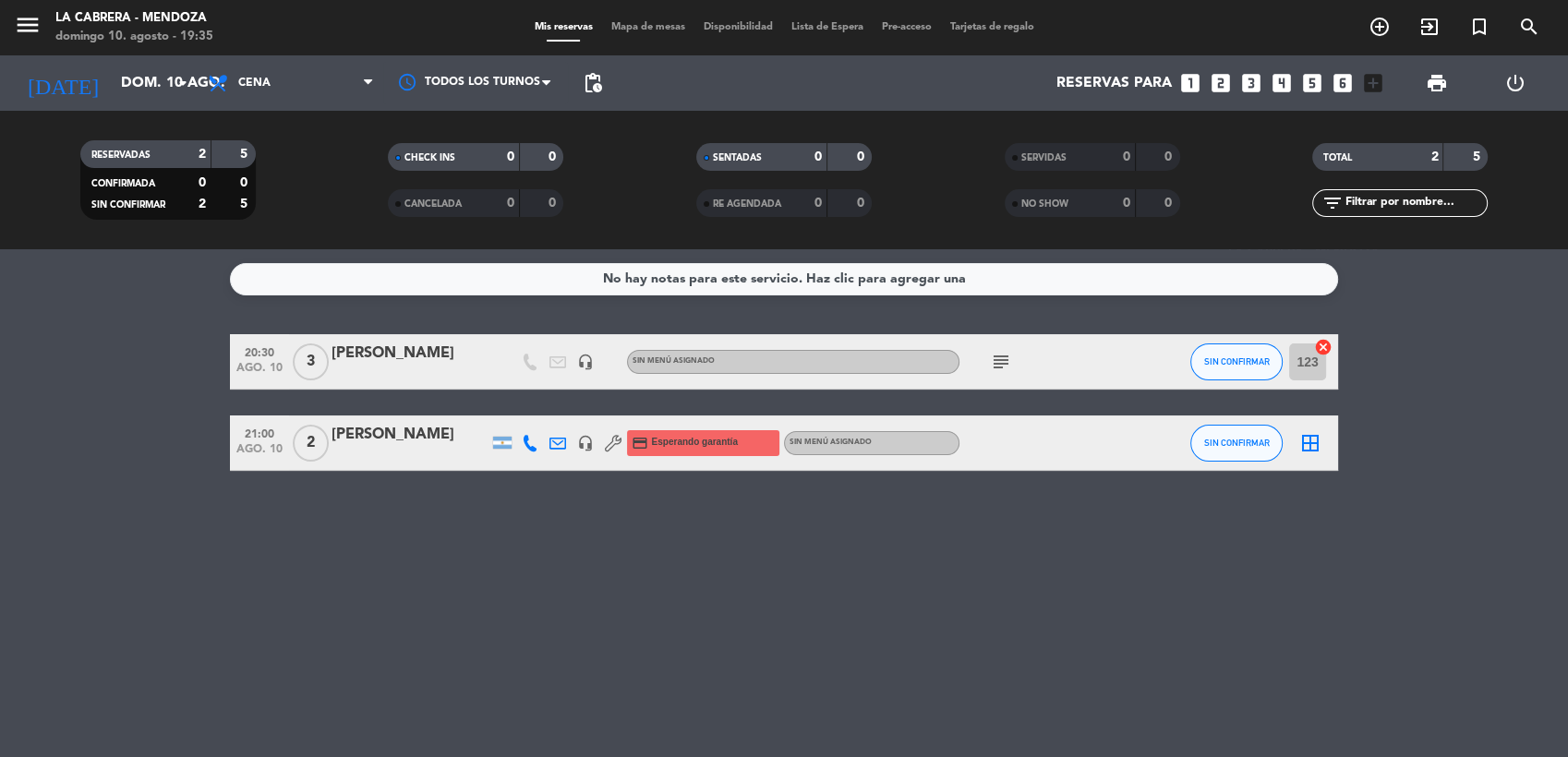
click at [1343, 79] on icon "looks_6" at bounding box center [1343, 83] width 24 height 24
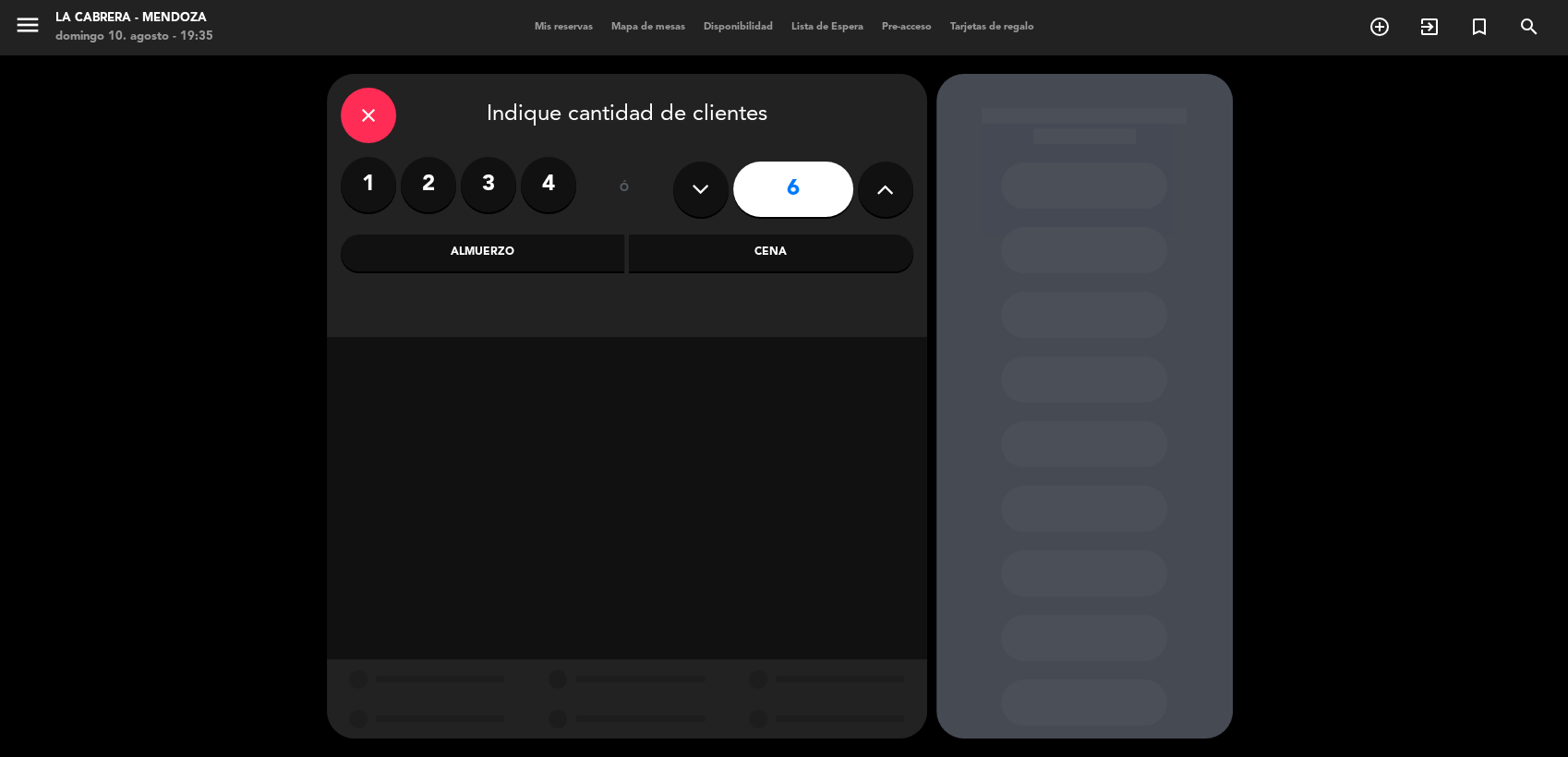
click at [737, 255] on div "Cena" at bounding box center [771, 252] width 284 height 37
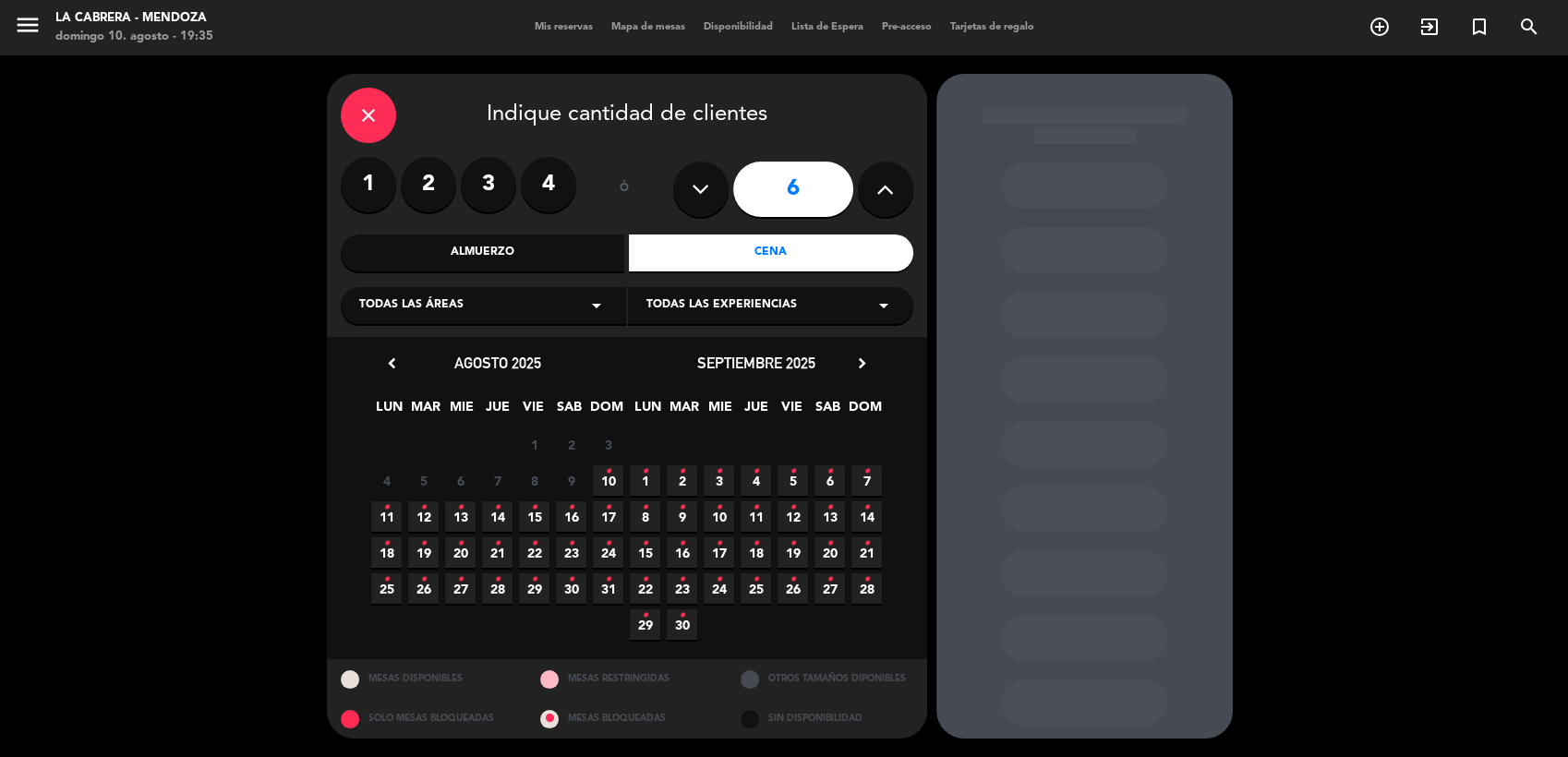
click at [601, 480] on span "10 •" at bounding box center [608, 481] width 31 height 31
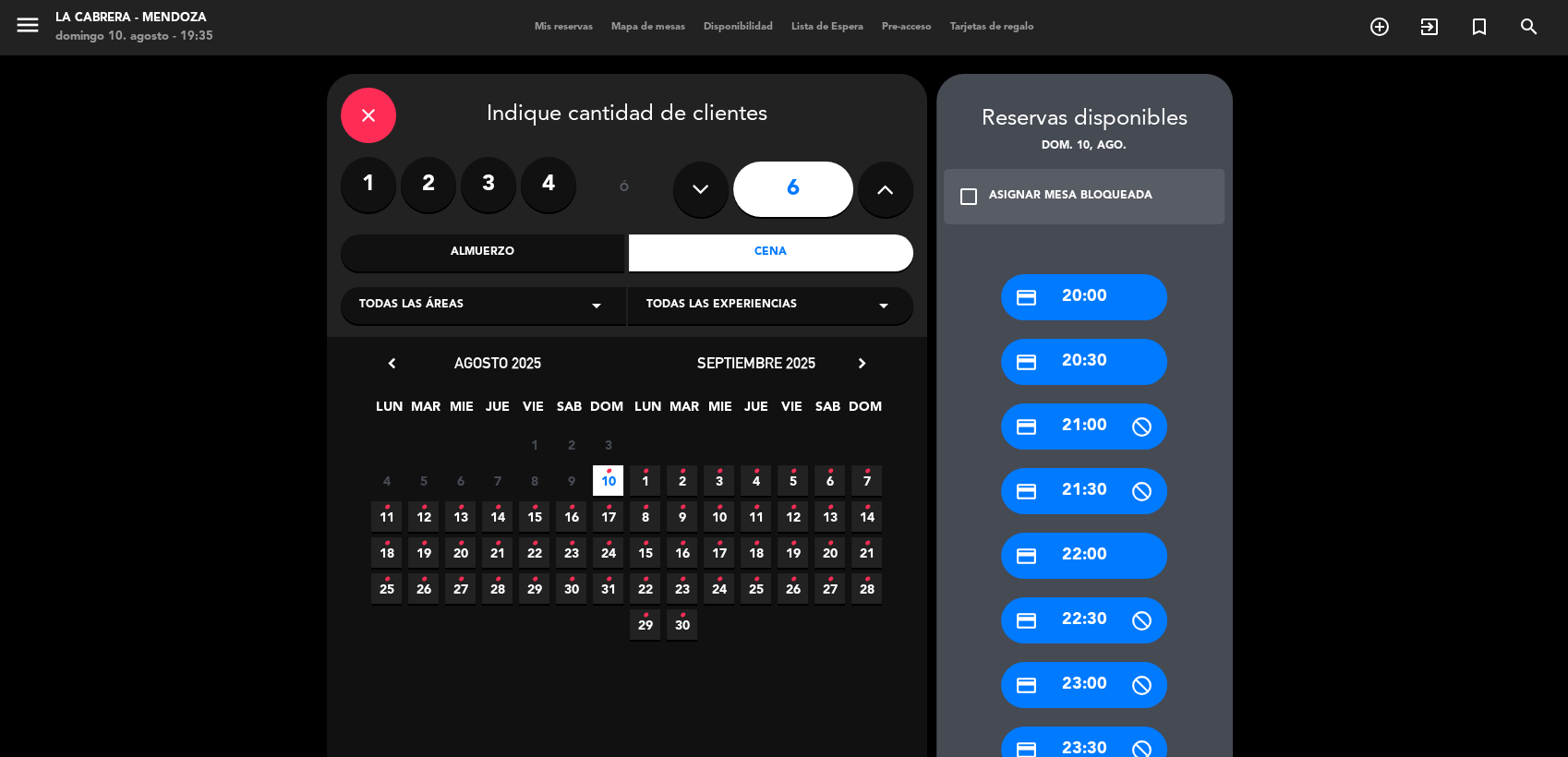
click at [1082, 362] on div "credit_card 20:30" at bounding box center [1084, 362] width 166 height 46
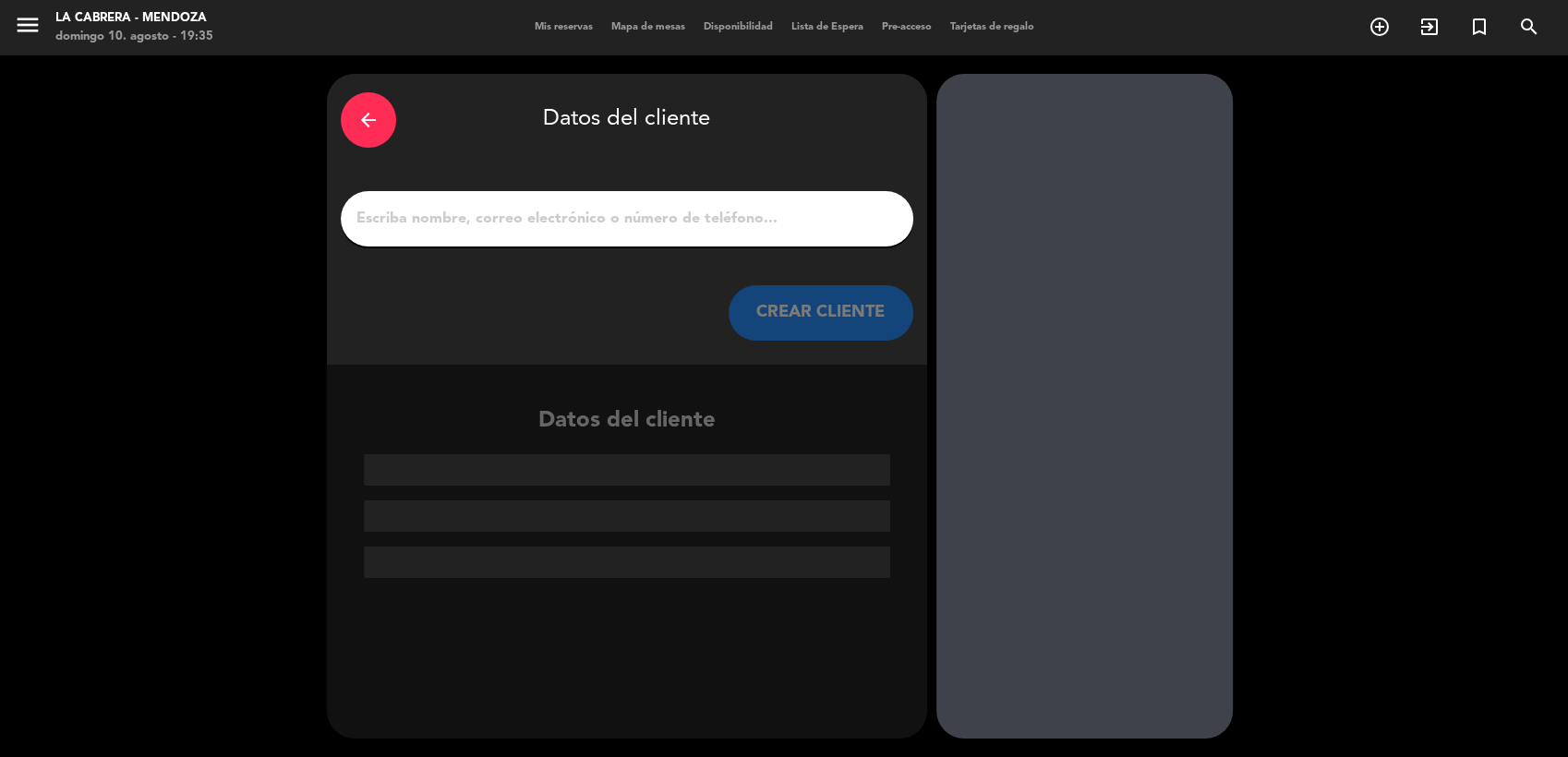
click at [657, 203] on div at bounding box center [627, 219] width 572 height 56
click at [661, 207] on input "1" at bounding box center [627, 219] width 544 height 26
paste input "LIVIA"
type input "LIVIA"
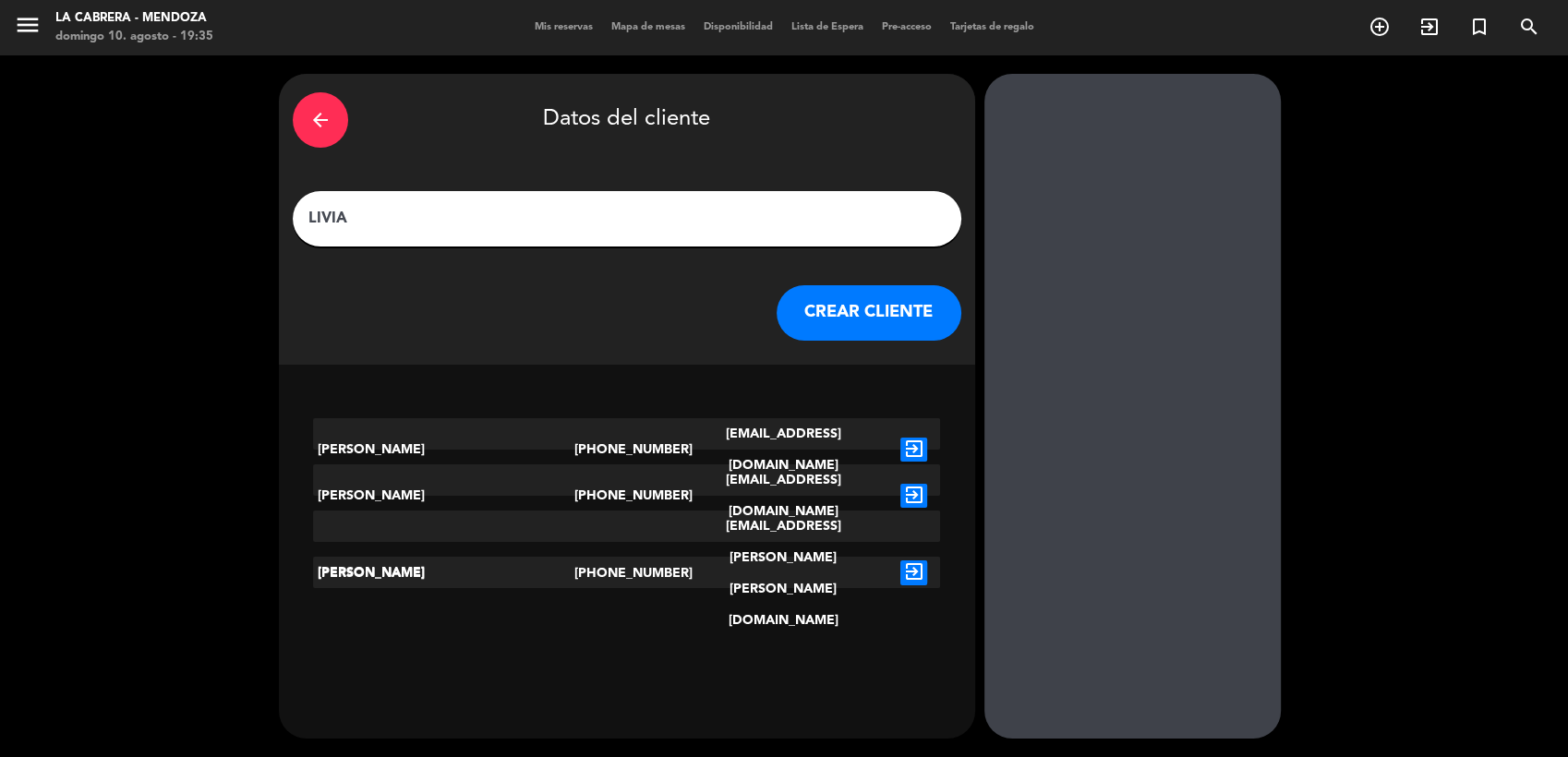
click at [839, 306] on button "CREAR CLIENTE" at bounding box center [868, 313] width 184 height 56
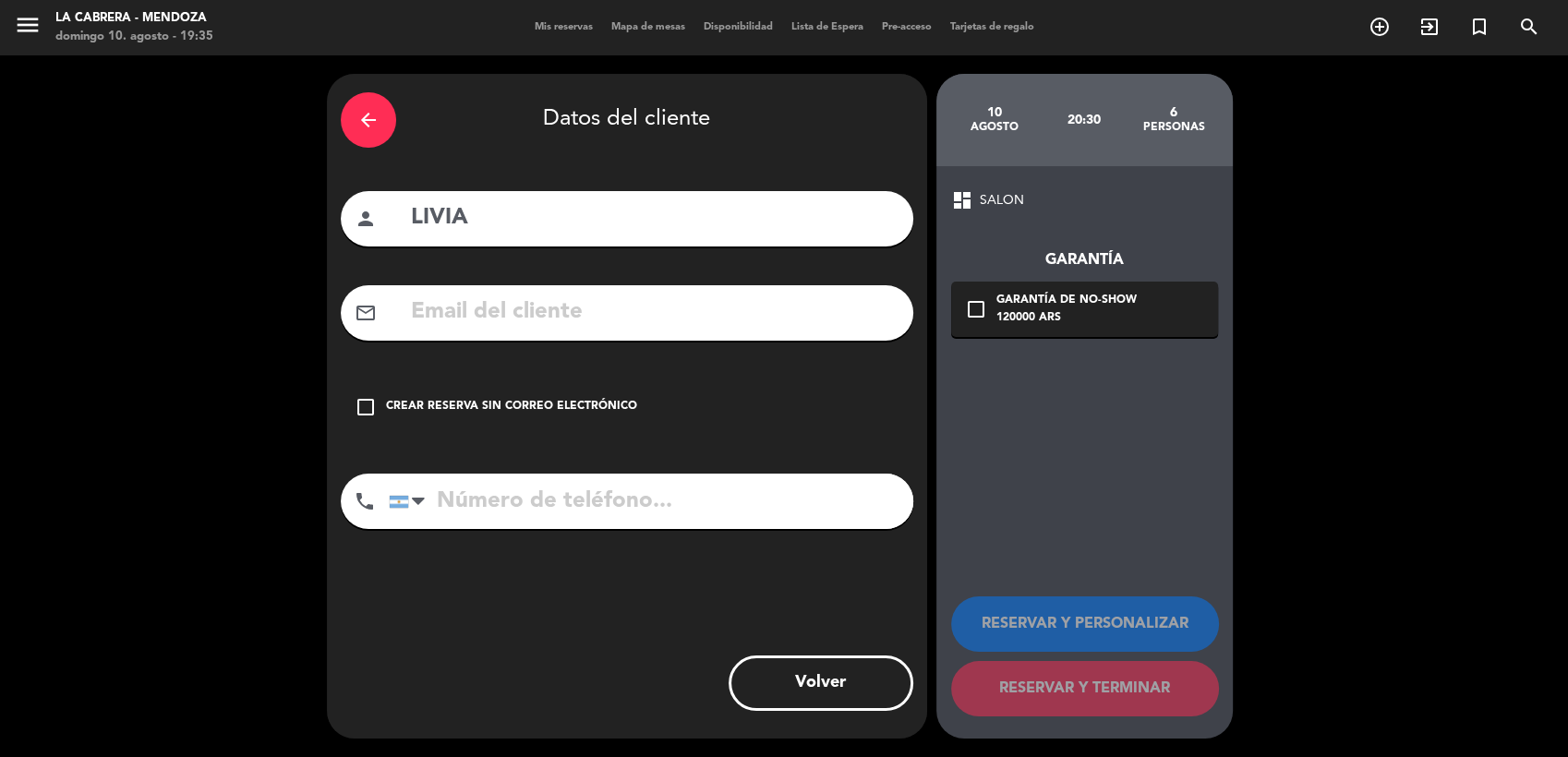
click at [607, 402] on div "Crear reserva sin correo electrónico" at bounding box center [511, 407] width 251 height 19
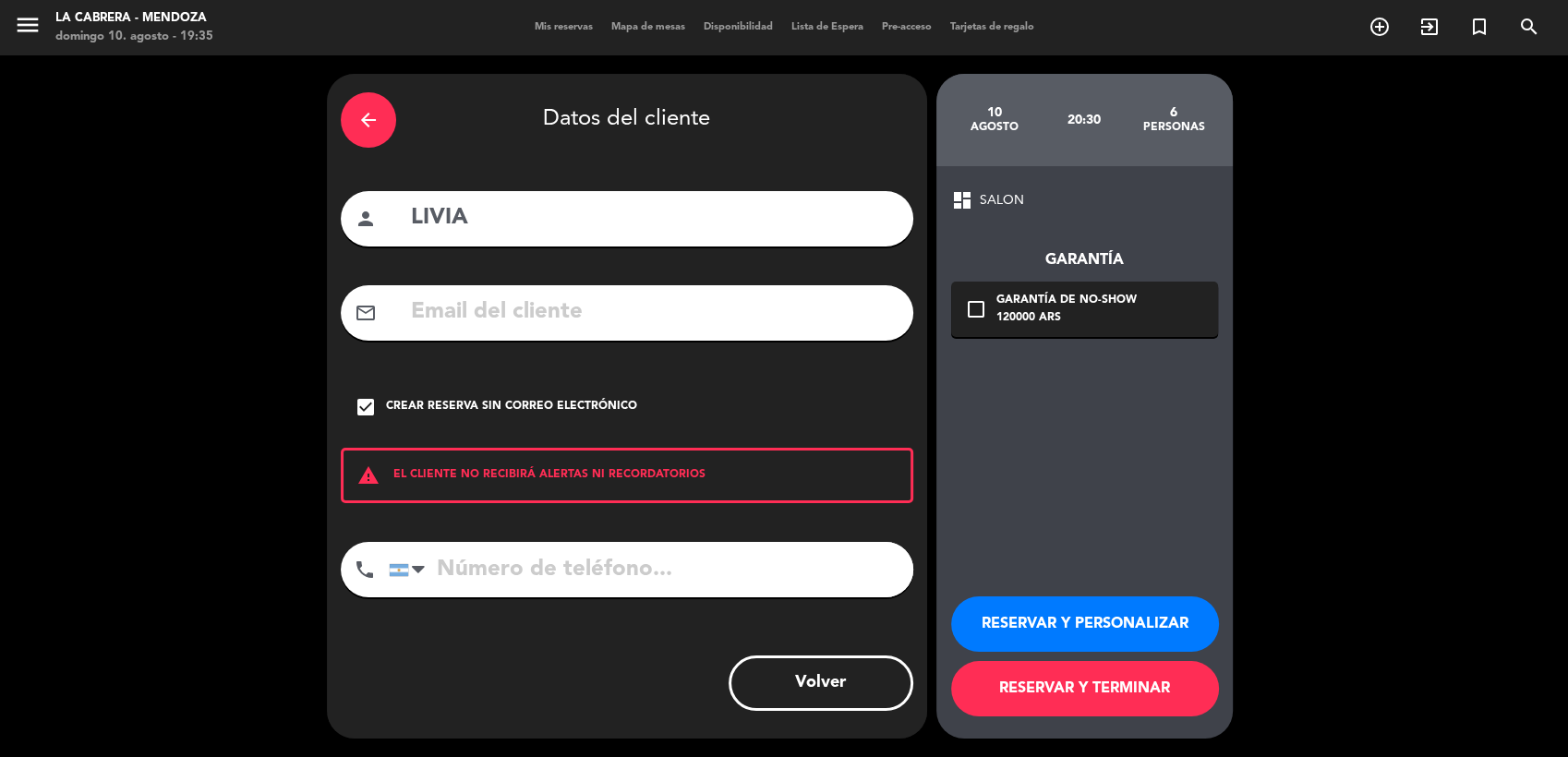
click at [1115, 623] on button "RESERVAR Y PERSONALIZAR" at bounding box center [1085, 624] width 268 height 56
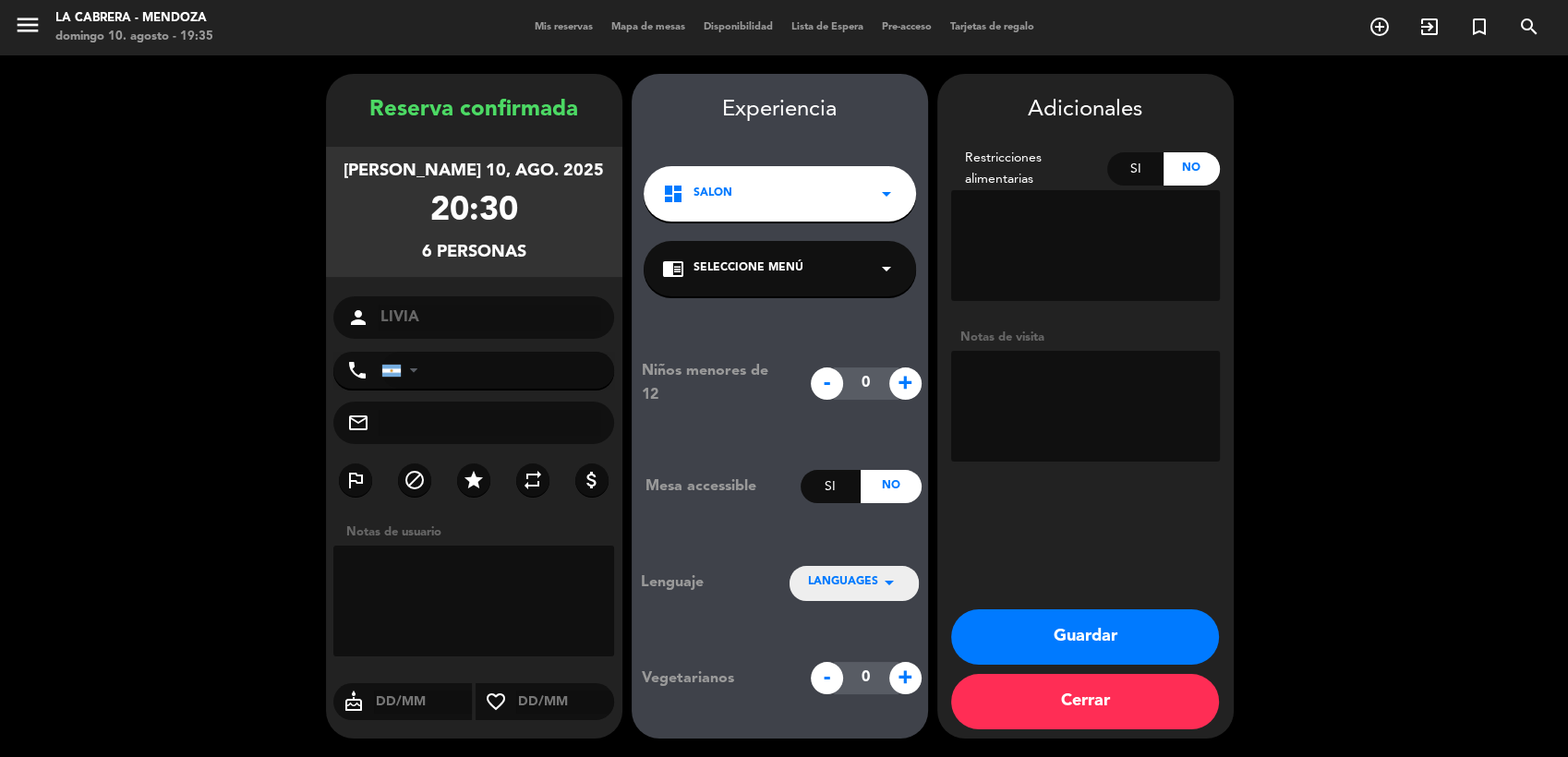
click at [438, 381] on input "tel" at bounding box center [498, 370] width 233 height 37
paste input "[PHONE_NUMBER]"
type input "[PHONE_NUMBER]"
click at [1074, 399] on textarea at bounding box center [1086, 406] width 269 height 111
click at [1064, 373] on textarea at bounding box center [1086, 406] width 269 height 111
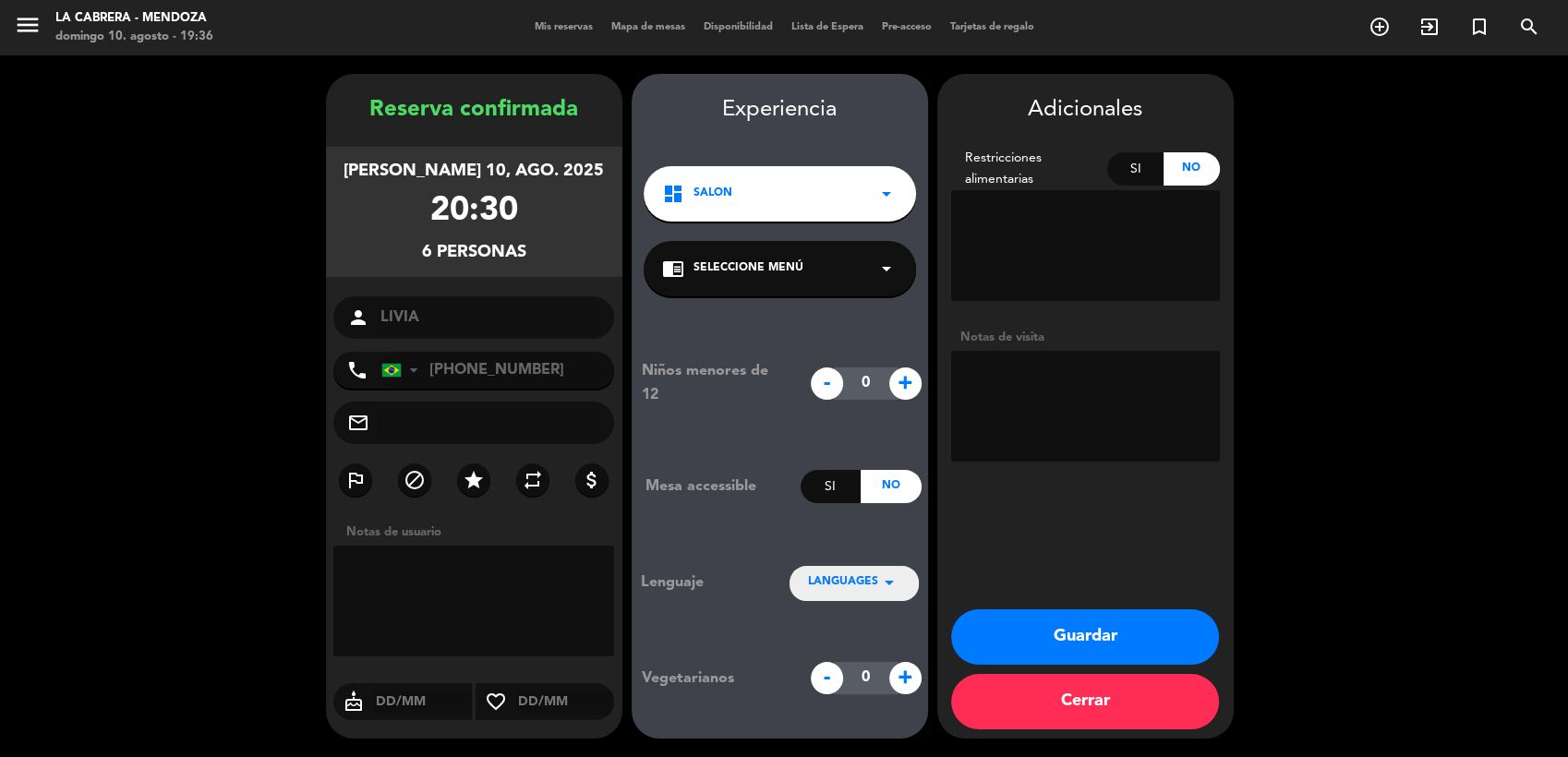
paste textarea "HUENTALA 405"
type textarea "HUENTALA 405"
click at [1122, 629] on button "Guardar" at bounding box center [1085, 637] width 268 height 56
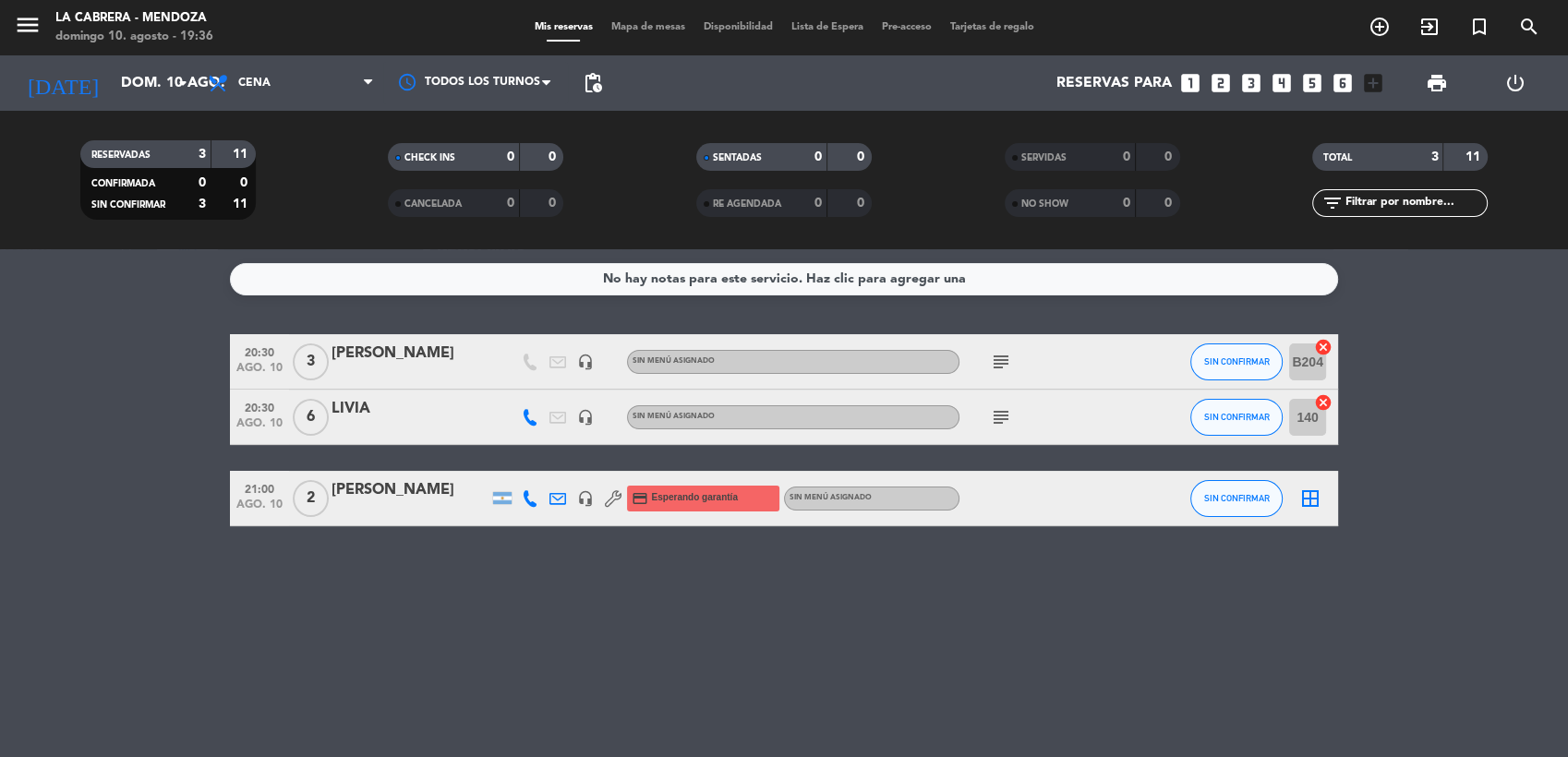
click at [1285, 83] on icon "looks_4" at bounding box center [1281, 83] width 24 height 24
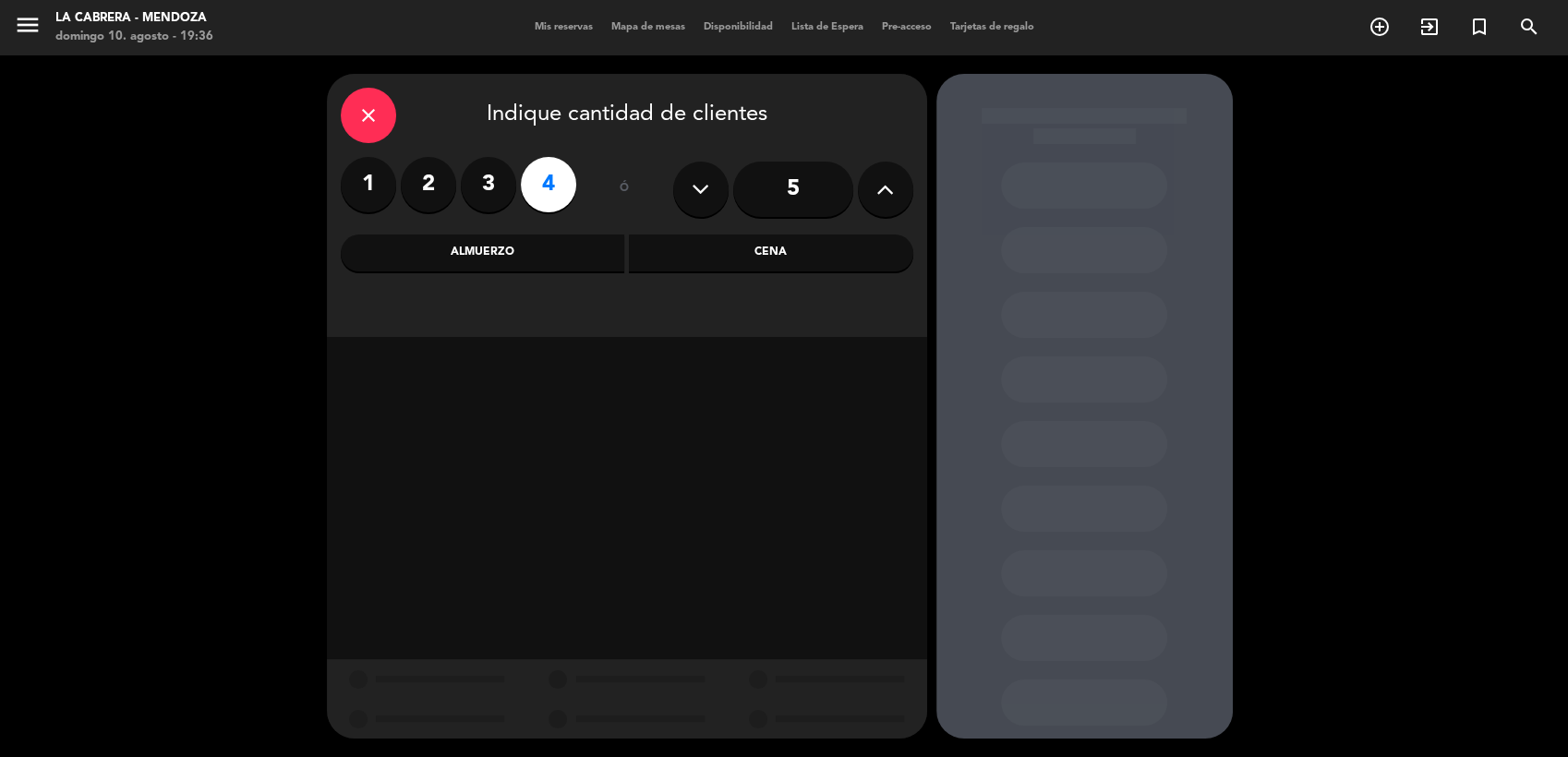
click at [794, 258] on div "Cena" at bounding box center [771, 252] width 284 height 37
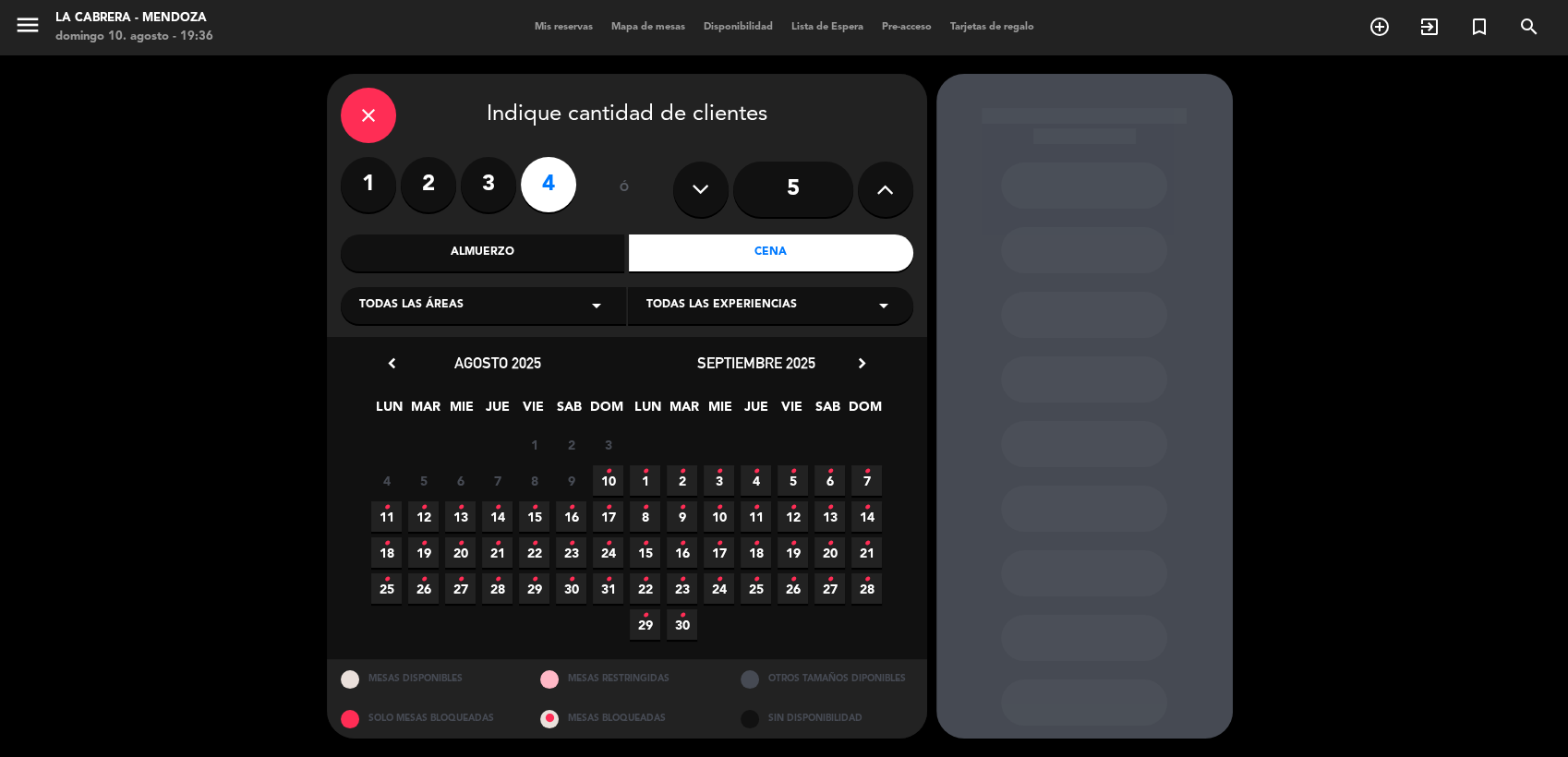
click at [612, 474] on span "10 •" at bounding box center [608, 481] width 31 height 31
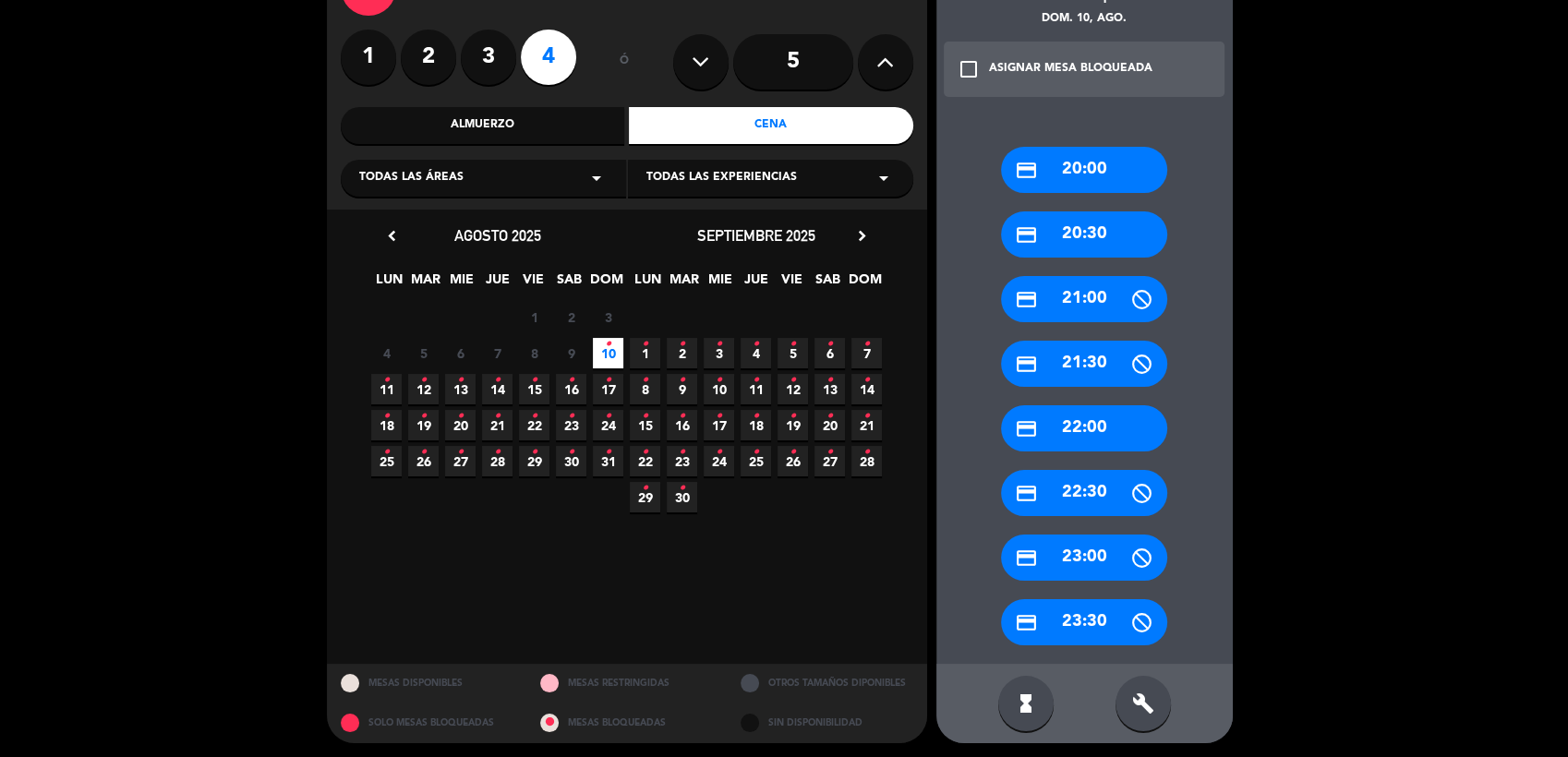
scroll to position [132, 0]
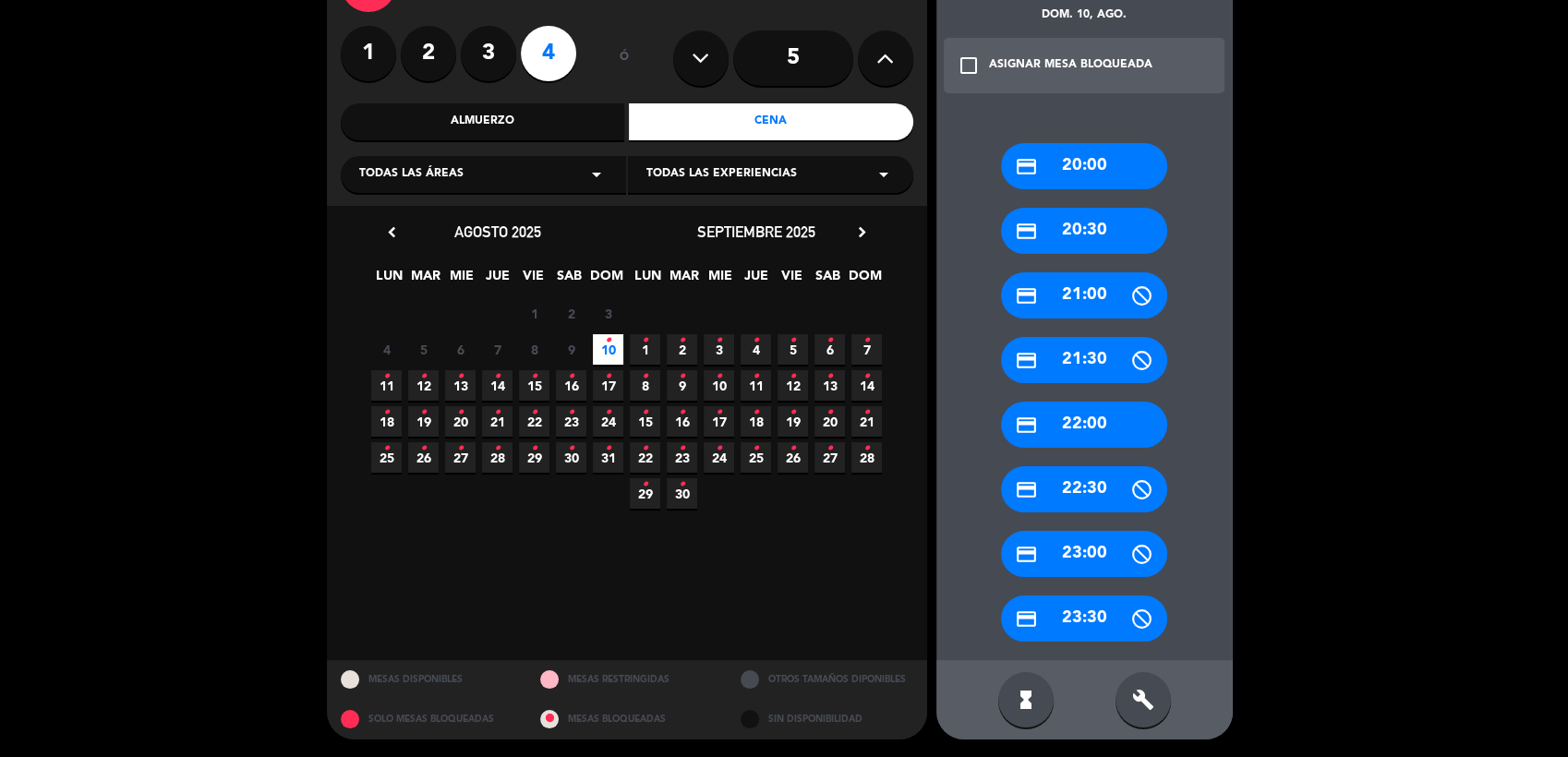
click at [1149, 680] on div "build" at bounding box center [1143, 700] width 56 height 56
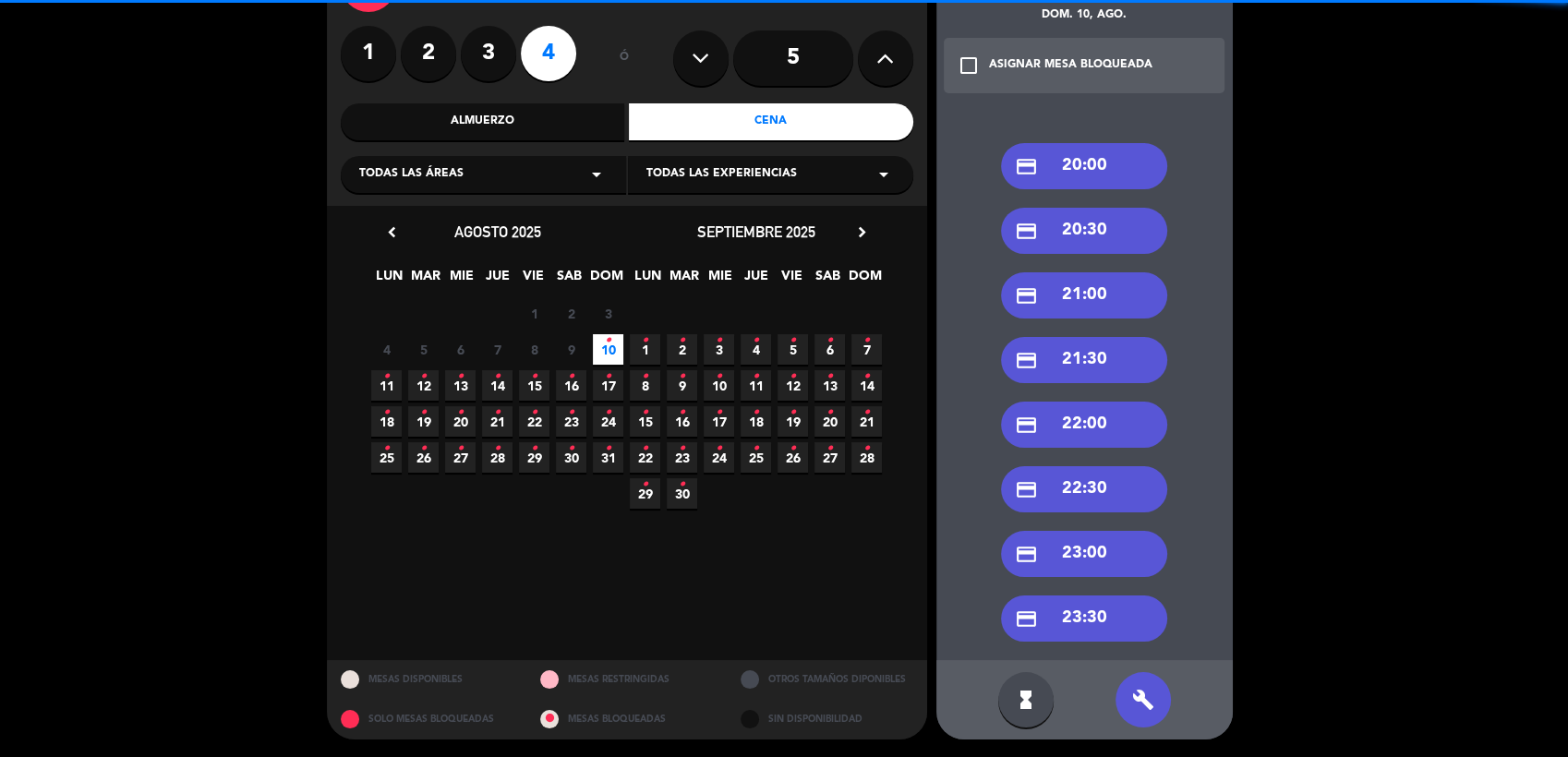
click at [1111, 365] on div "credit_card 21:30" at bounding box center [1084, 360] width 166 height 46
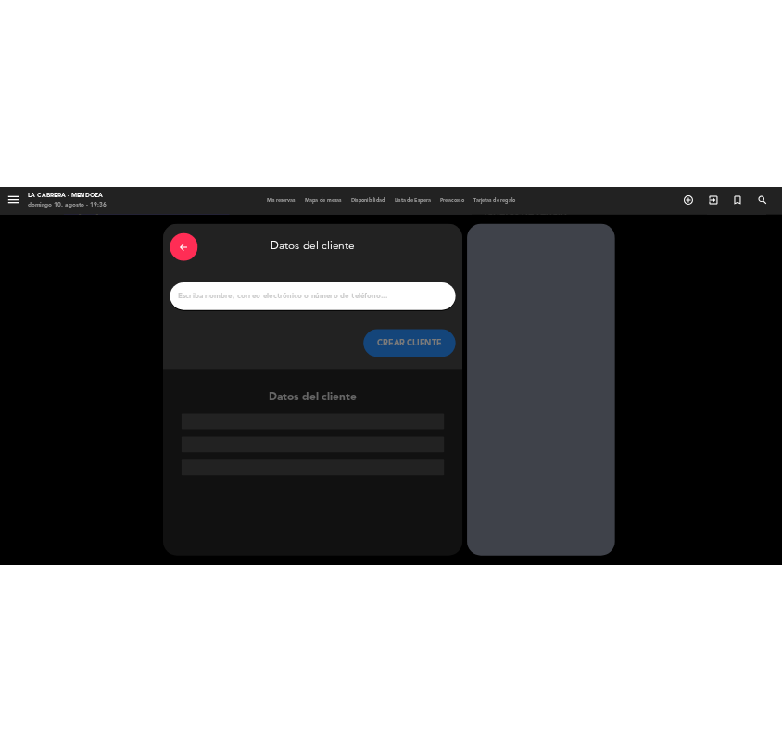
scroll to position [0, 0]
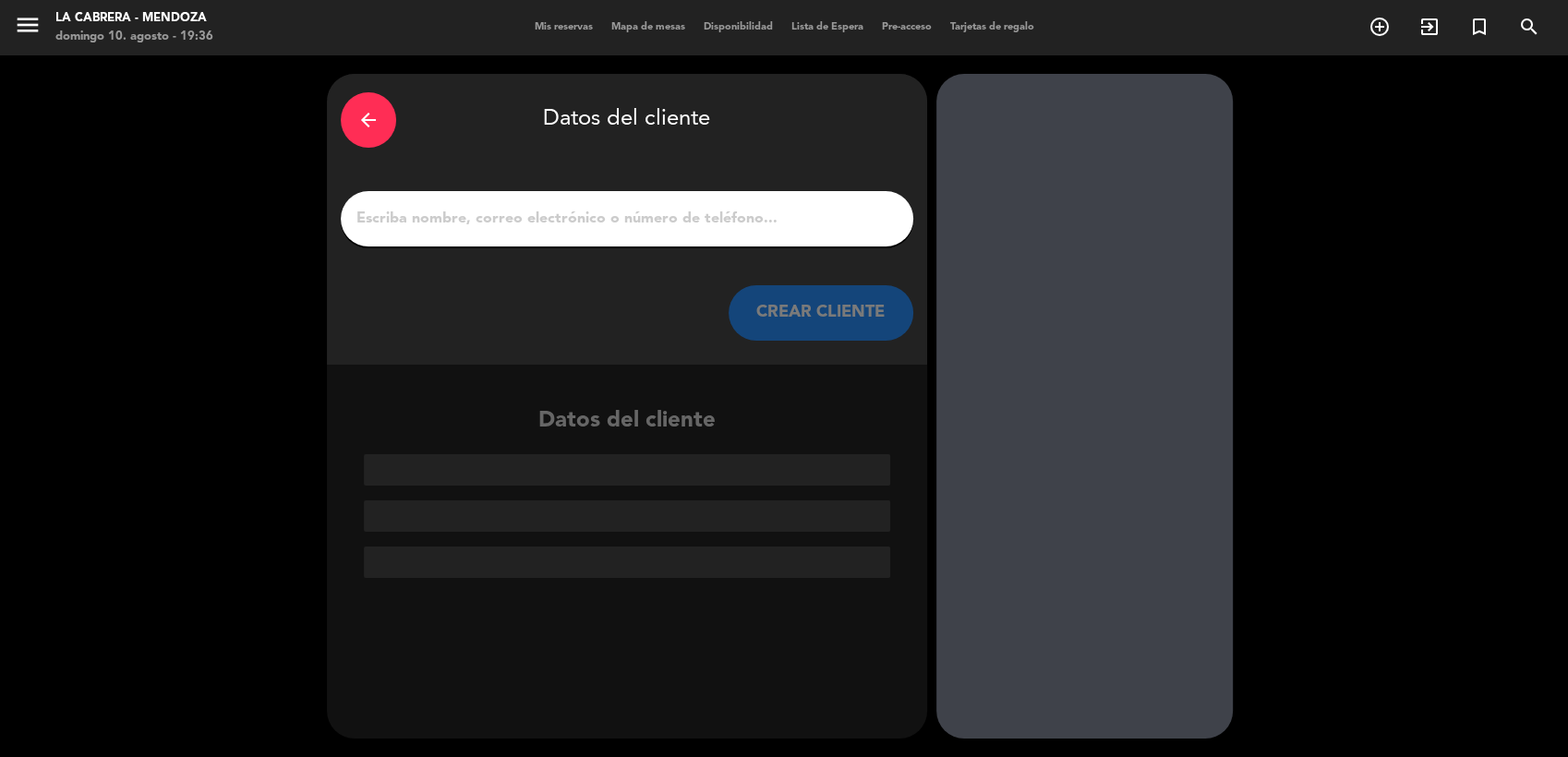
click at [641, 220] on input "1" at bounding box center [627, 219] width 544 height 26
paste input "[PERSON_NAME]"
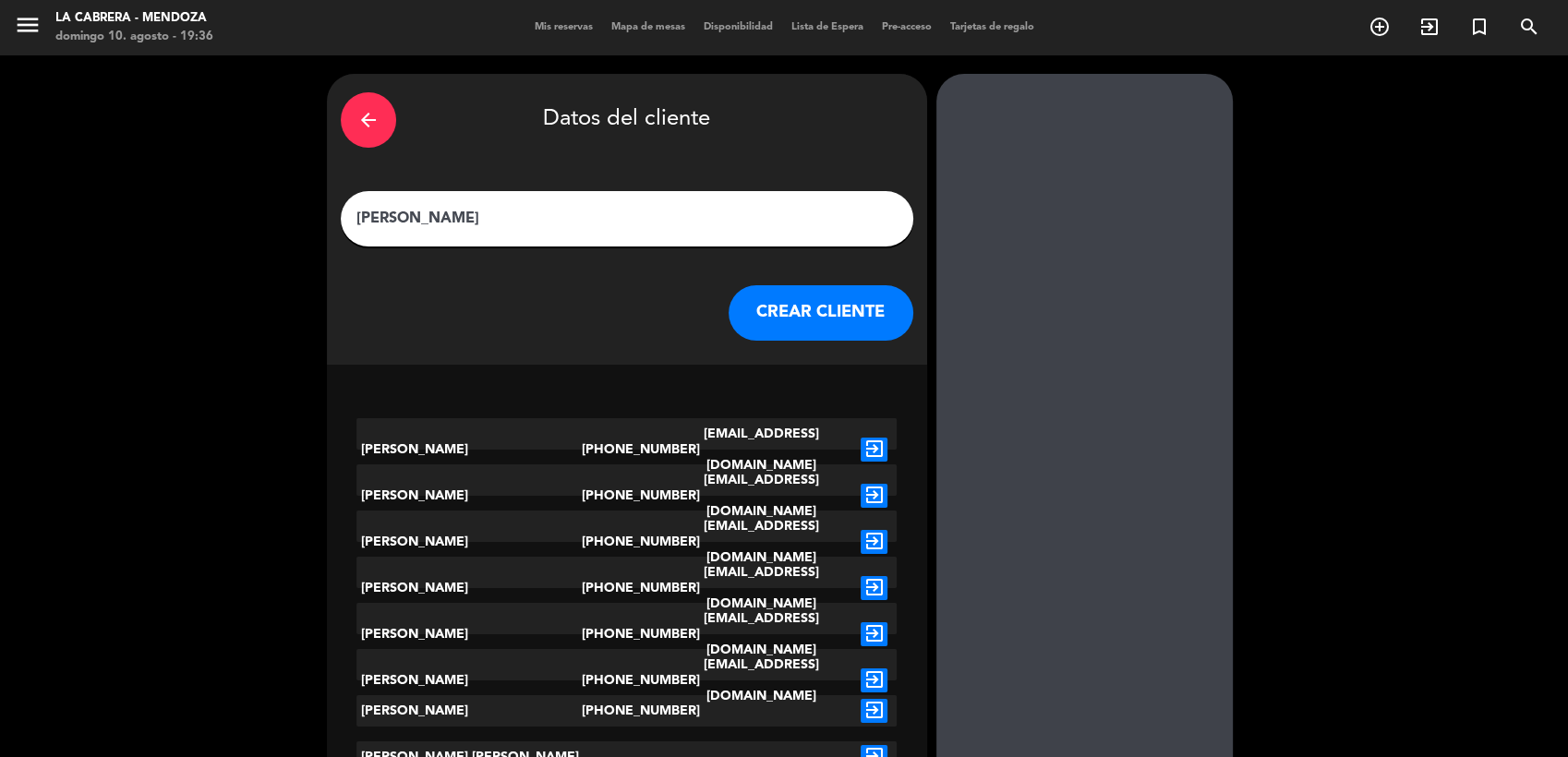
type input "[PERSON_NAME]"
click at [775, 308] on button "CREAR CLIENTE" at bounding box center [820, 313] width 184 height 56
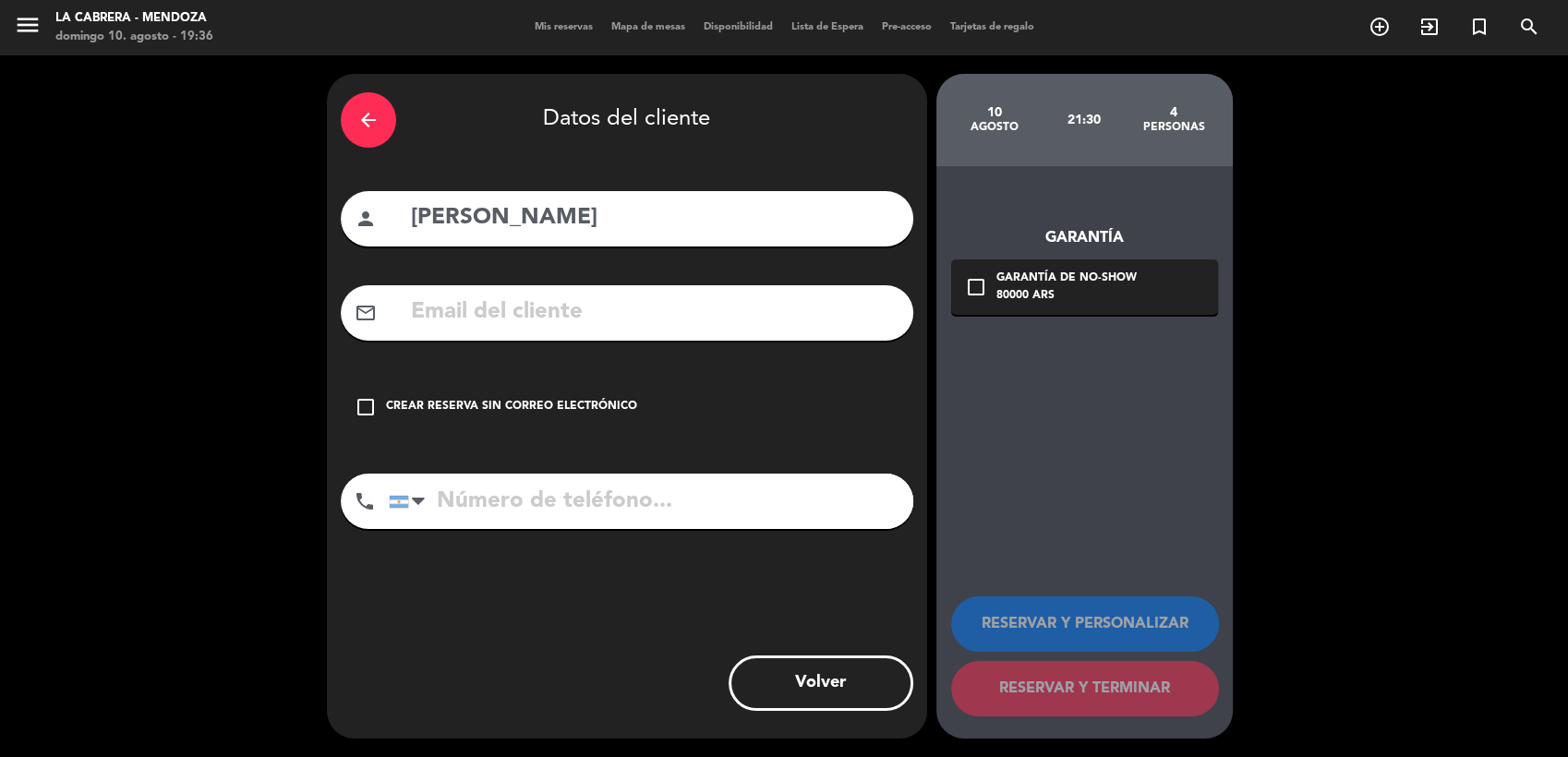
click at [528, 393] on div "check_box_outline_blank Crear reserva sin correo electrónico" at bounding box center [627, 408] width 572 height 56
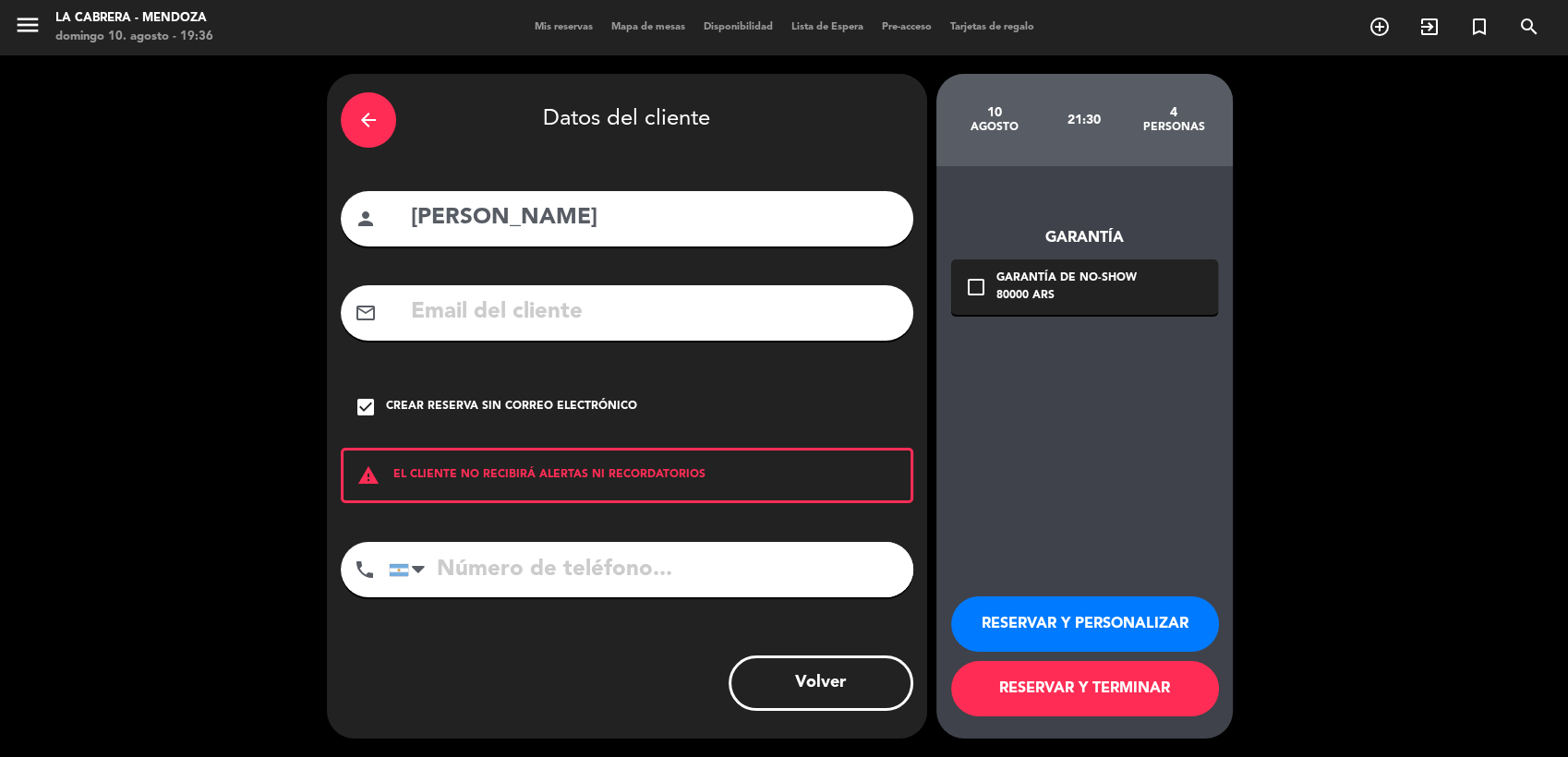
click at [580, 558] on input "tel" at bounding box center [651, 570] width 524 height 56
paste input "[PHONE_NUMBER]"
type input "[PHONE_NUMBER]"
click at [1098, 639] on button "RESERVAR Y PERSONALIZAR" at bounding box center [1085, 624] width 268 height 56
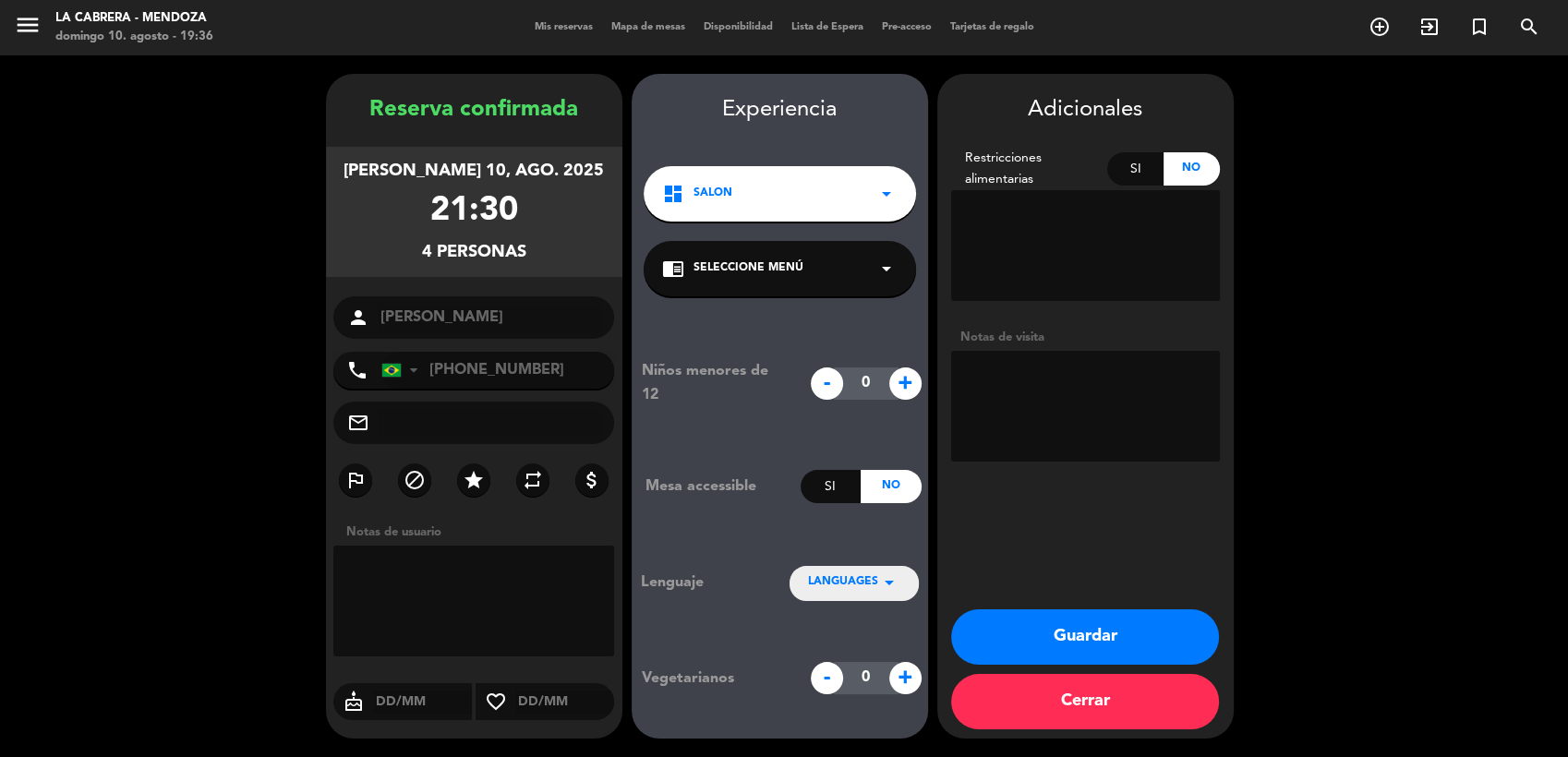
click at [1045, 385] on textarea at bounding box center [1086, 406] width 269 height 111
paste textarea "704 HUALTA"
type textarea "704 HUALTA"
click at [1181, 638] on button "Guardar" at bounding box center [1085, 637] width 268 height 56
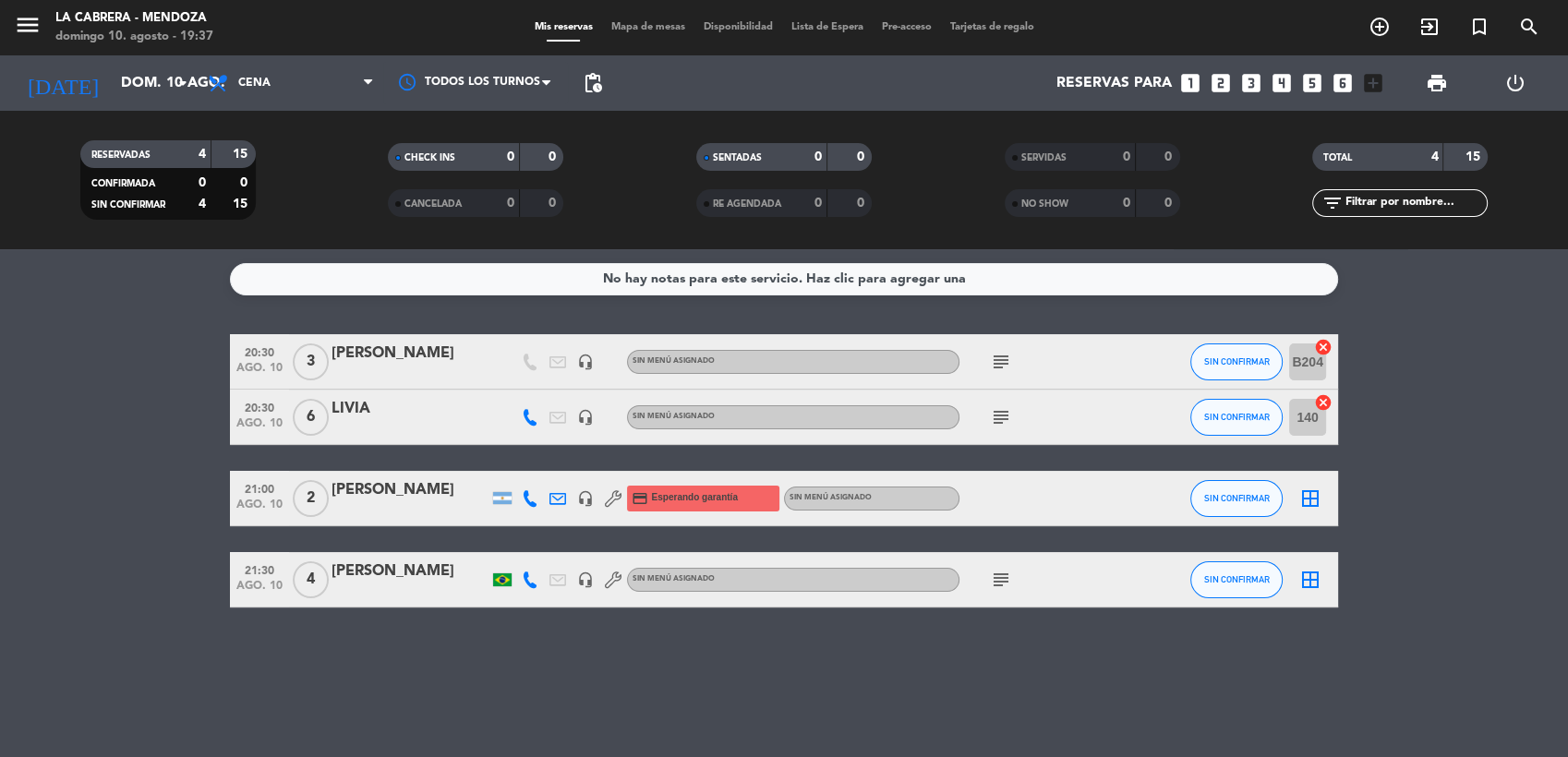
click at [1001, 366] on icon "subject" at bounding box center [1001, 362] width 22 height 22
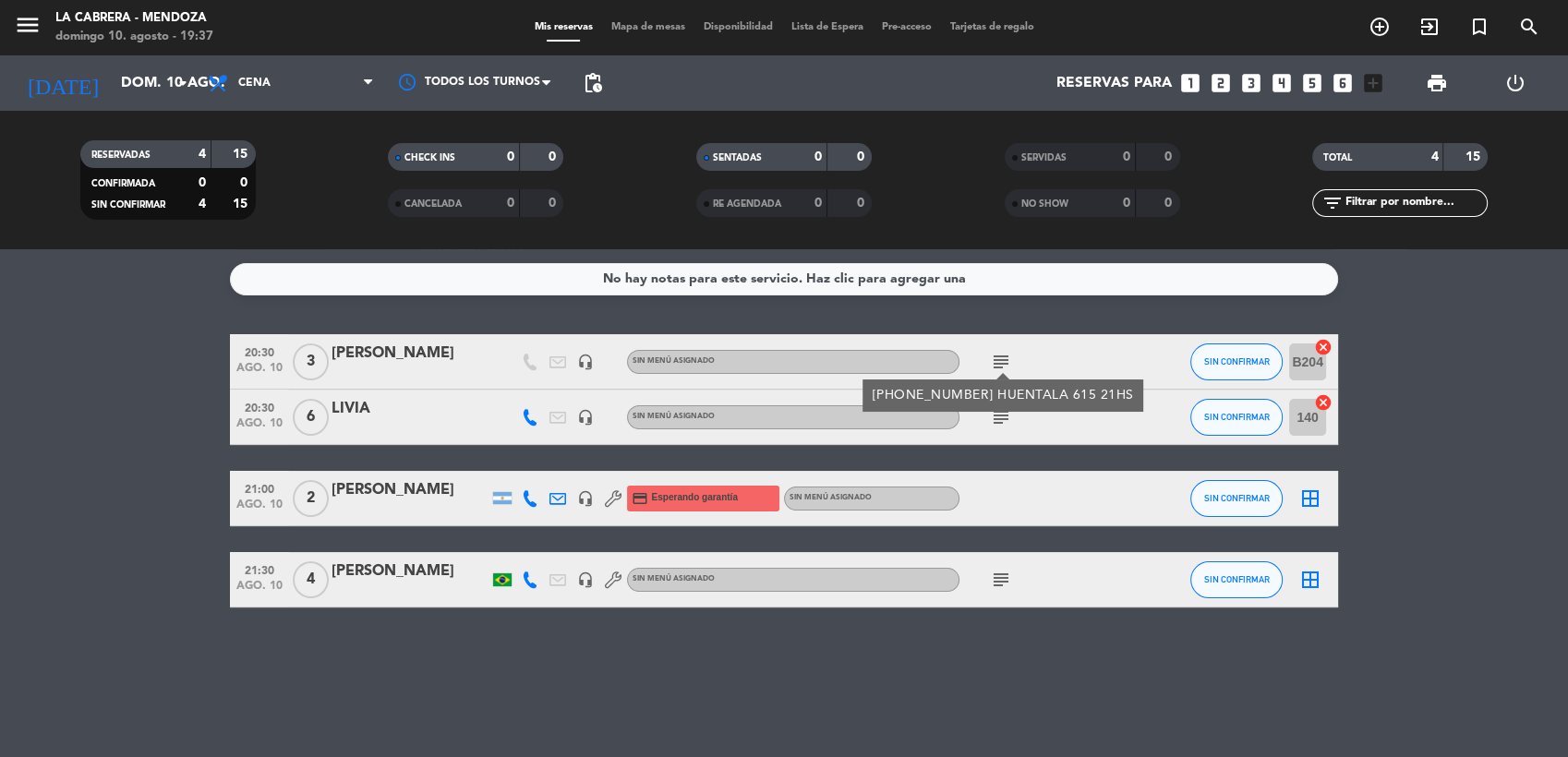
click at [377, 350] on div "[PERSON_NAME]" at bounding box center [409, 354] width 157 height 24
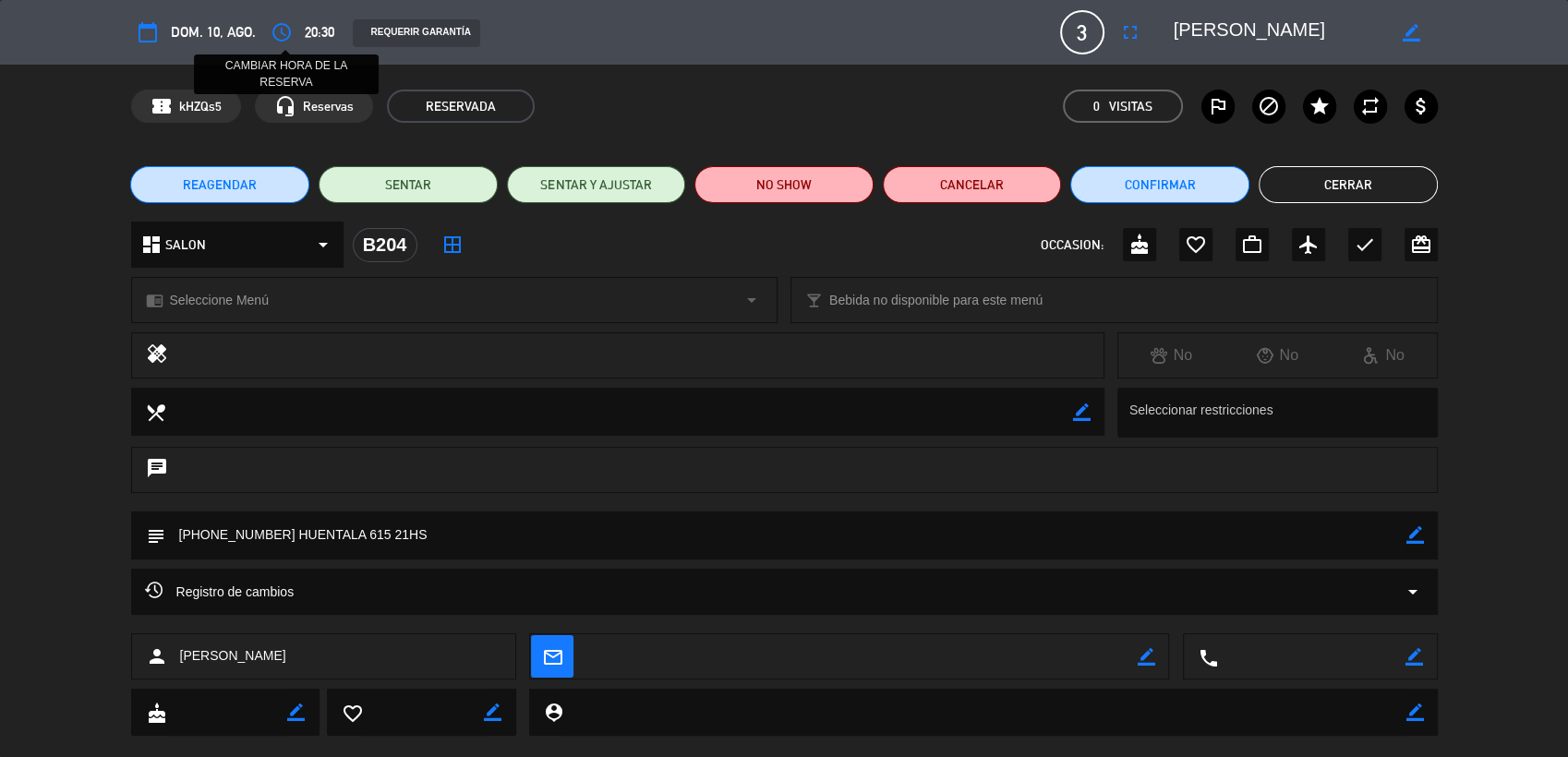
click at [285, 36] on icon "access_time" at bounding box center [281, 32] width 22 height 22
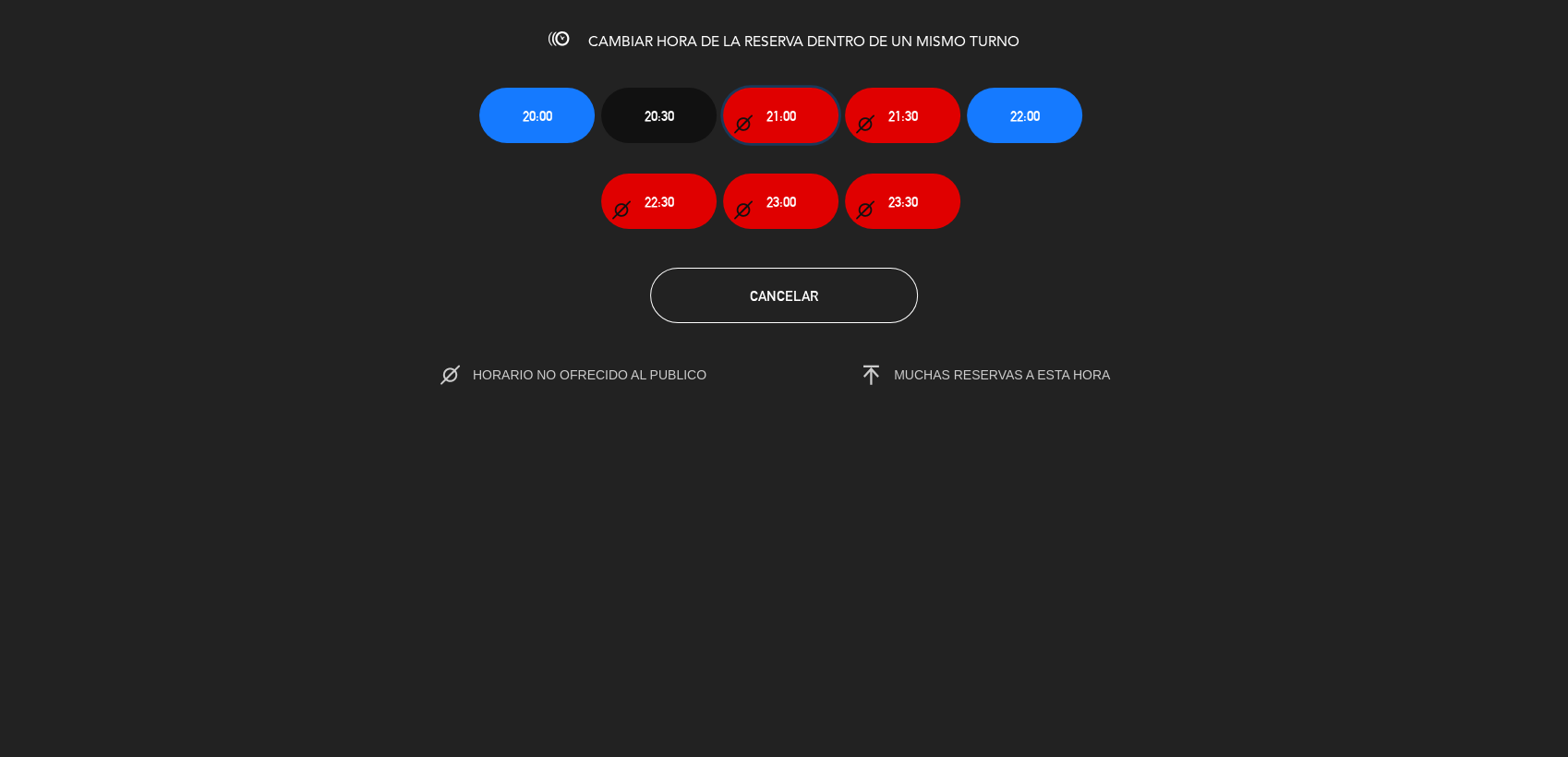
click at [781, 121] on span "21:00" at bounding box center [782, 116] width 30 height 21
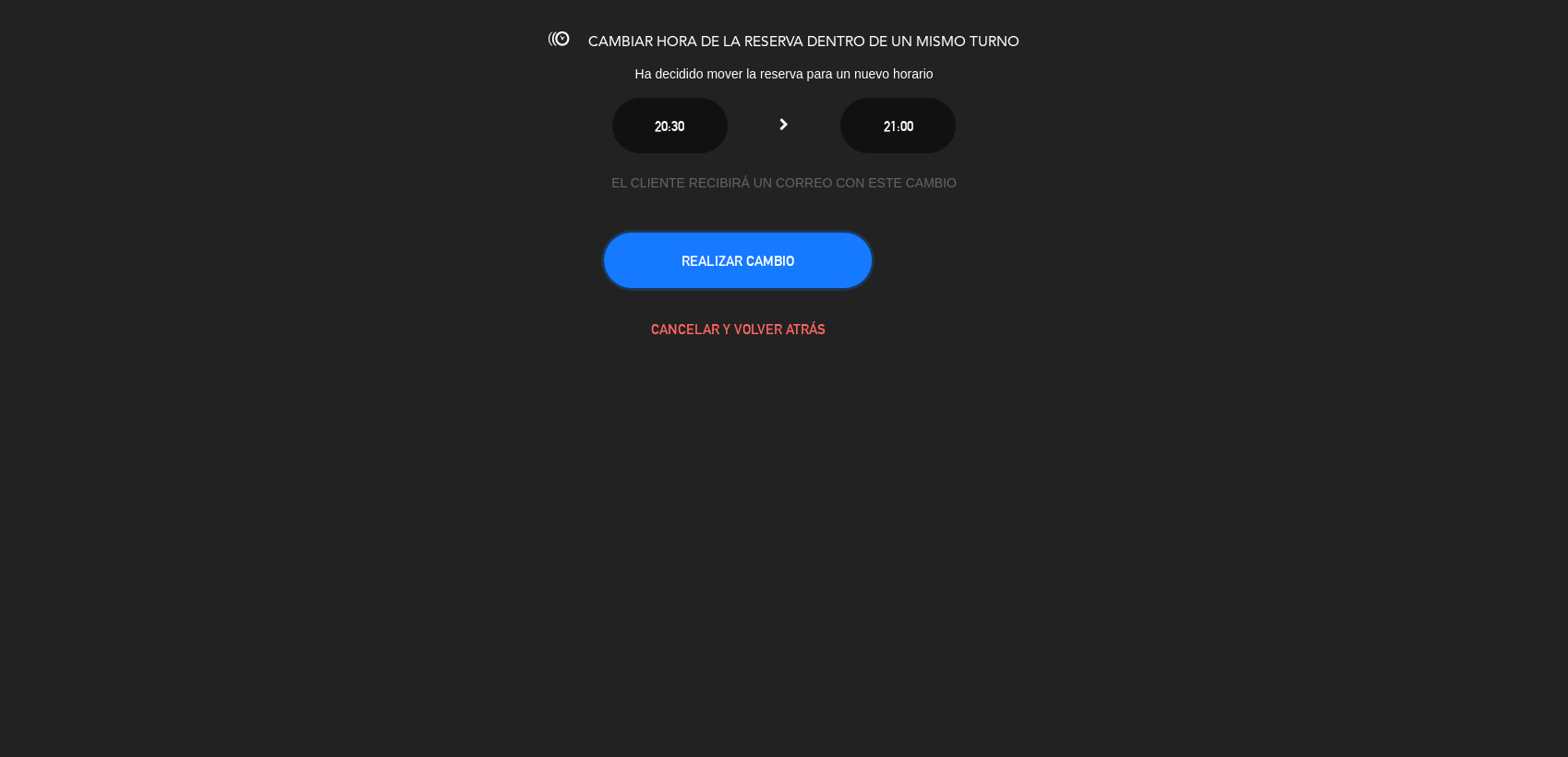
click at [766, 254] on button "REALIZAR CAMBIO" at bounding box center [738, 260] width 268 height 56
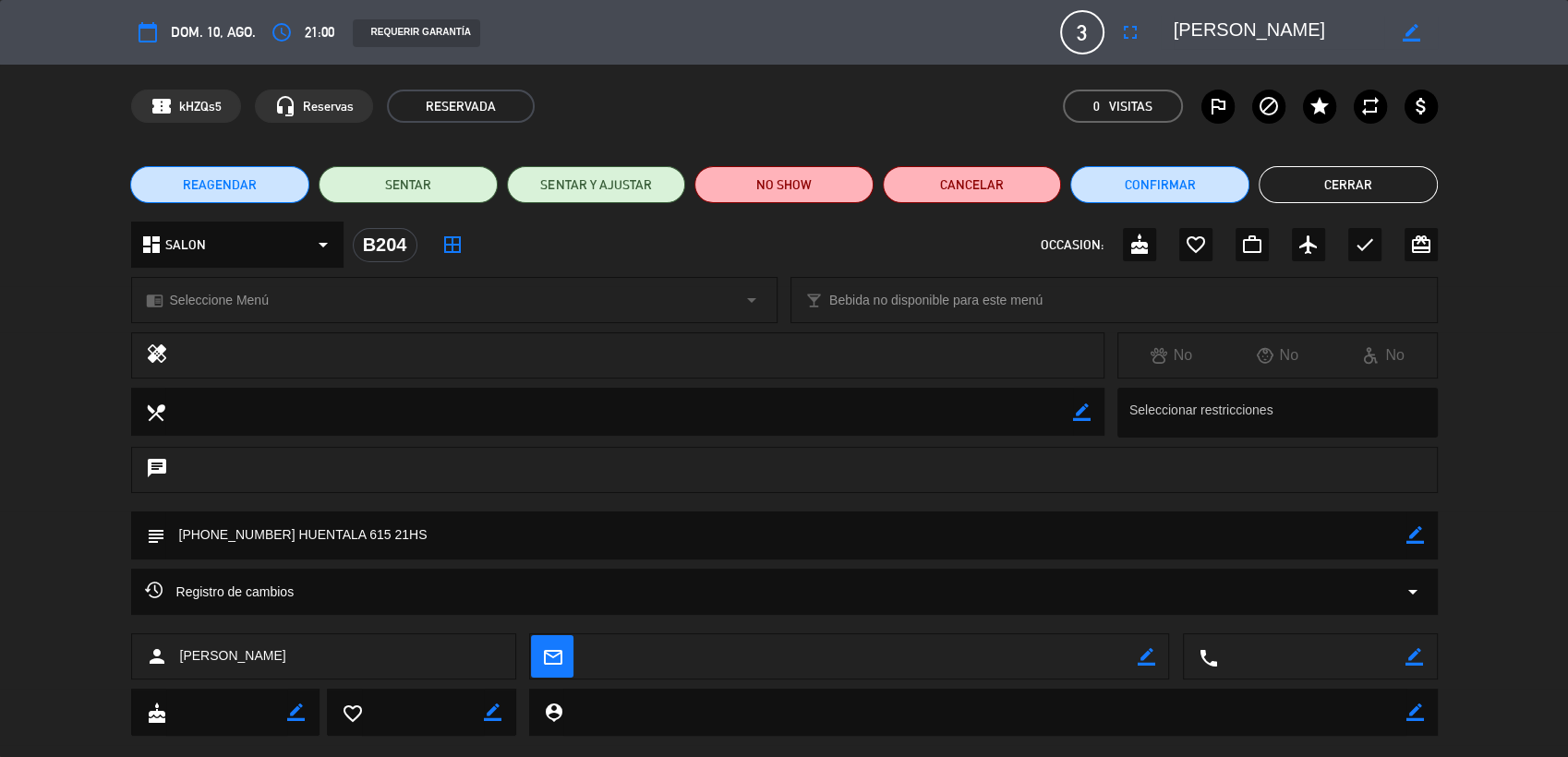
click at [1376, 177] on button "Cerrar" at bounding box center [1348, 185] width 179 height 37
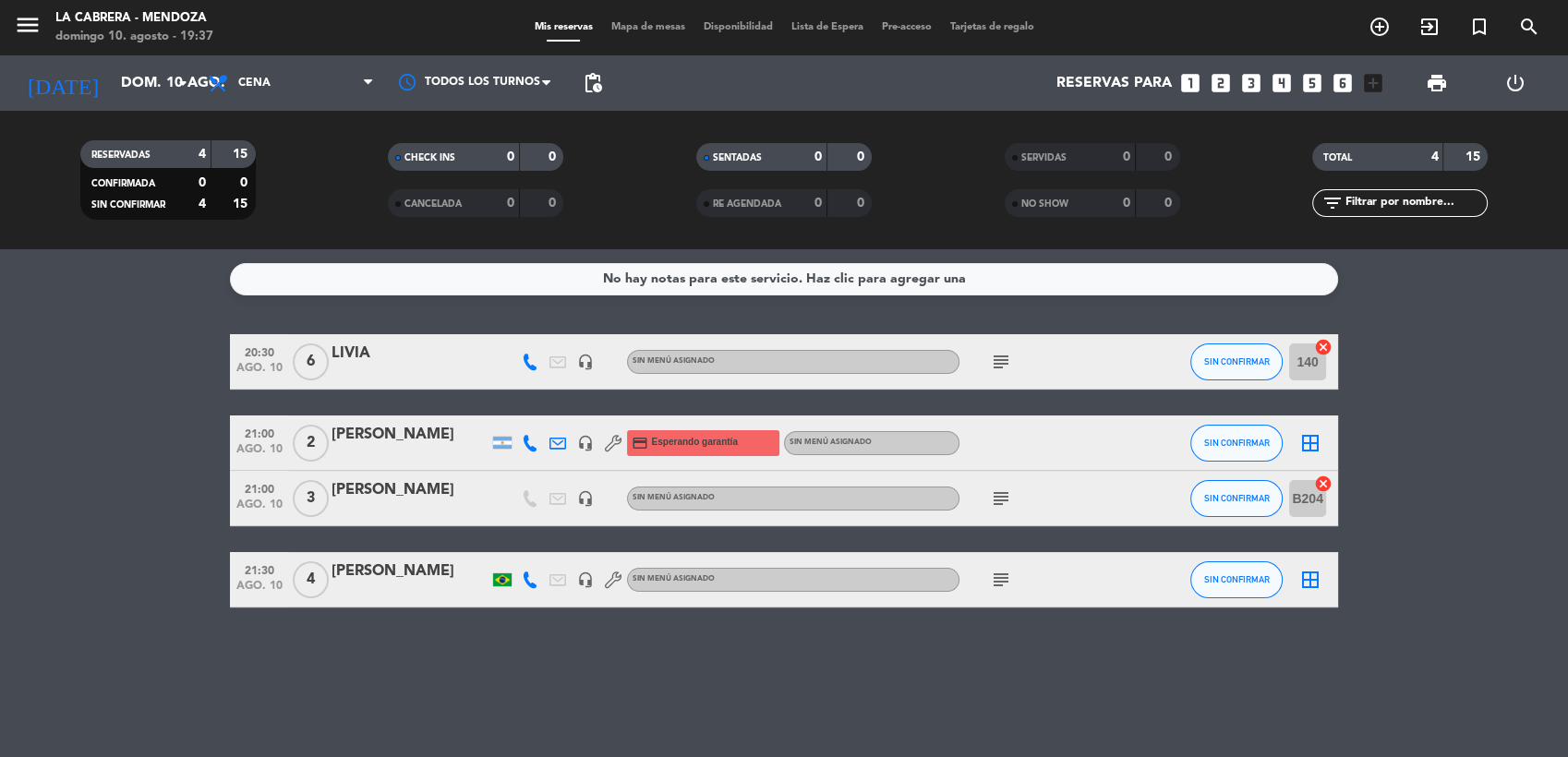
click at [1326, 345] on icon "cancel" at bounding box center [1323, 347] width 19 height 19
click at [1327, 488] on icon "cancel" at bounding box center [1323, 484] width 19 height 19
click at [1238, 366] on span "SIN CONFIRMAR" at bounding box center [1237, 361] width 66 height 10
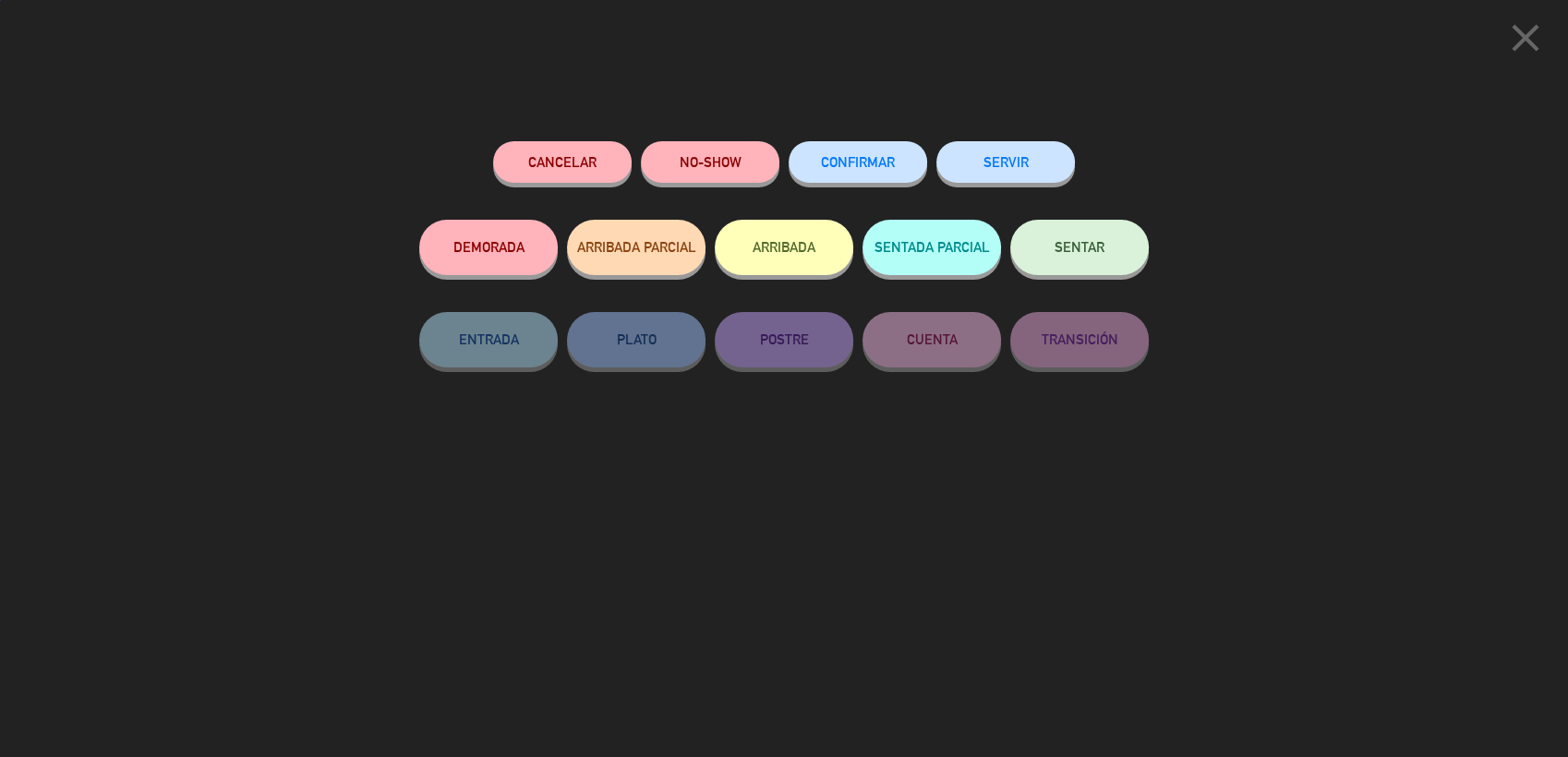
click at [901, 163] on button "CONFIRMAR" at bounding box center [857, 163] width 139 height 42
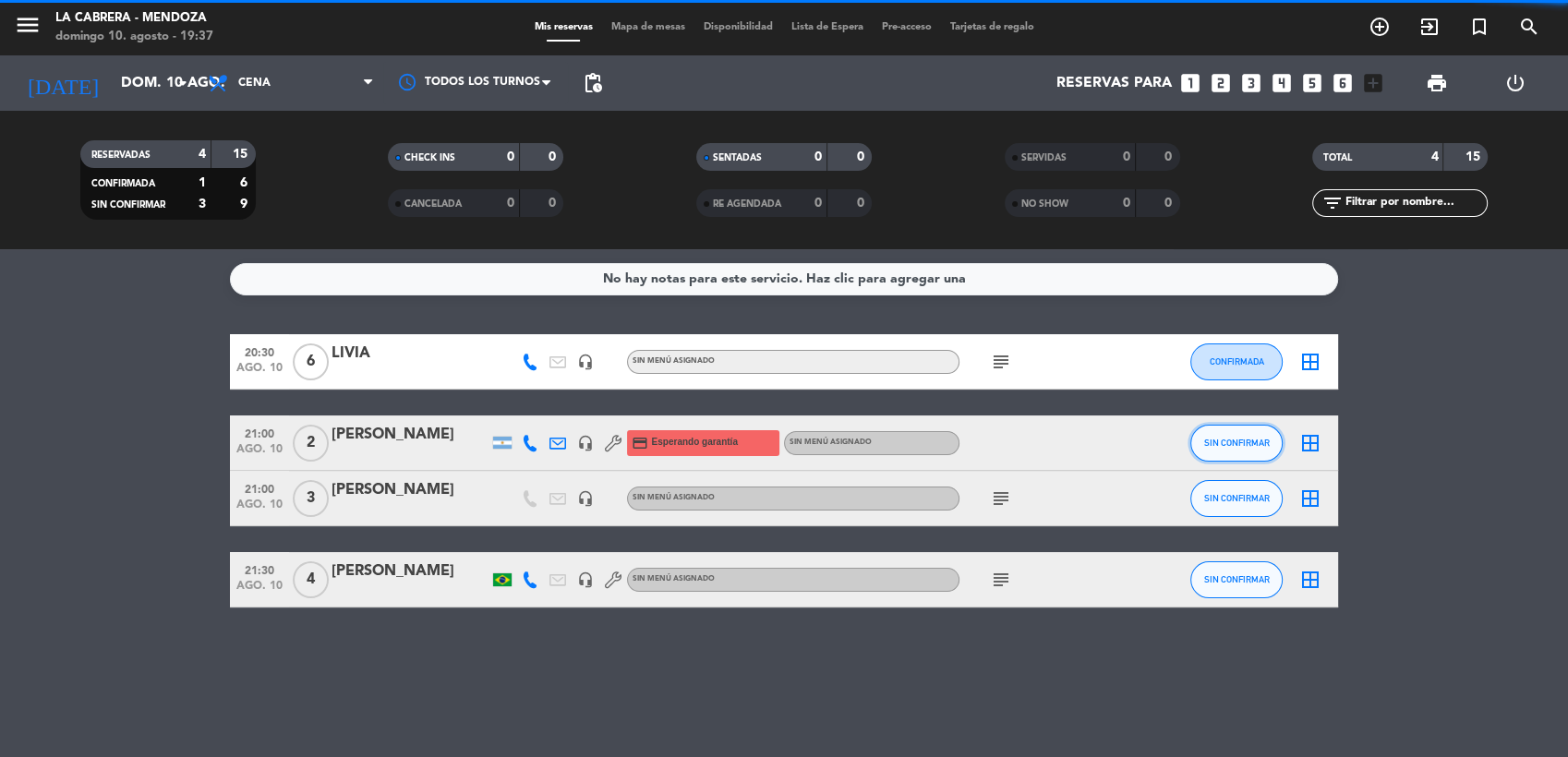
click at [1270, 448] on button "SIN CONFIRMAR" at bounding box center [1236, 443] width 93 height 37
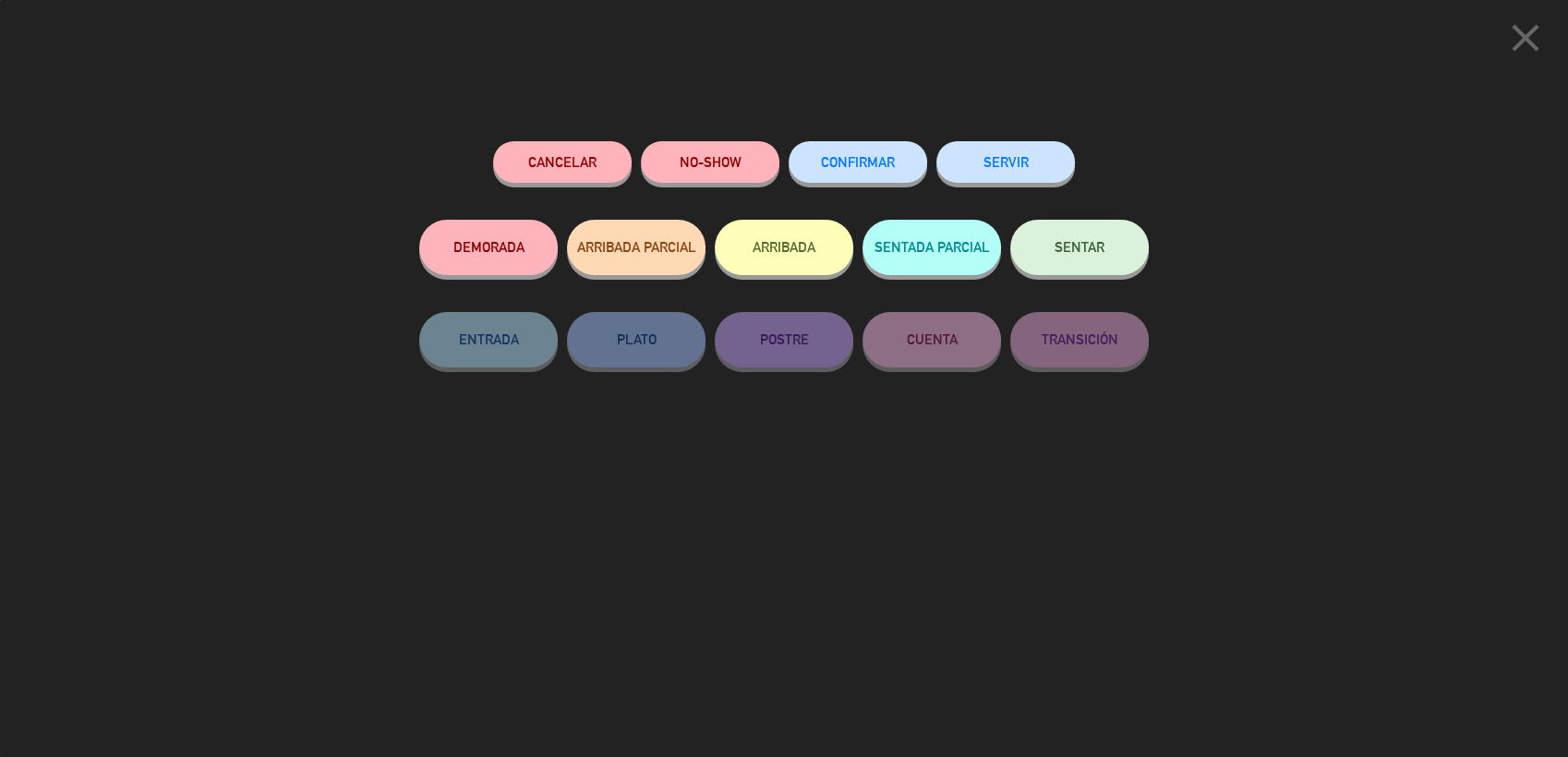
click at [859, 152] on button "CONFIRMAR" at bounding box center [857, 163] width 139 height 42
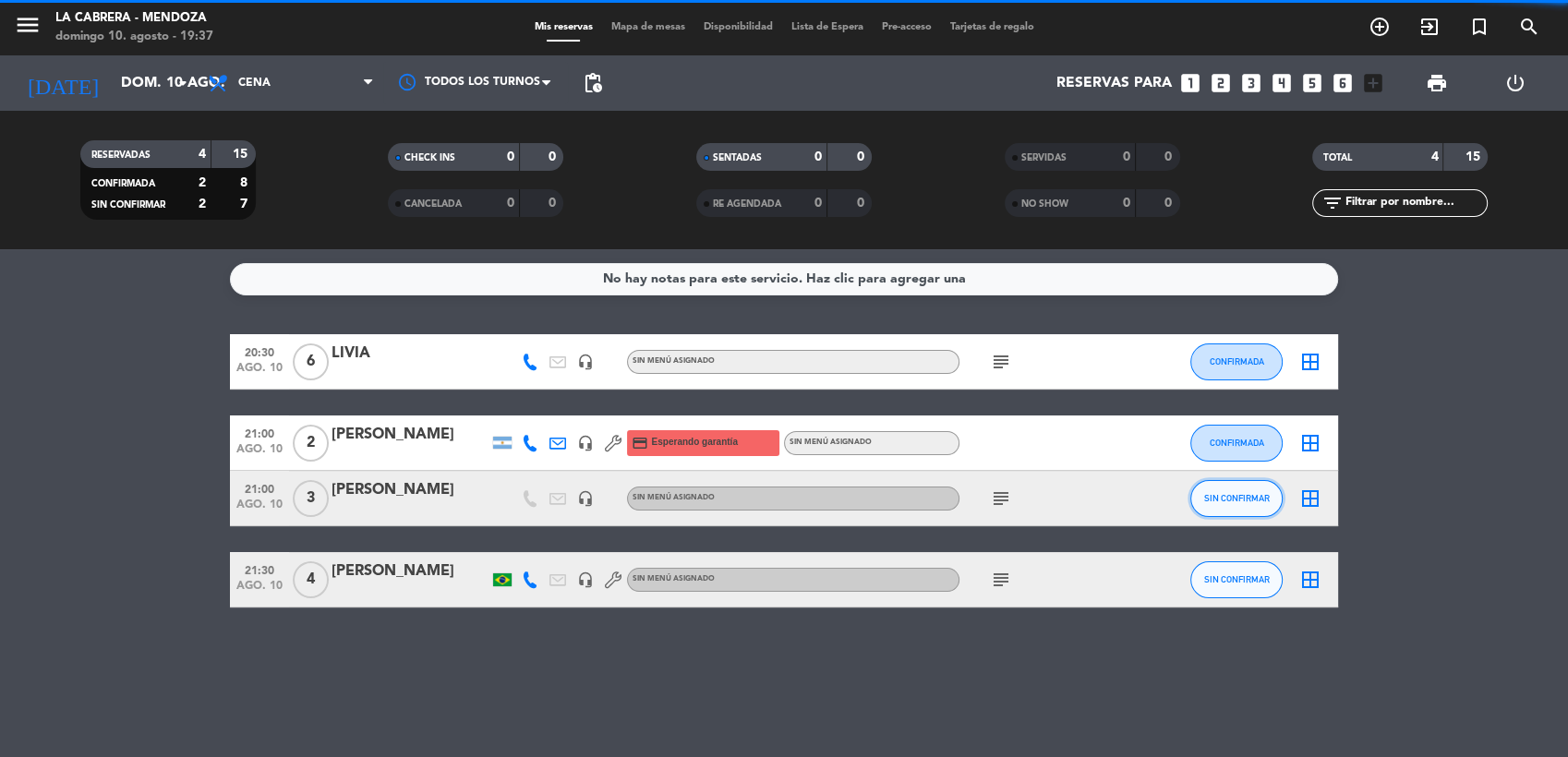
click at [1256, 492] on button "SIN CONFIRMAR" at bounding box center [1236, 499] width 93 height 37
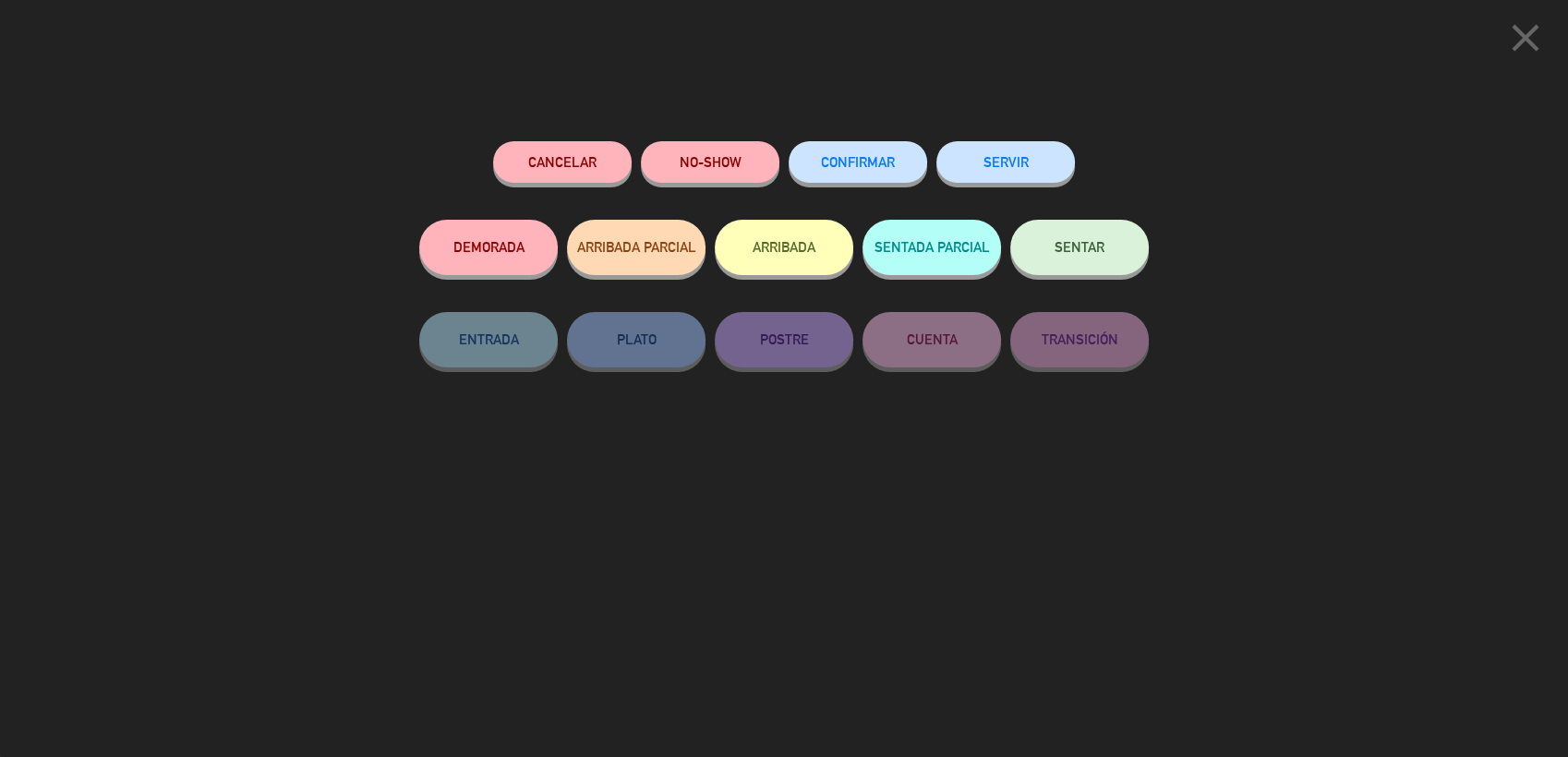
click at [843, 163] on span "CONFIRMAR" at bounding box center [857, 163] width 74 height 16
click at [888, 168] on span "CONFIRMAR" at bounding box center [857, 163] width 74 height 16
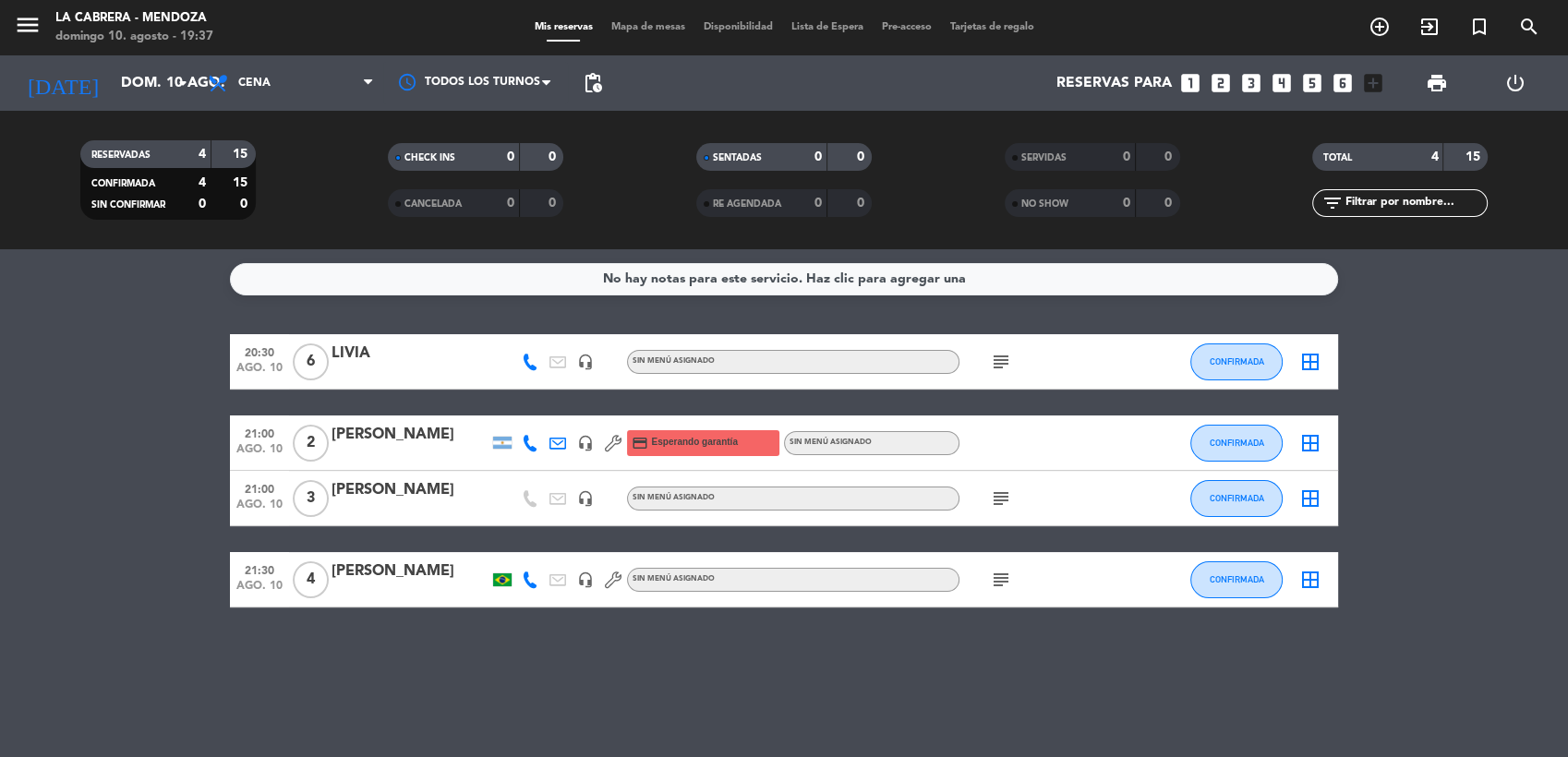
click at [1002, 498] on icon "subject" at bounding box center [1001, 499] width 22 height 22
click at [1016, 460] on div at bounding box center [1042, 443] width 166 height 55
click at [1432, 37] on icon "exit_to_app" at bounding box center [1429, 27] width 22 height 22
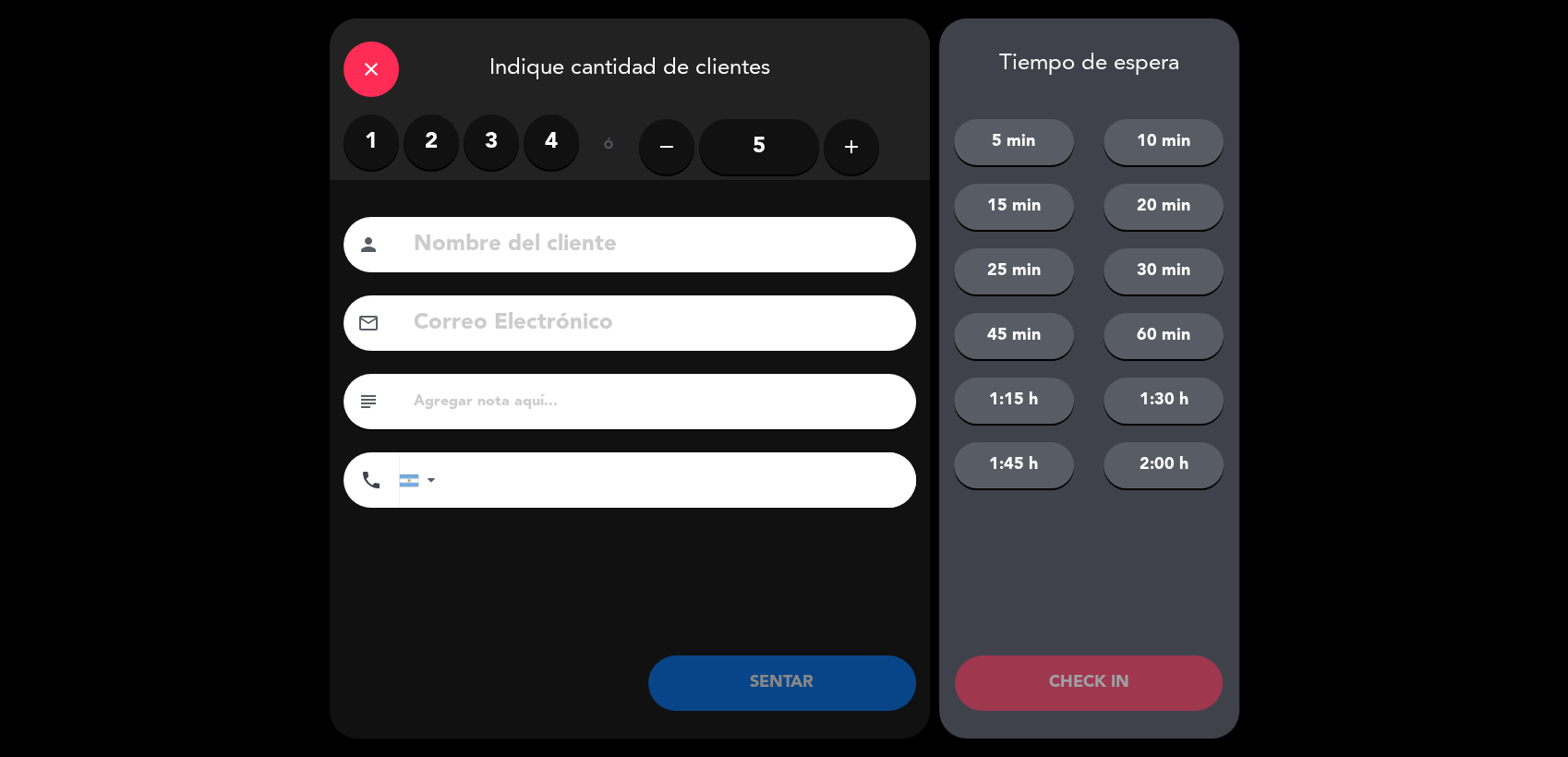
click at [443, 144] on label "2" at bounding box center [432, 143] width 56 height 56
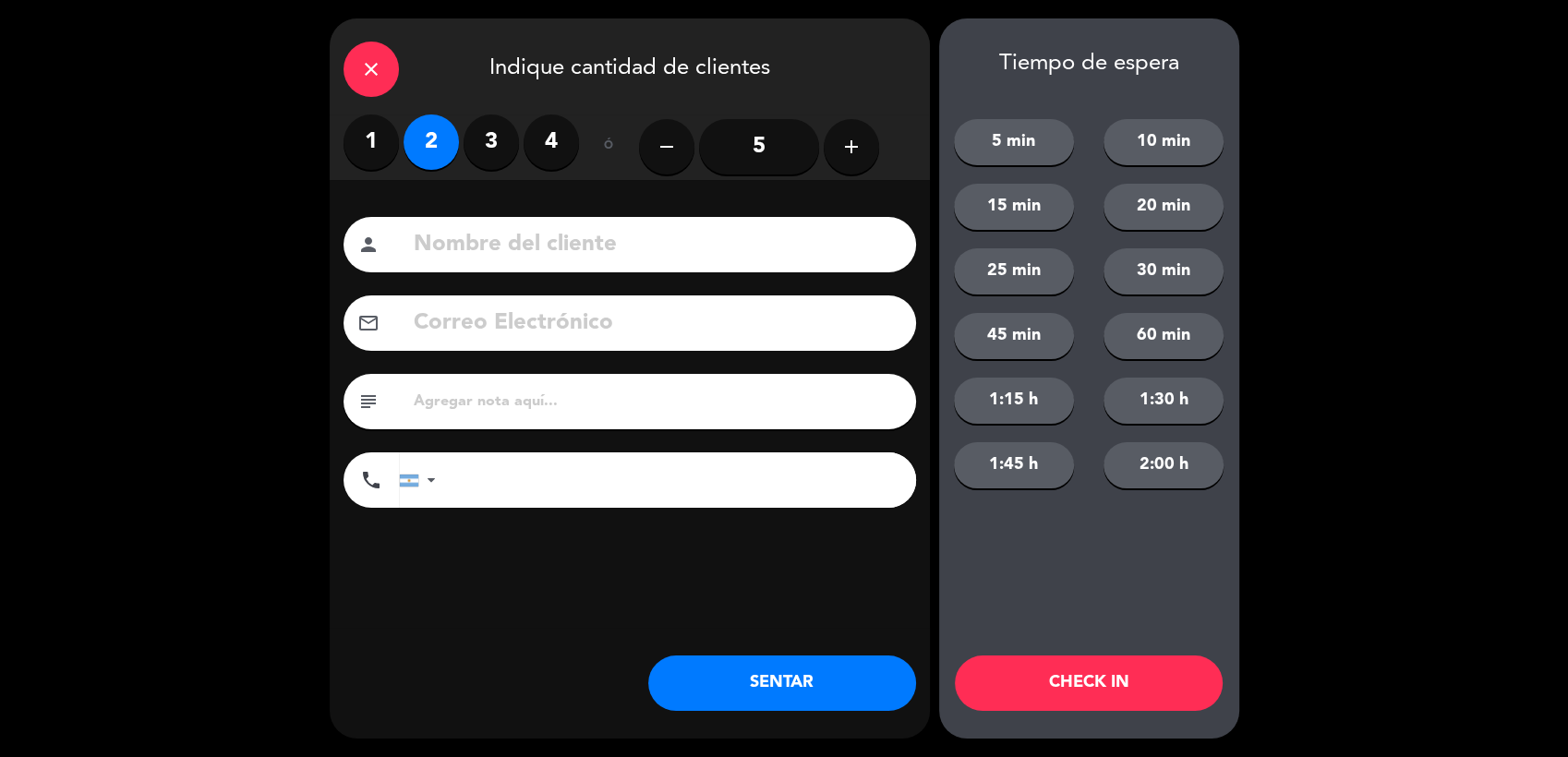
click at [556, 245] on input at bounding box center [657, 245] width 490 height 38
type input "[PERSON_NAME]"
click at [554, 406] on input "text" at bounding box center [657, 402] width 490 height 26
type input "hualta hab 205"
click at [839, 669] on button "SENTAR" at bounding box center [782, 684] width 268 height 56
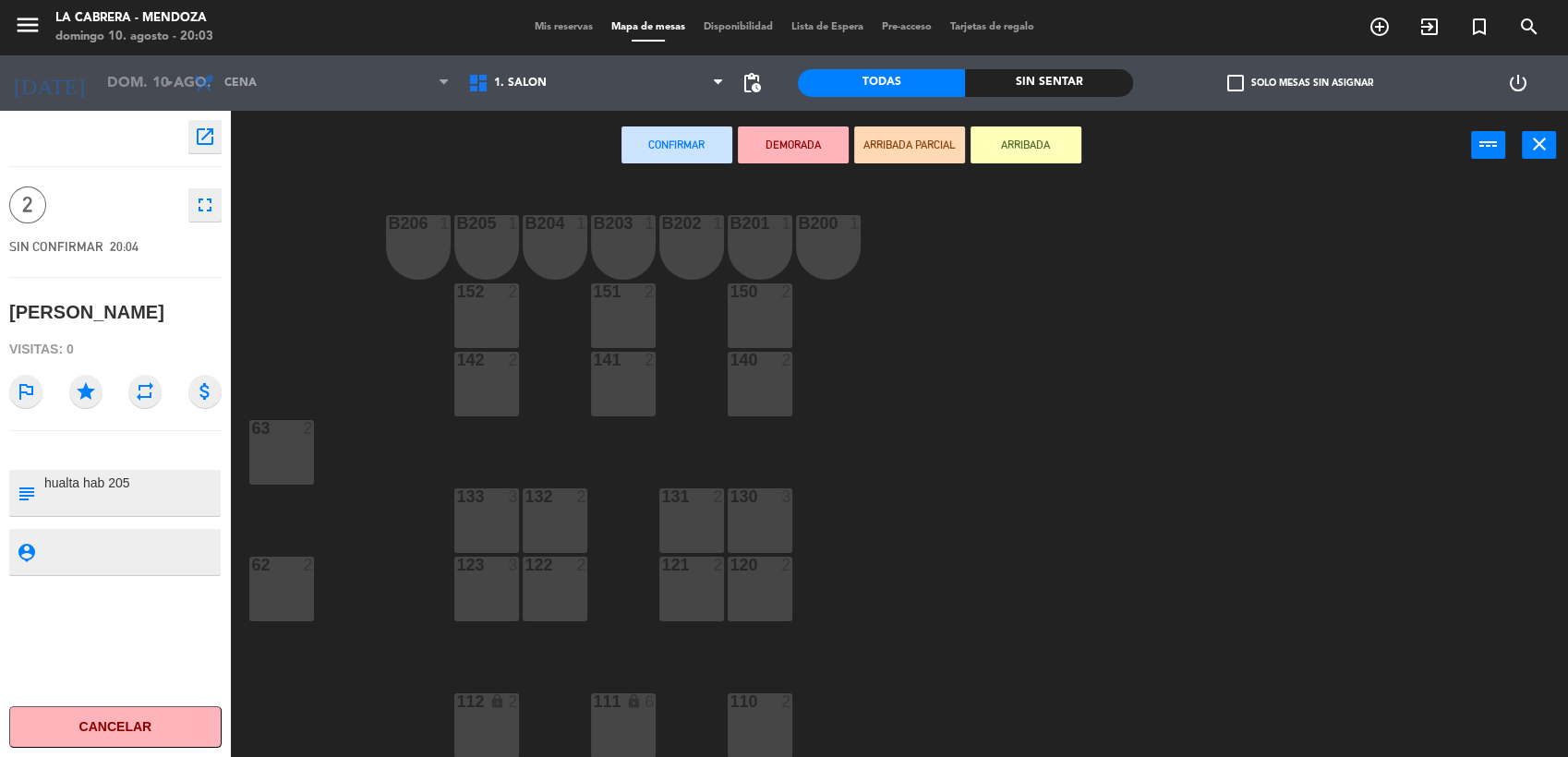
click at [544, 22] on span "Mis reservas" at bounding box center [563, 27] width 77 height 10
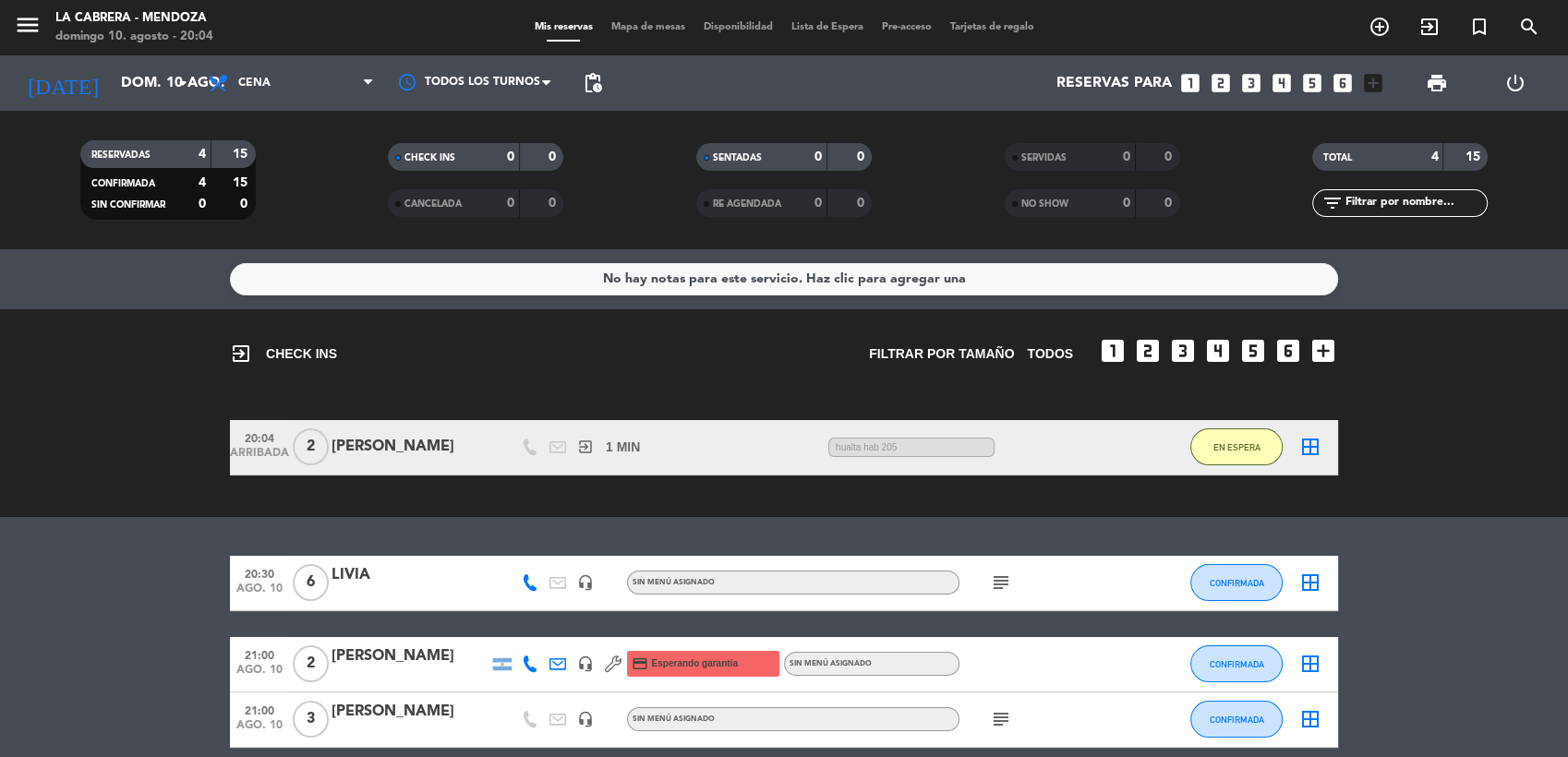
click at [1301, 451] on icon "border_all" at bounding box center [1310, 447] width 22 height 22
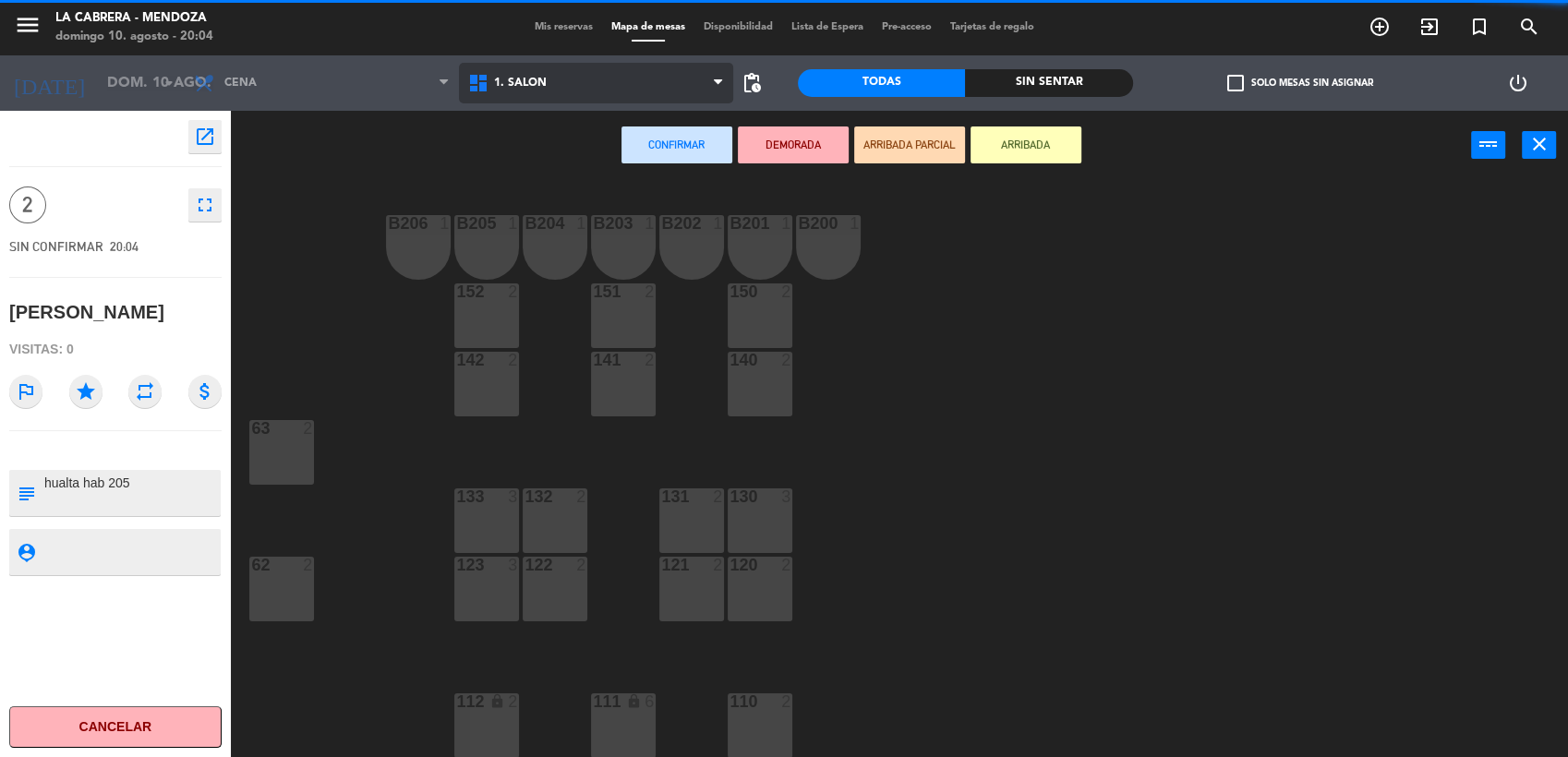
click at [499, 93] on span "1. SALON" at bounding box center [595, 83] width 274 height 41
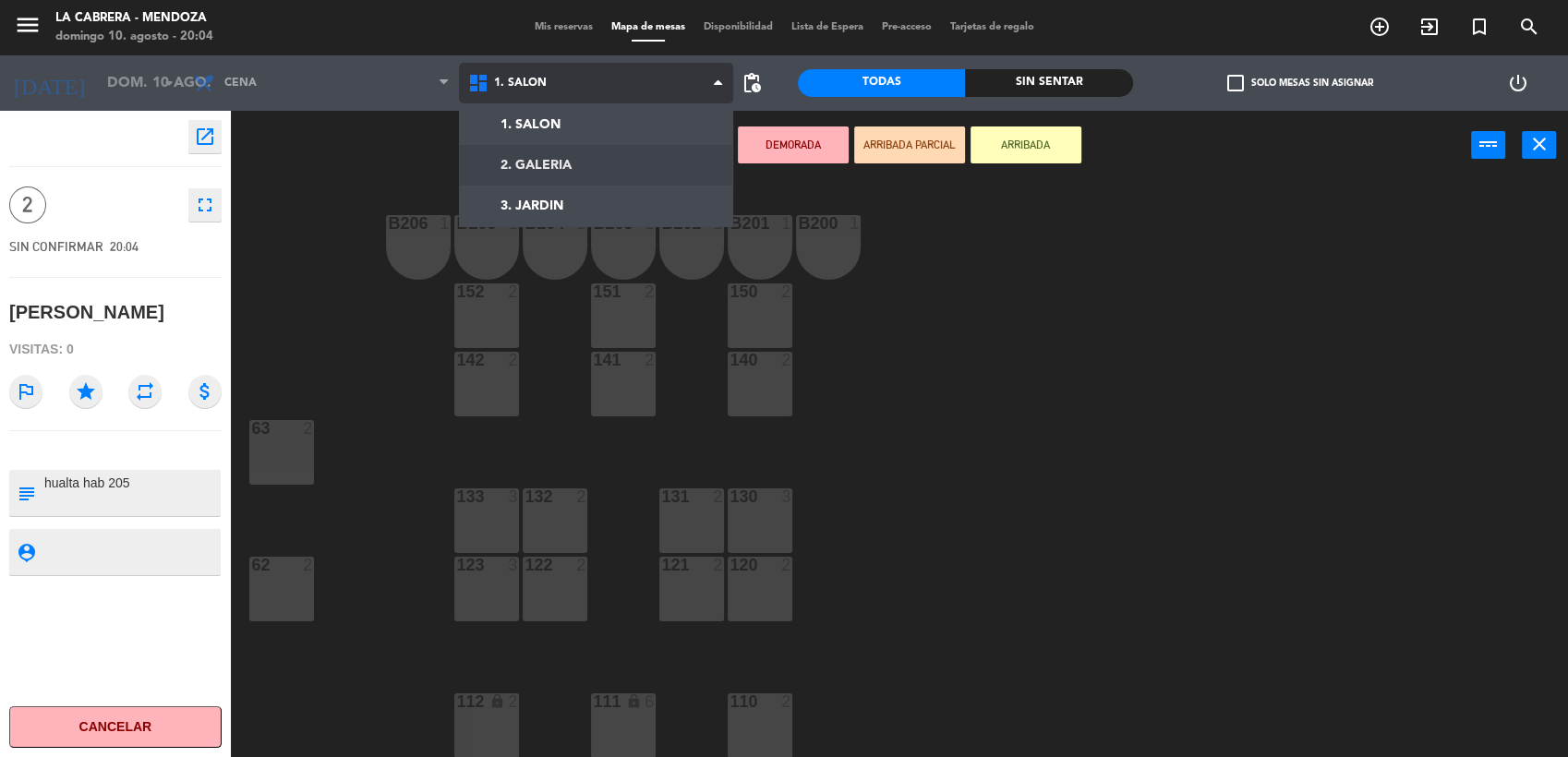
click at [523, 147] on ng-component "menu [PERSON_NAME] [PERSON_NAME] 10. [PERSON_NAME] - 20:04 Mis reservas Mapa de…" at bounding box center [784, 378] width 1568 height 757
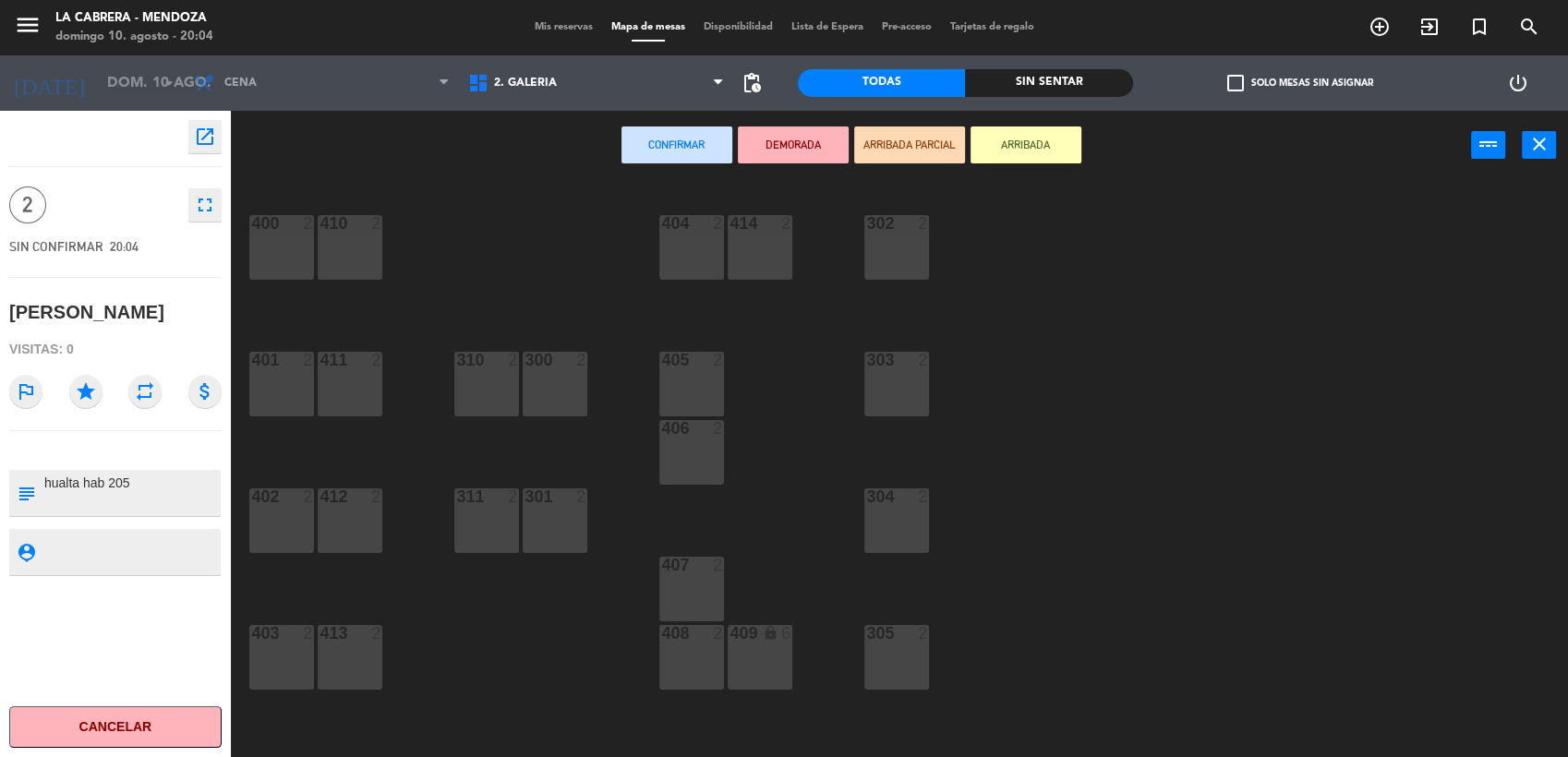
click at [553, 492] on div at bounding box center [555, 497] width 31 height 17
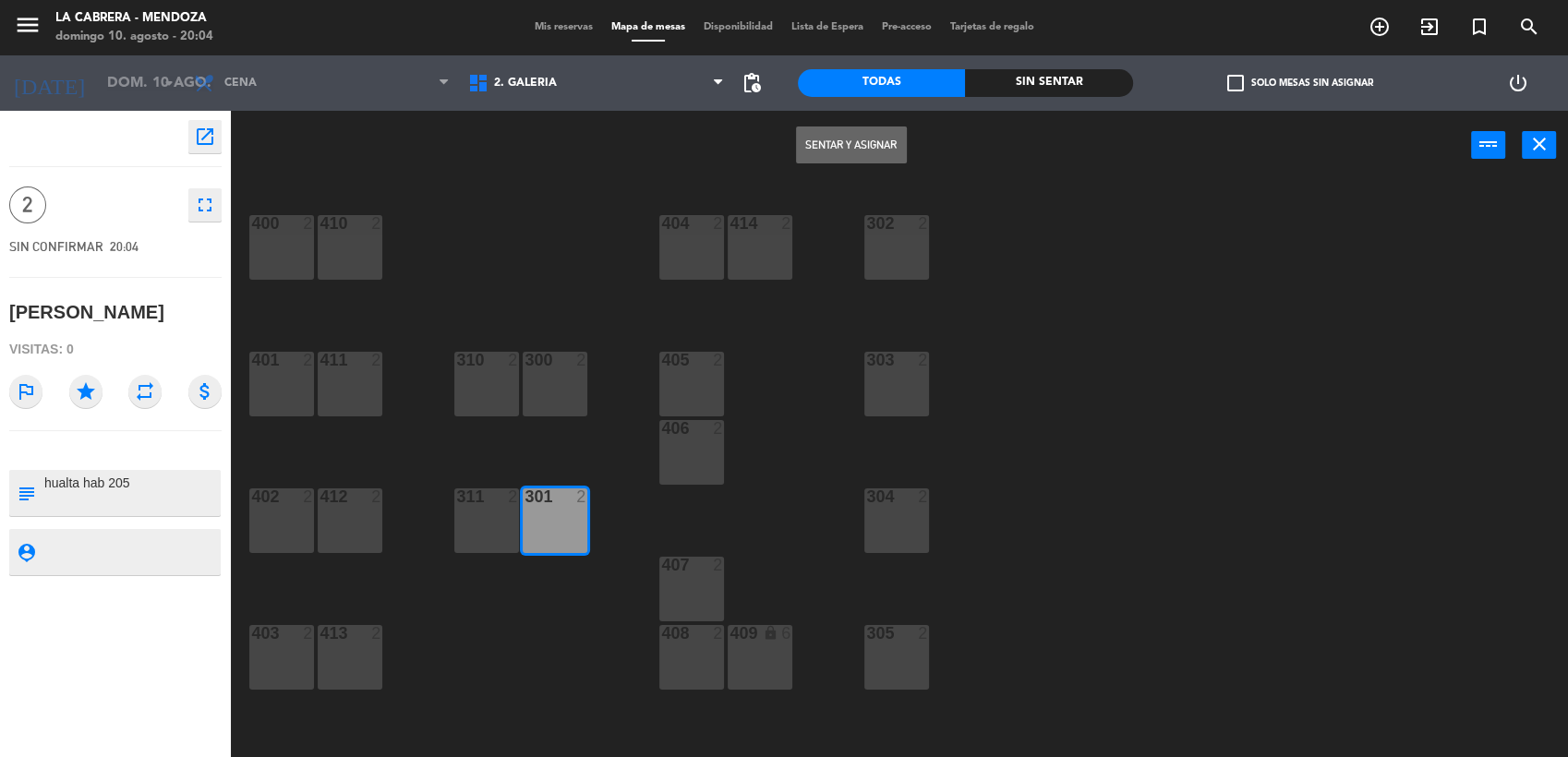
click at [841, 150] on button "Sentar y Asignar" at bounding box center [850, 145] width 111 height 37
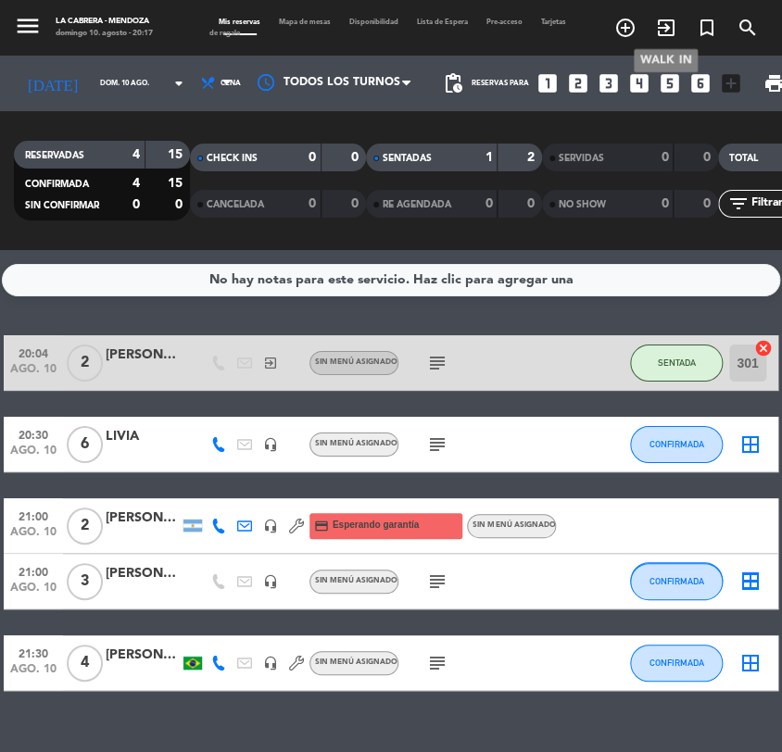
click at [668, 31] on icon "exit_to_app" at bounding box center [666, 28] width 22 height 22
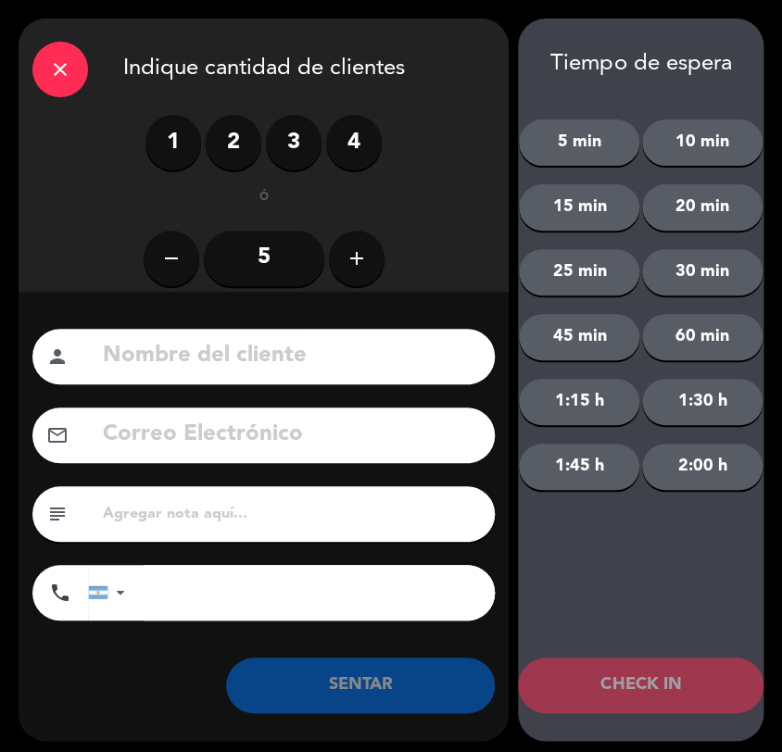
click at [349, 154] on label "4" at bounding box center [354, 143] width 56 height 56
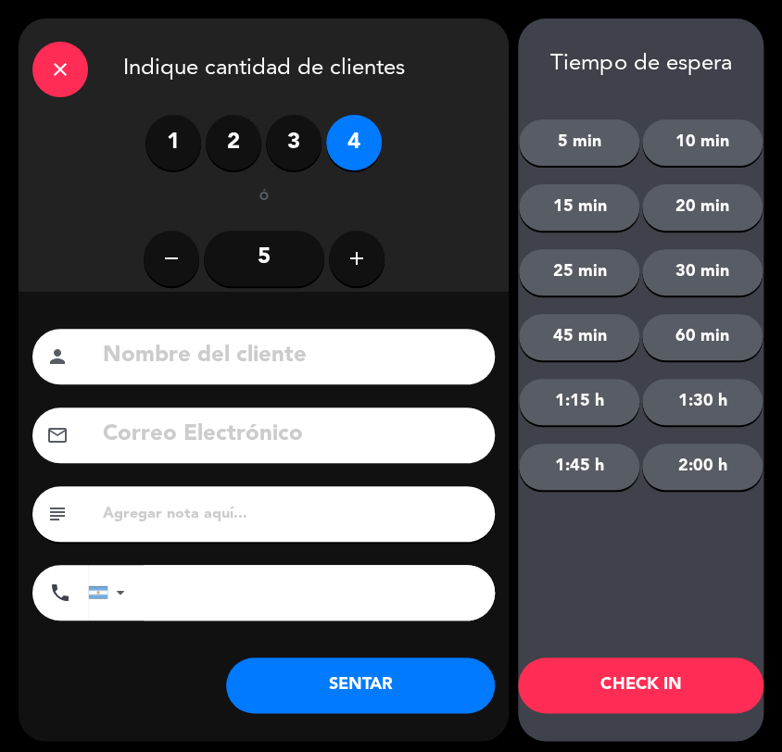
click at [328, 360] on input at bounding box center [291, 356] width 380 height 38
type input "[PERSON_NAME]"
click at [279, 509] on input "text" at bounding box center [291, 514] width 380 height 26
type input "hualta hab 308"
click at [365, 676] on button "SENTAR" at bounding box center [360, 686] width 269 height 56
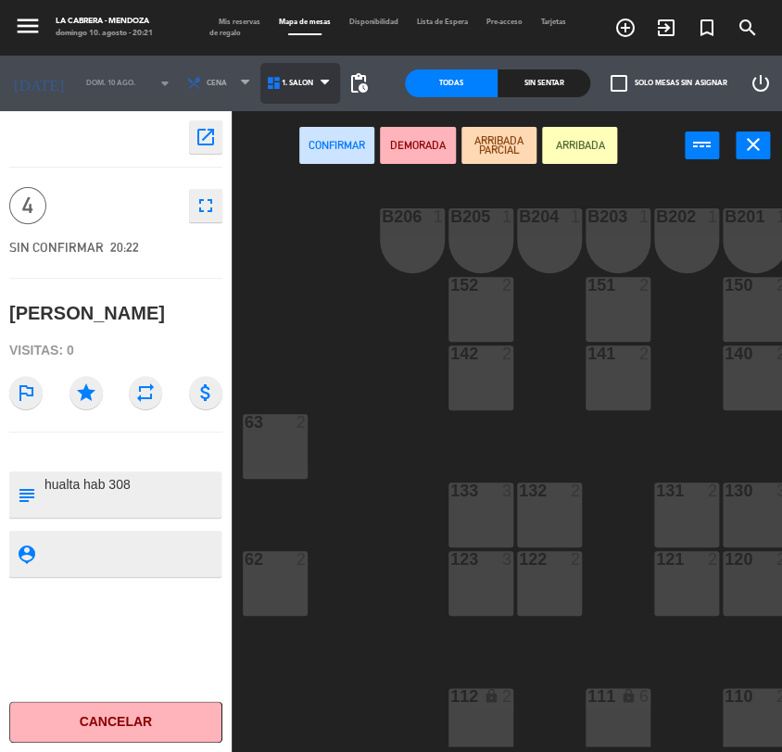
click at [292, 89] on span "1. SALON" at bounding box center [300, 83] width 80 height 41
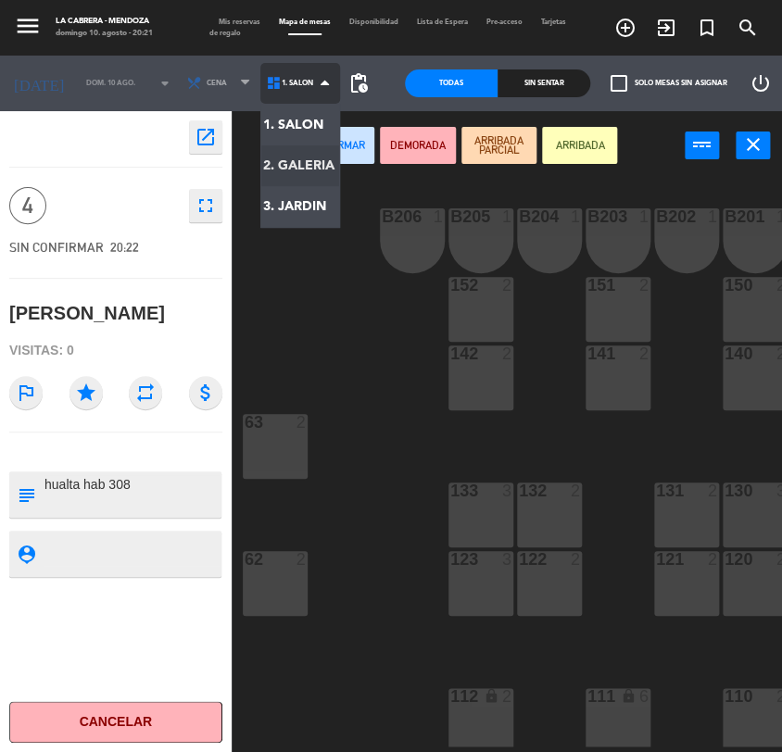
click at [297, 169] on ng-component "menu [PERSON_NAME] [PERSON_NAME] 10. [PERSON_NAME] - 20:21 Mis reservas Mapa de…" at bounding box center [391, 376] width 782 height 752
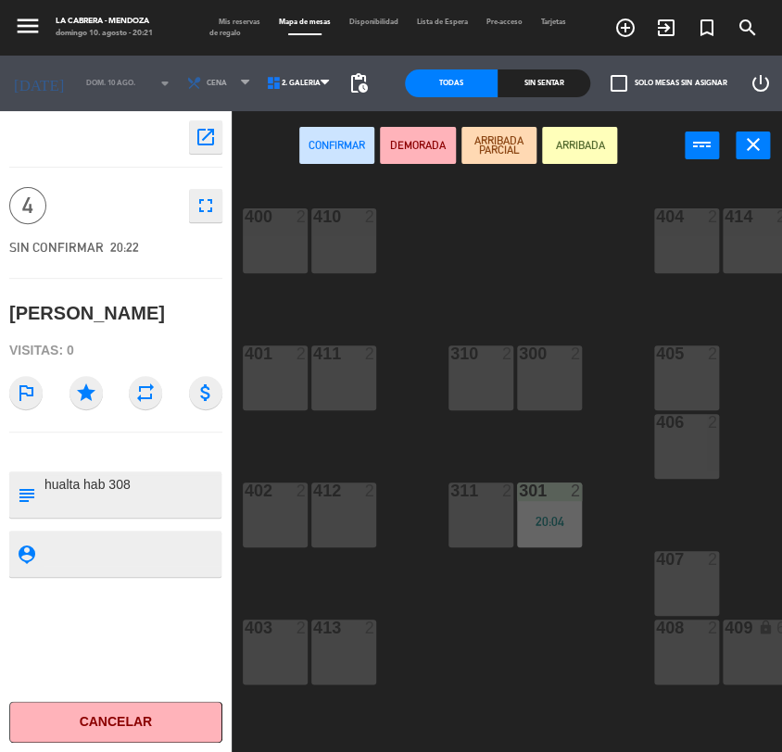
click at [702, 357] on div "2" at bounding box center [717, 353] width 31 height 17
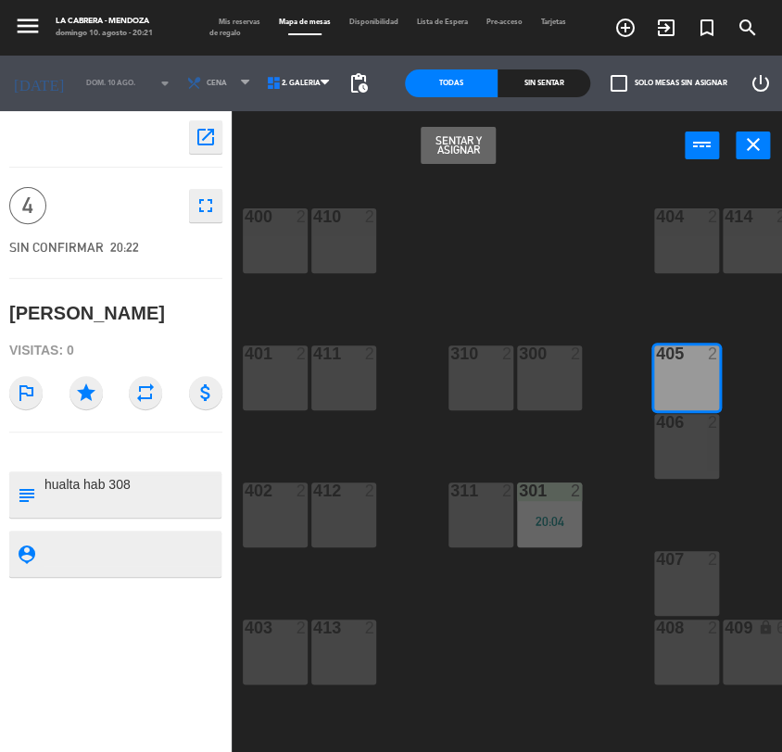
click at [709, 440] on div "406 2" at bounding box center [686, 446] width 65 height 65
click at [458, 146] on button "Sentar y Asignar" at bounding box center [457, 145] width 75 height 37
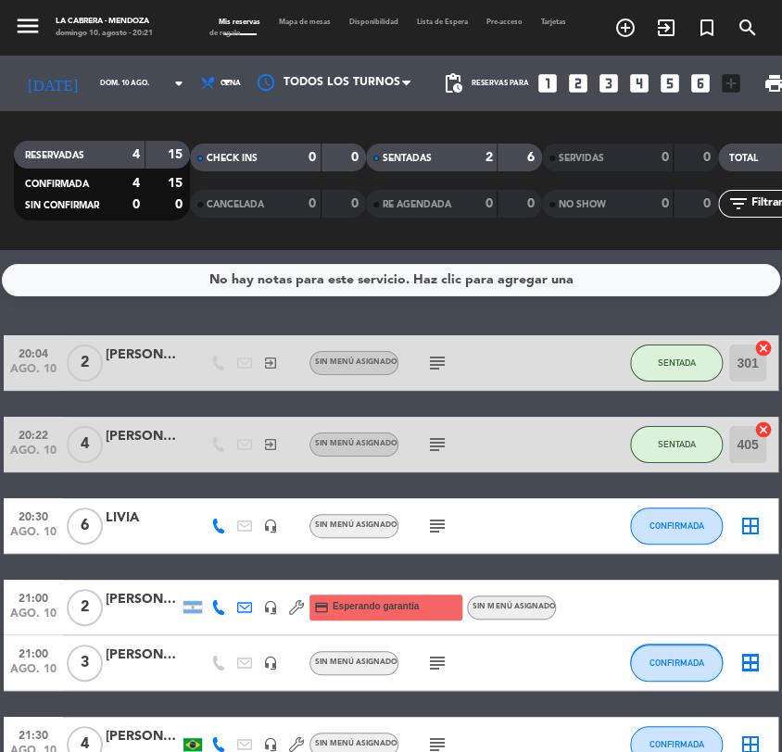
click at [519, 546] on div "subject" at bounding box center [476, 525] width 156 height 55
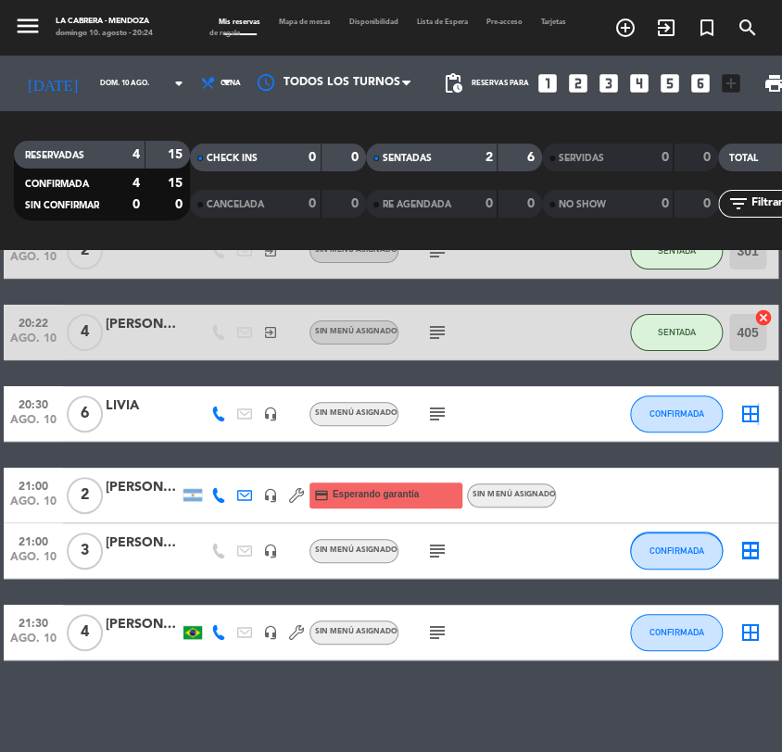
click at [753, 409] on icon "border_all" at bounding box center [750, 414] width 22 height 22
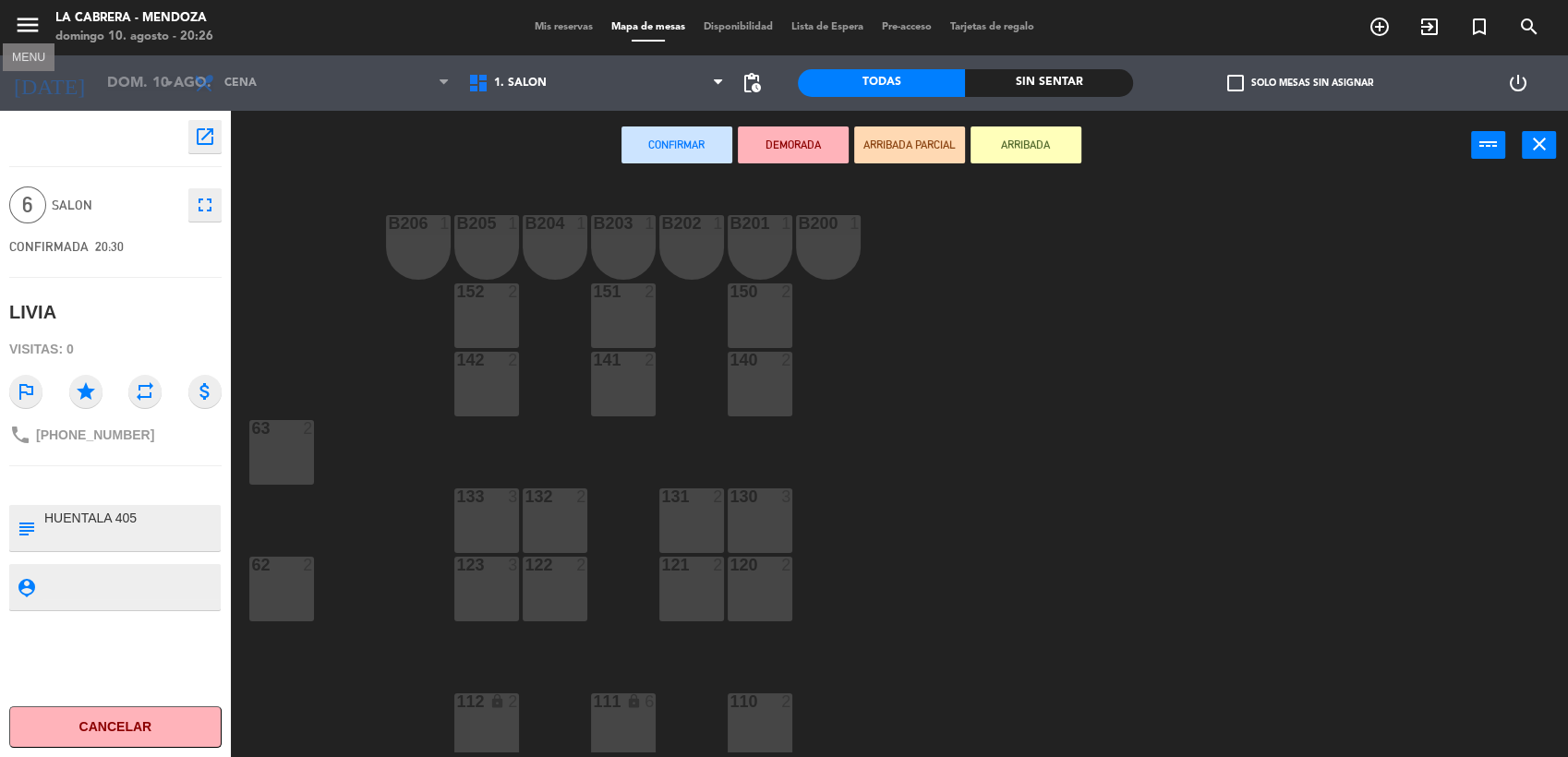
click at [35, 23] on icon "menu" at bounding box center [28, 25] width 28 height 28
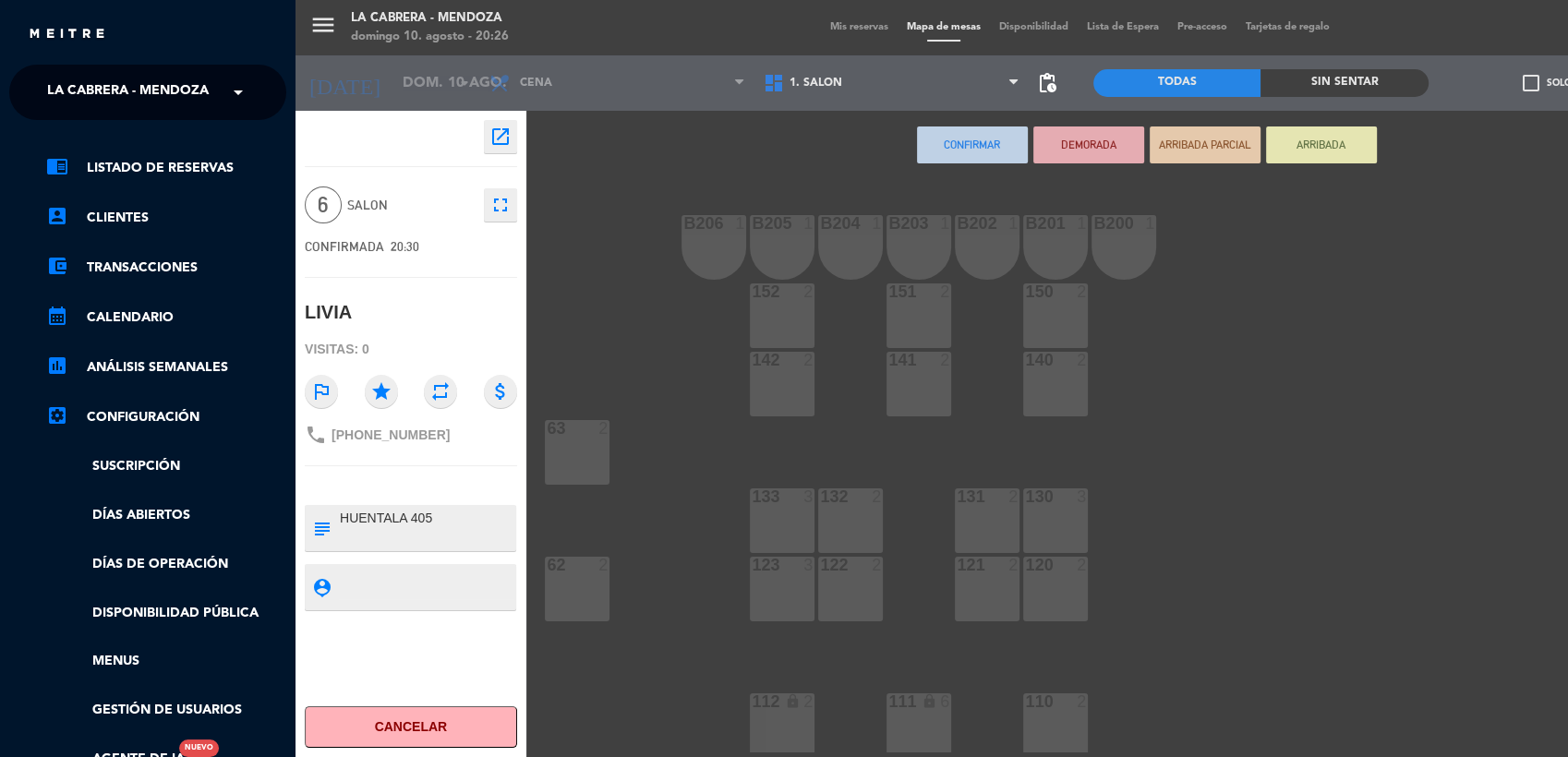
click at [328, 27] on div "menu [PERSON_NAME] [PERSON_NAME] 10. [PERSON_NAME] - 20:26 Mis reservas Mapa de…" at bounding box center [1079, 378] width 1568 height 757
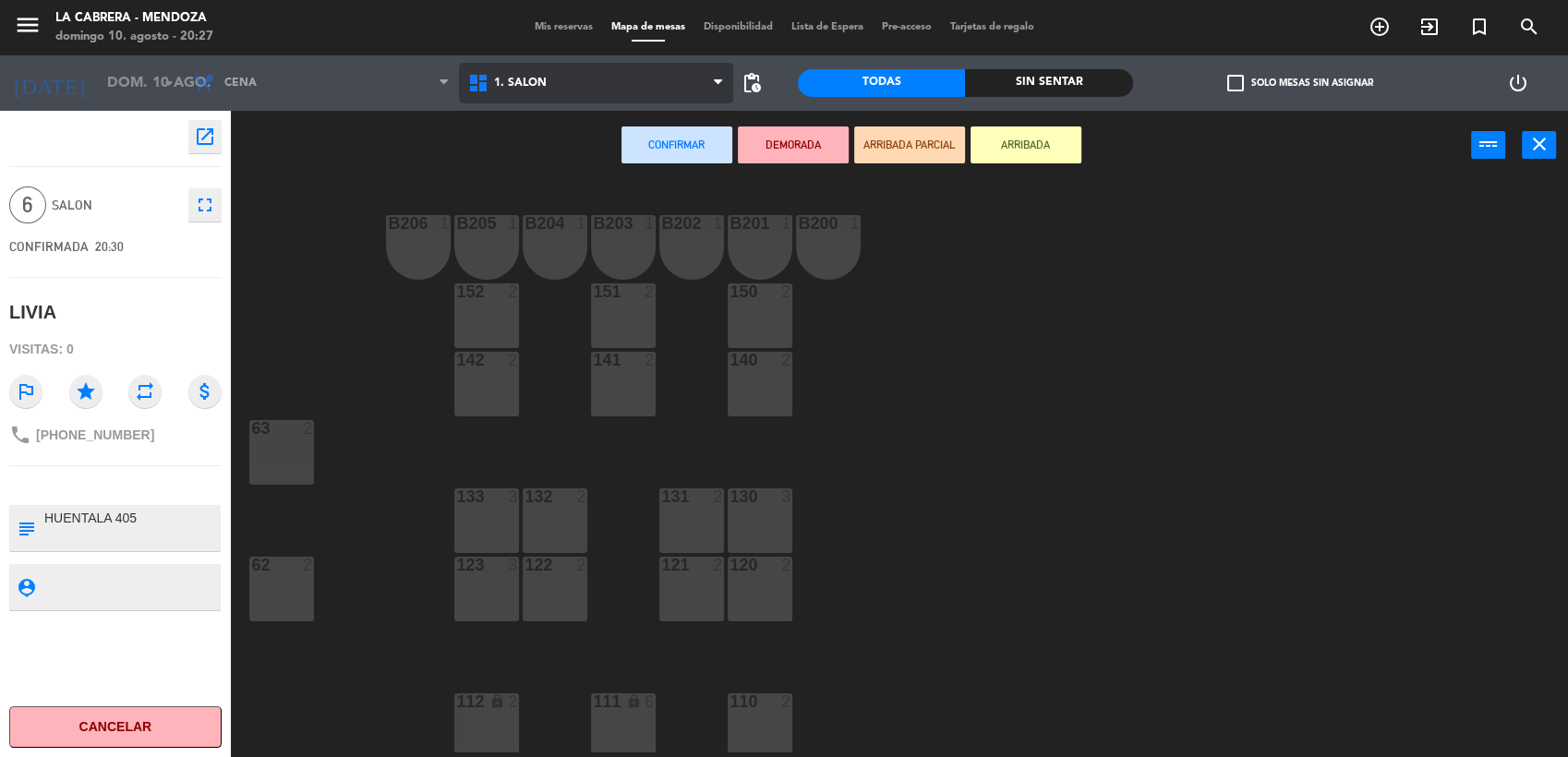
click at [594, 89] on span "1. SALON" at bounding box center [595, 83] width 274 height 41
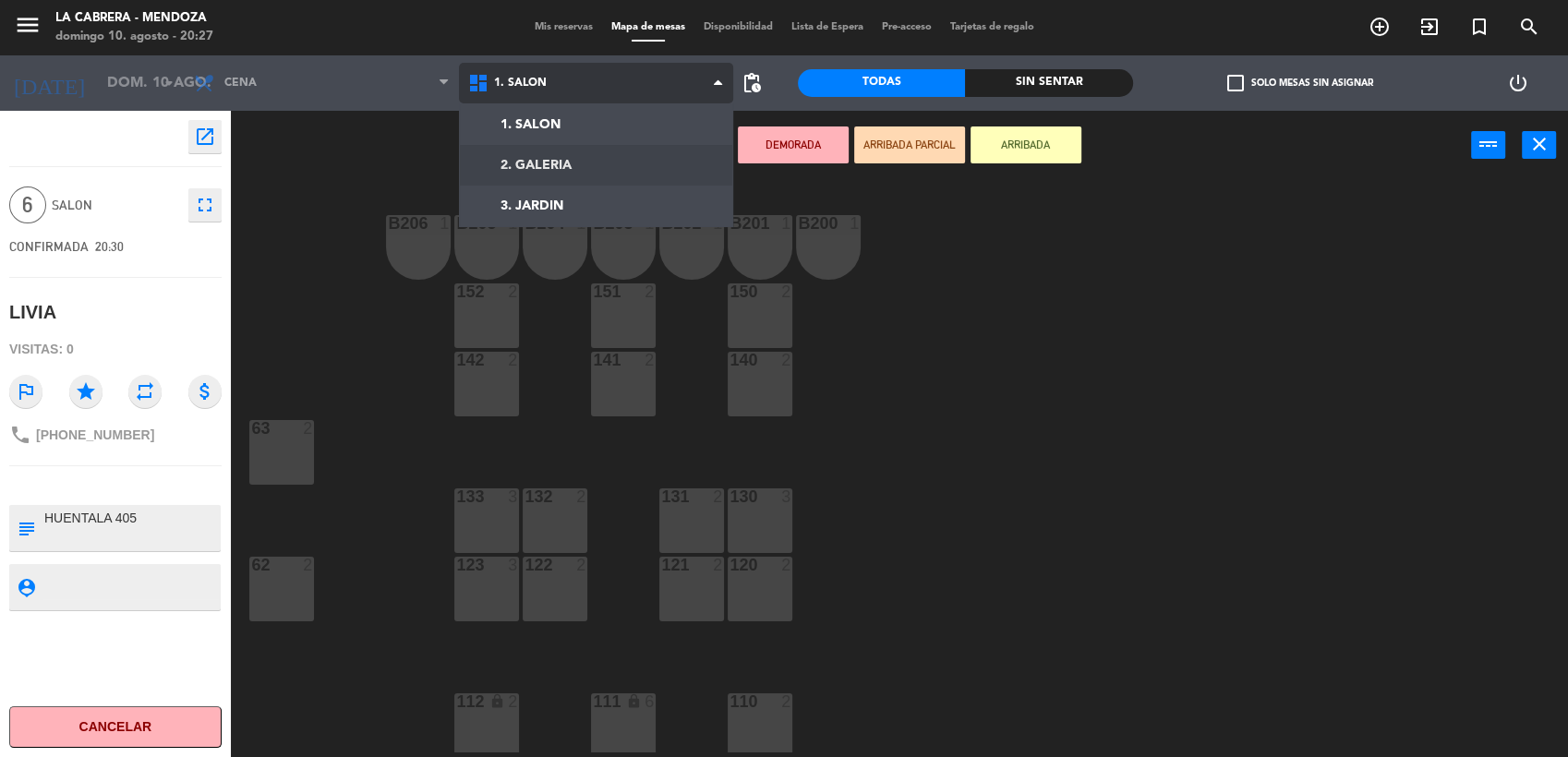
click at [598, 161] on ng-component "menu [PERSON_NAME] [PERSON_NAME] 10. [PERSON_NAME] - 20:27 Mis reservas Mapa de…" at bounding box center [784, 378] width 1568 height 757
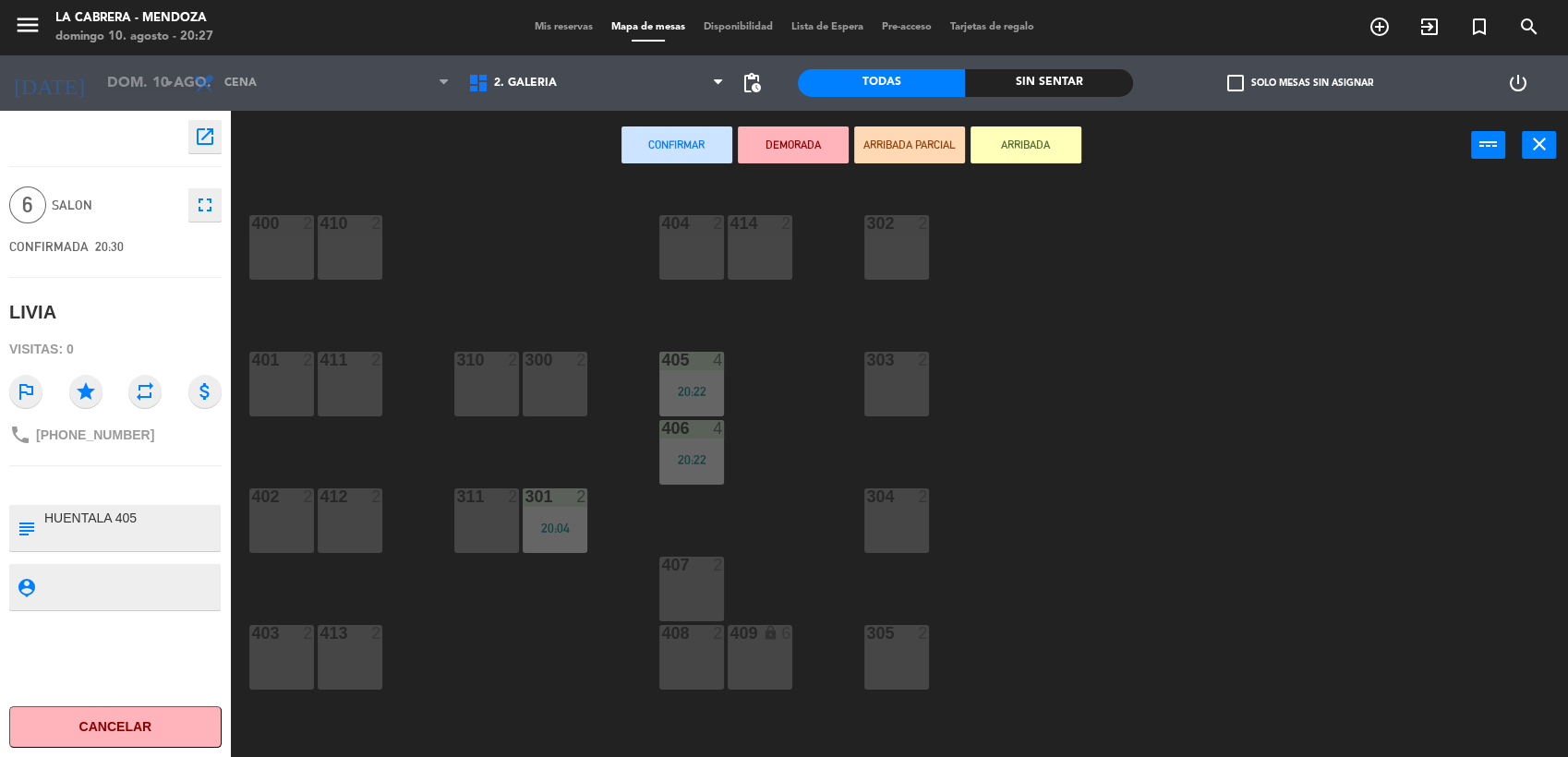
click at [763, 656] on div "409 lock 6" at bounding box center [760, 657] width 65 height 65
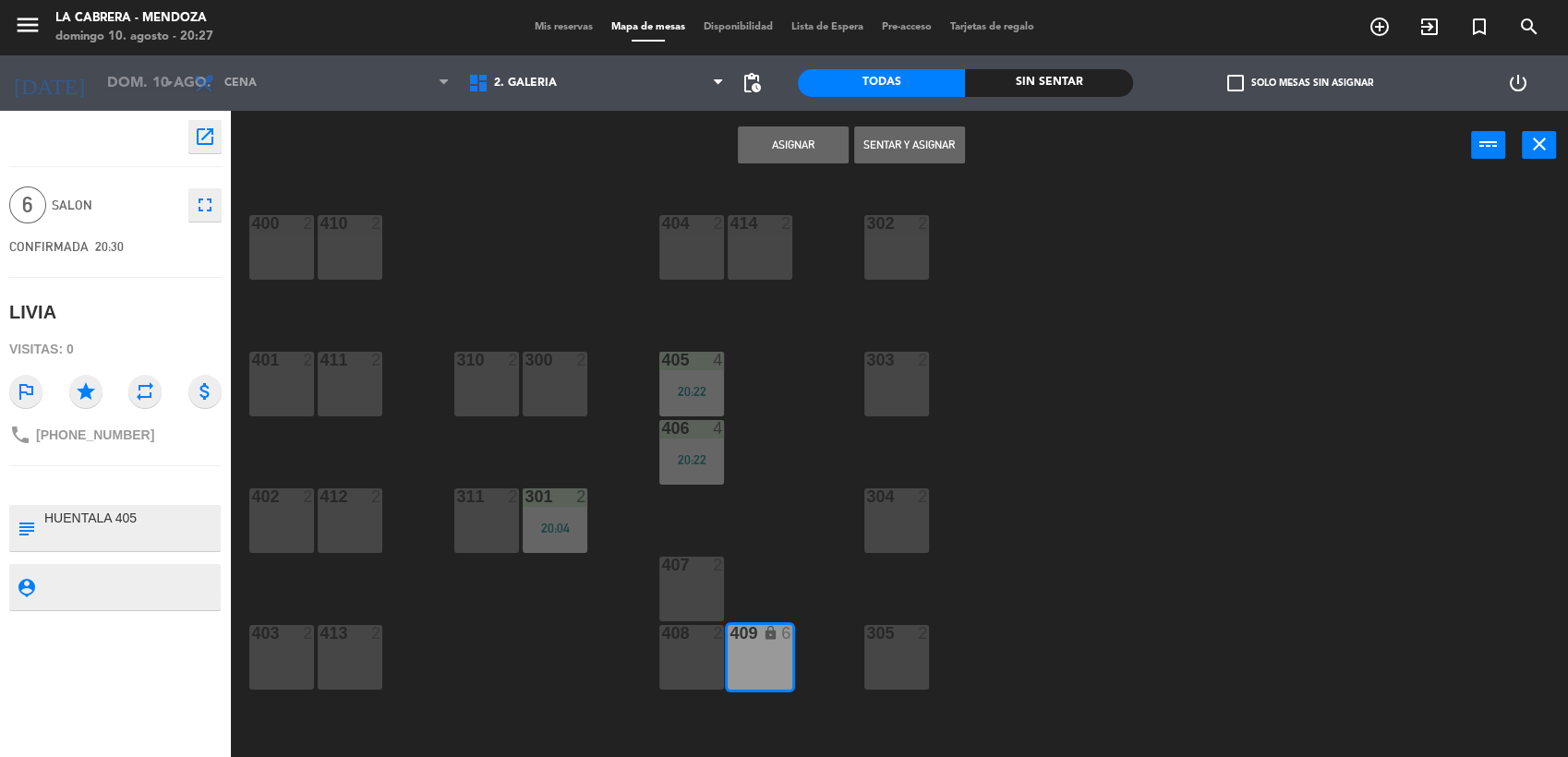
click at [906, 137] on button "Sentar y Asignar" at bounding box center [909, 145] width 111 height 37
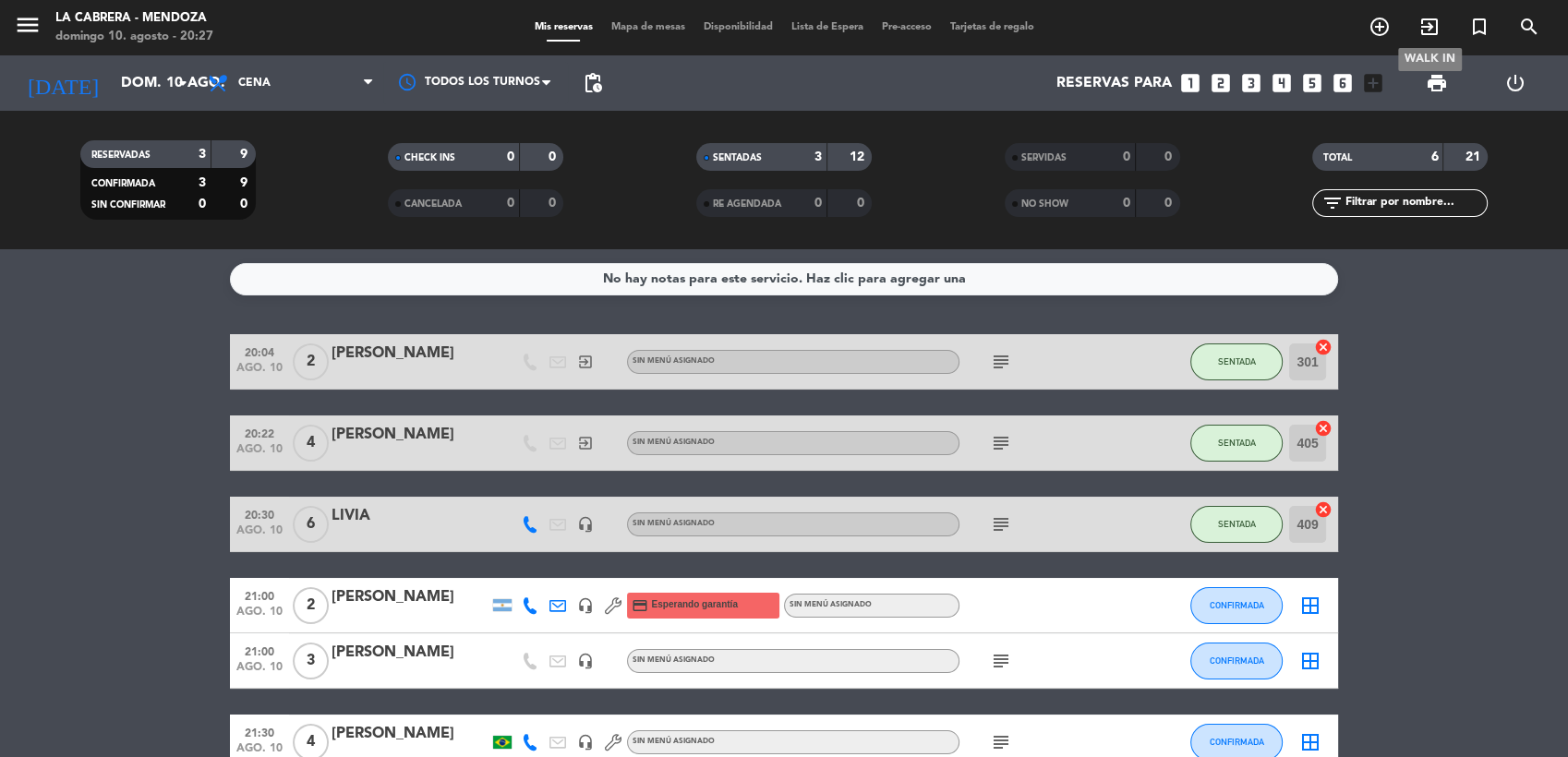
click at [1431, 31] on icon "exit_to_app" at bounding box center [1429, 27] width 22 height 22
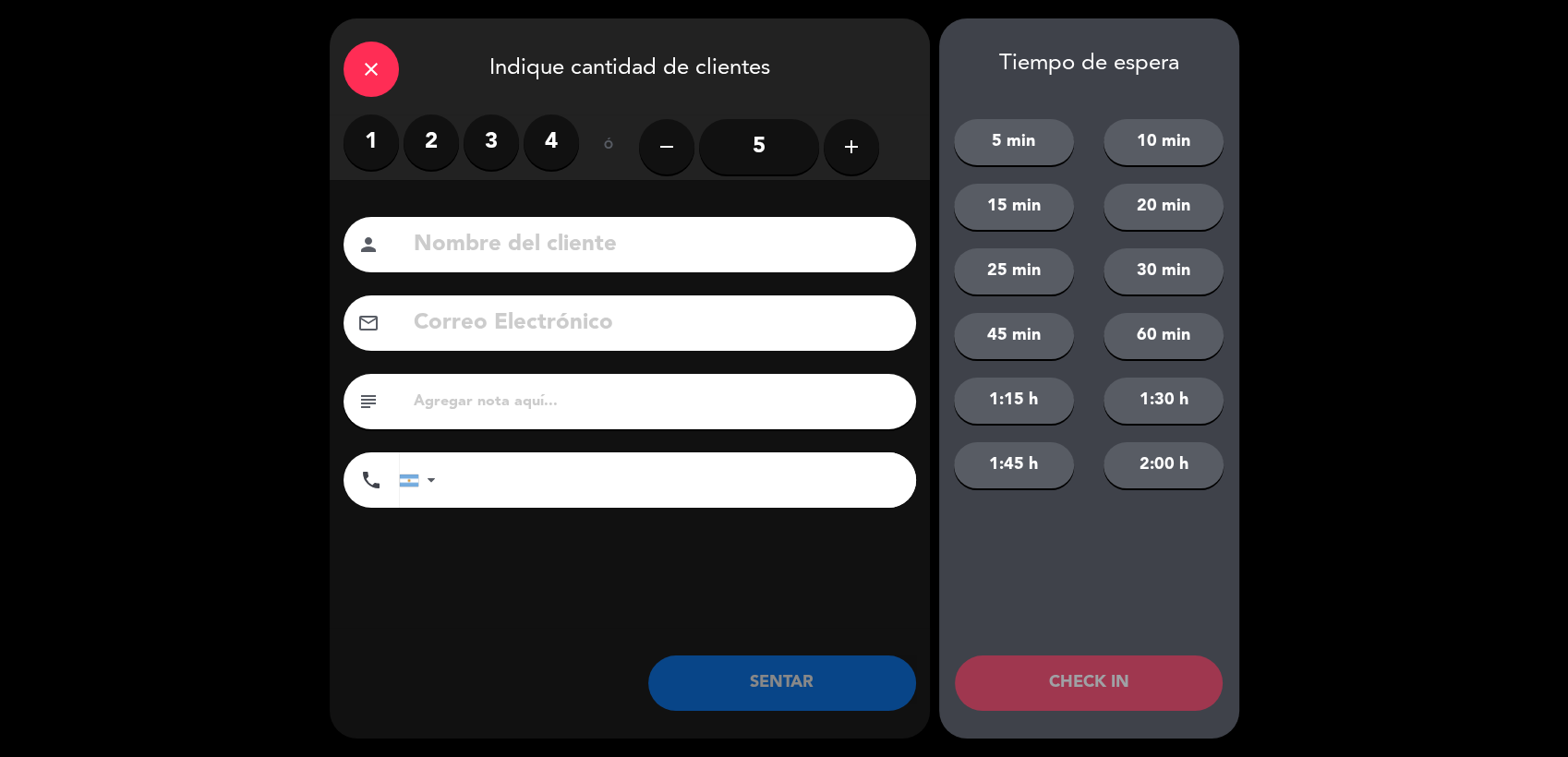
click at [742, 145] on input "5" at bounding box center [759, 147] width 120 height 56
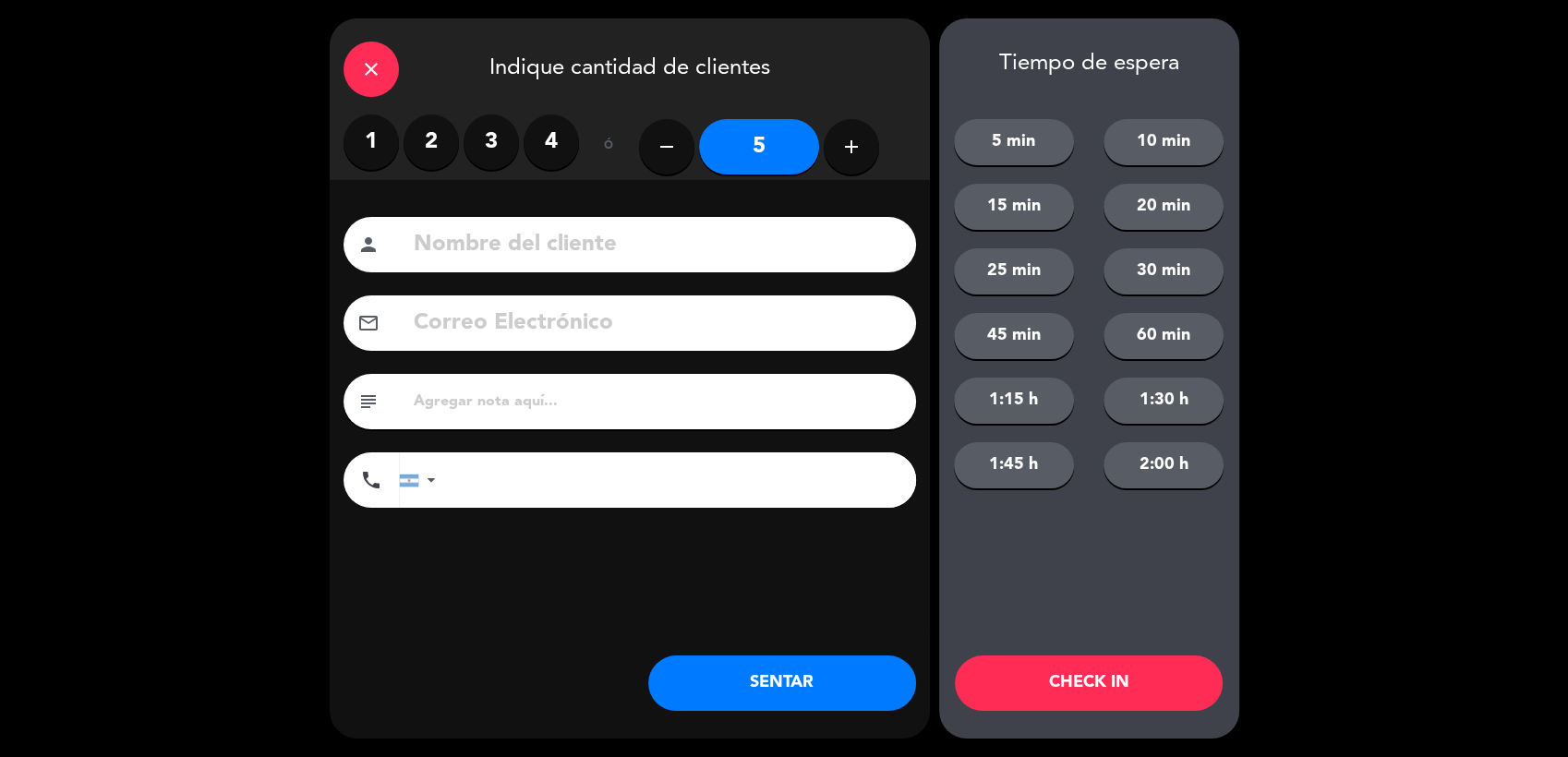
click at [643, 236] on input at bounding box center [657, 245] width 490 height 38
type input "[PERSON_NAME]"
click at [590, 402] on input "text" at bounding box center [657, 402] width 490 height 26
type input "hualta hab 605"
click at [763, 658] on button "SENTAR" at bounding box center [782, 684] width 268 height 56
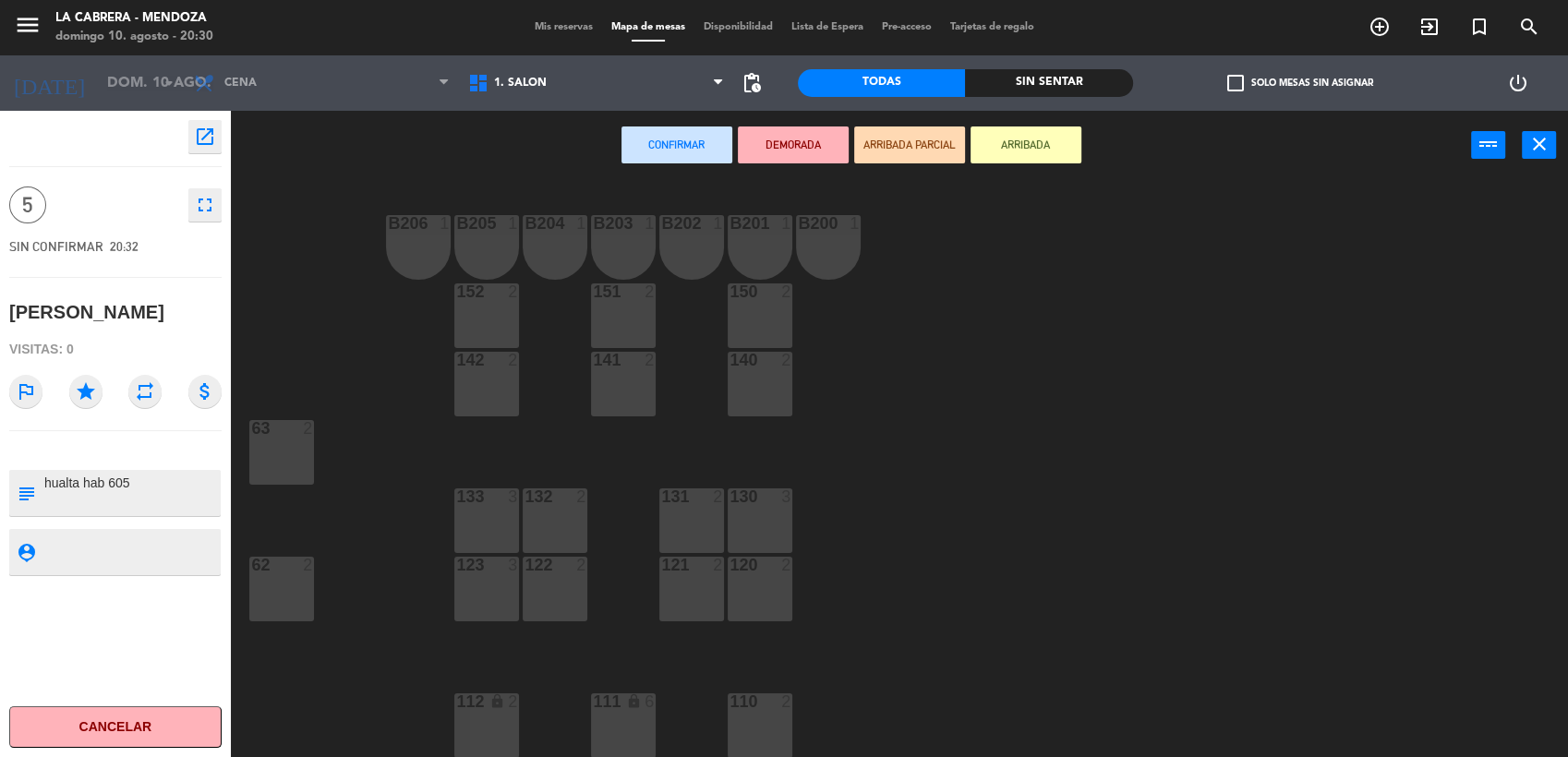
click at [474, 108] on div "1. SALON 2. GALERIA 3. [GEOGRAPHIC_DATA]. SALON 1. SALON 2. GALERIA 3. JARDIN" at bounding box center [595, 84] width 274 height 56
click at [515, 88] on span "1. SALON" at bounding box center [519, 83] width 53 height 13
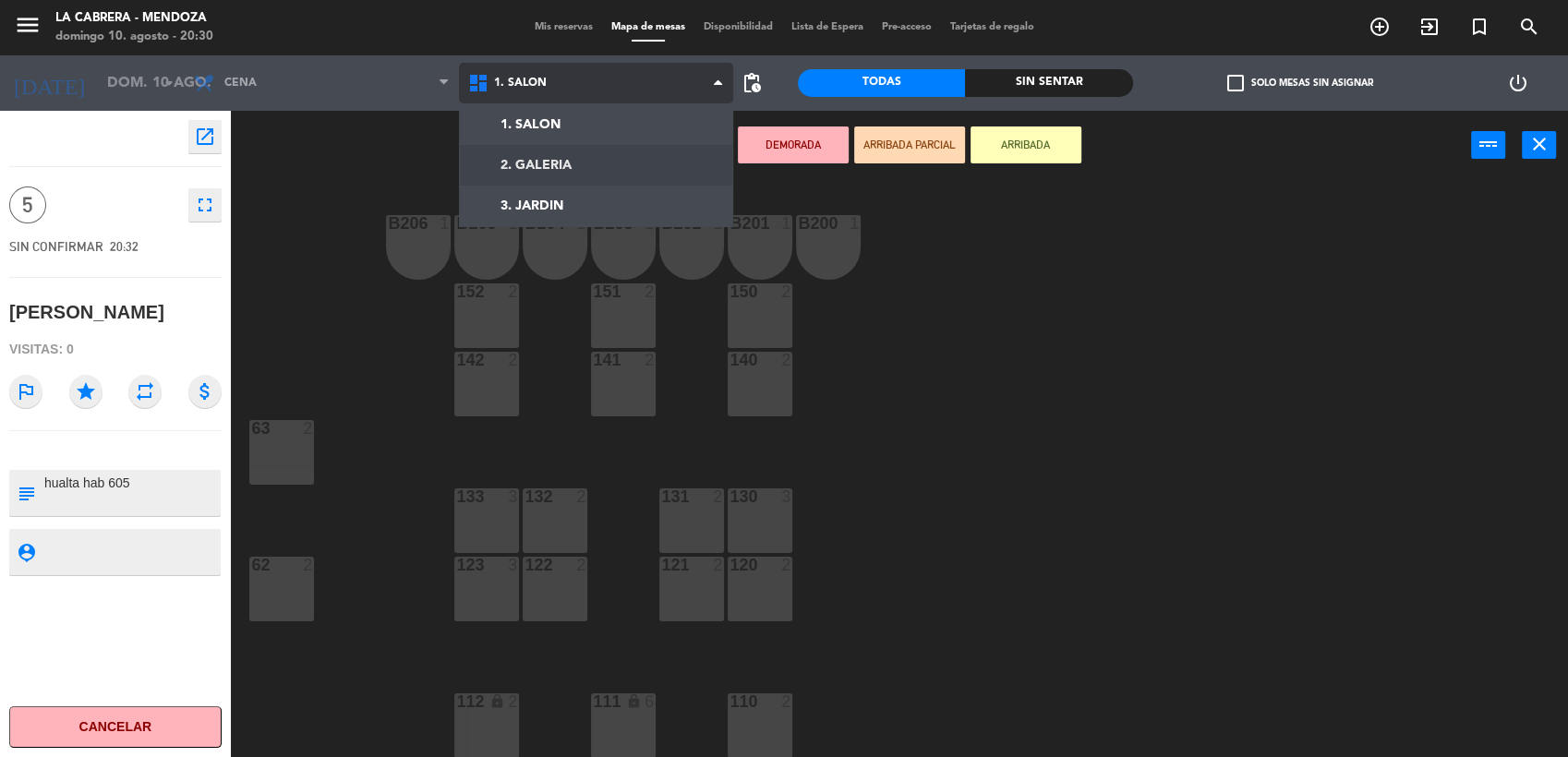
click at [524, 167] on ng-component "menu [PERSON_NAME] [PERSON_NAME] 10. [PERSON_NAME] - 20:30 Mis reservas Mapa de…" at bounding box center [784, 378] width 1568 height 757
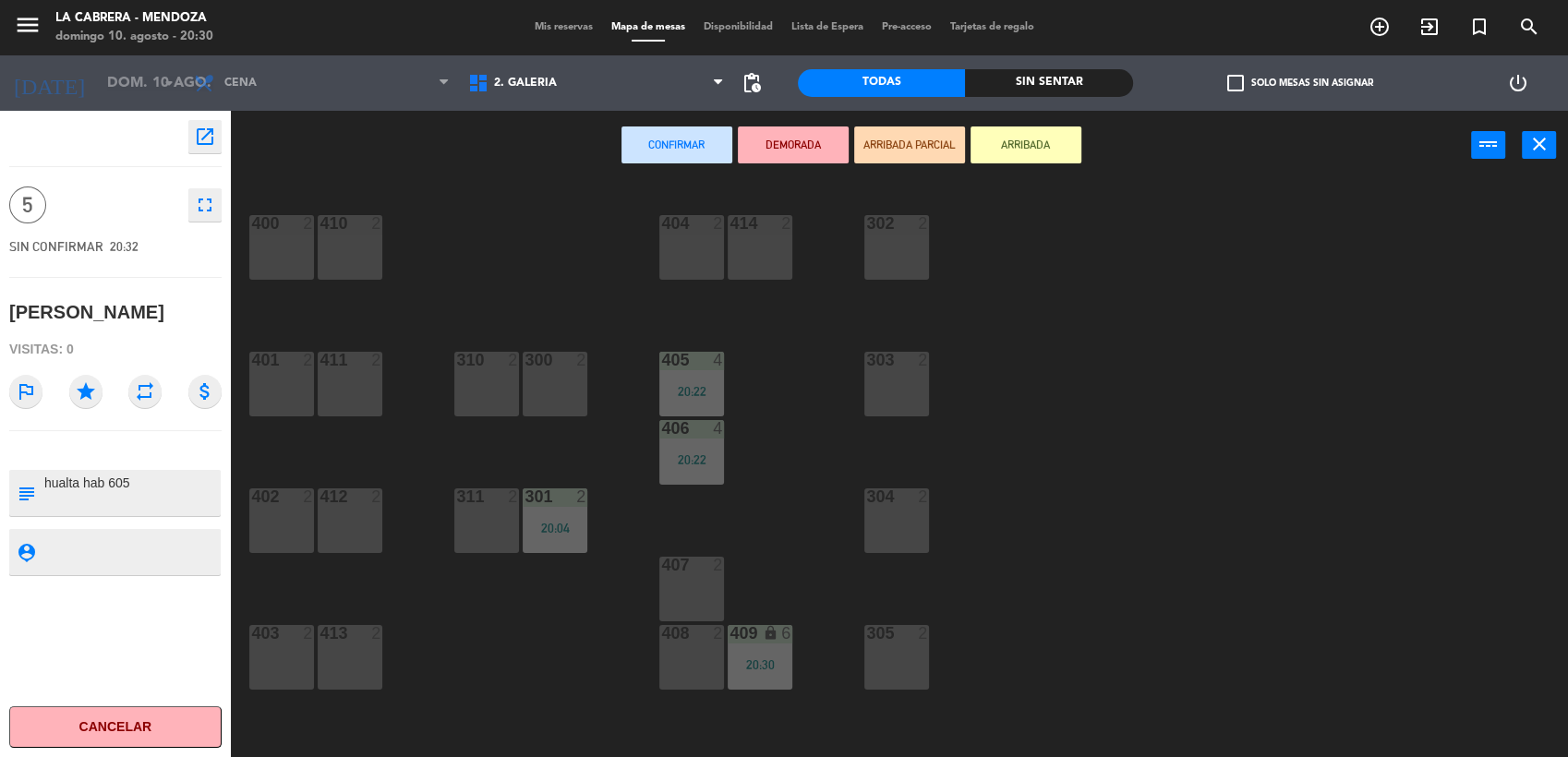
click at [276, 650] on div "403 2" at bounding box center [281, 657] width 65 height 65
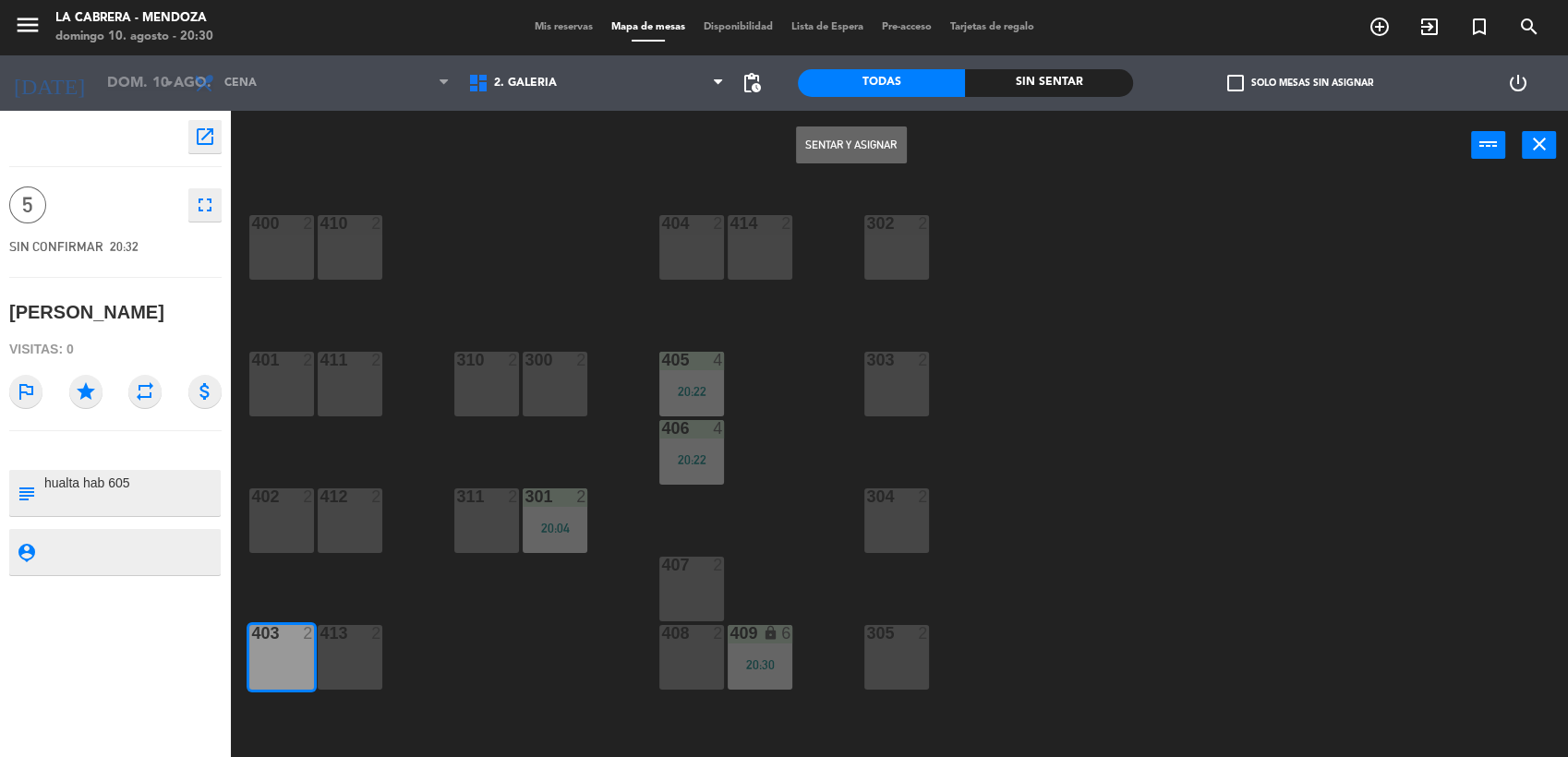
click at [336, 661] on div "413 2" at bounding box center [350, 657] width 65 height 65
click at [831, 148] on button "Sentar y Asignar" at bounding box center [850, 145] width 111 height 37
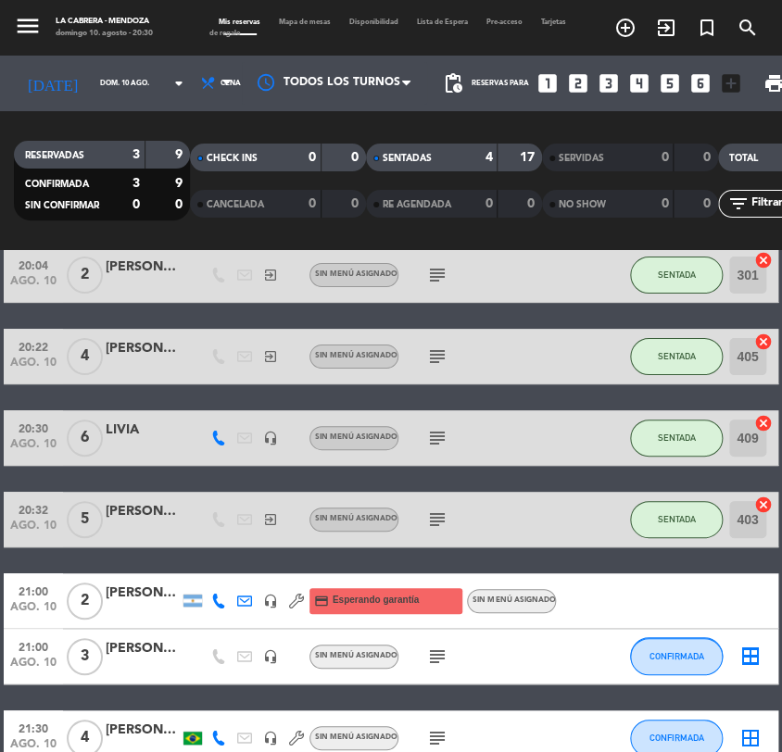
scroll to position [194, 0]
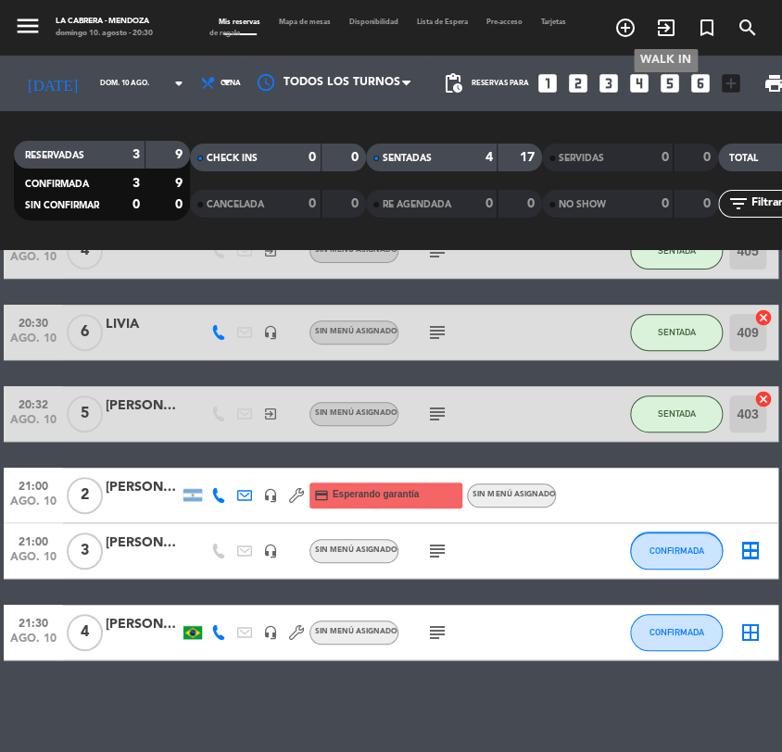
click at [655, 34] on icon "exit_to_app" at bounding box center [666, 28] width 22 height 22
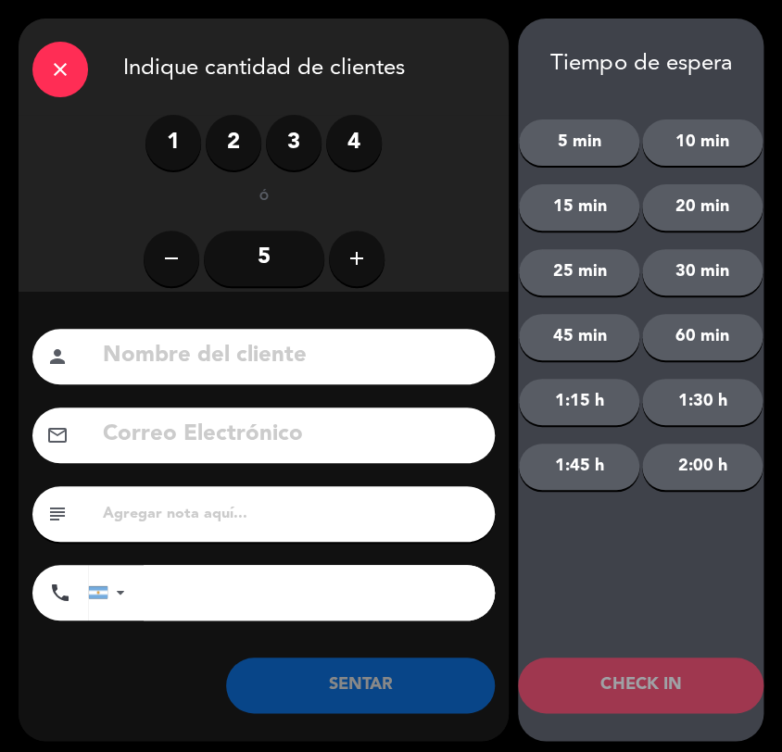
click at [290, 130] on label "3" at bounding box center [294, 143] width 56 height 56
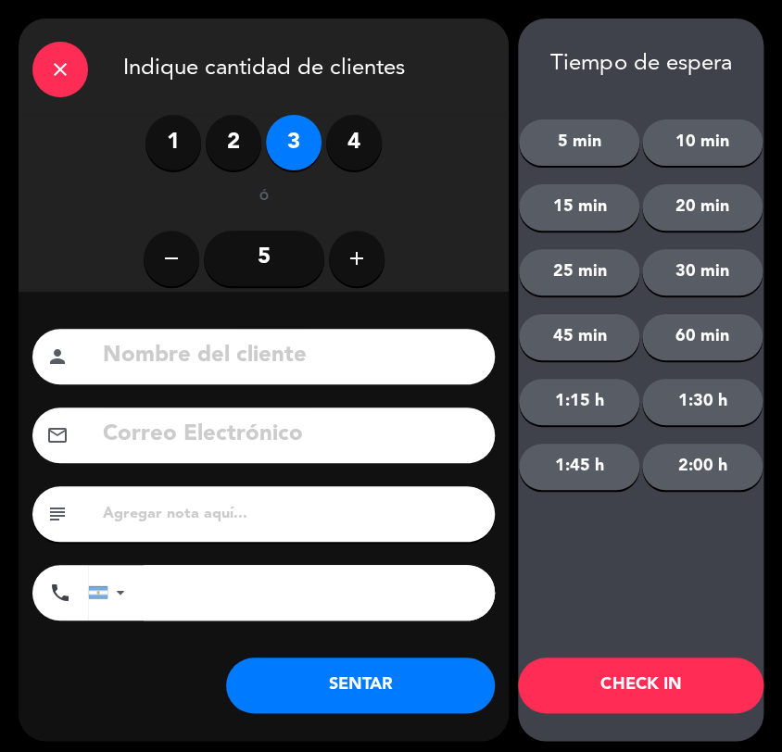
click at [299, 358] on input at bounding box center [291, 356] width 380 height 38
type input "[PERSON_NAME]"
click at [273, 517] on input "text" at bounding box center [291, 514] width 380 height 26
type input "huentala hab 715"
click at [370, 680] on button "SENTAR" at bounding box center [360, 686] width 269 height 56
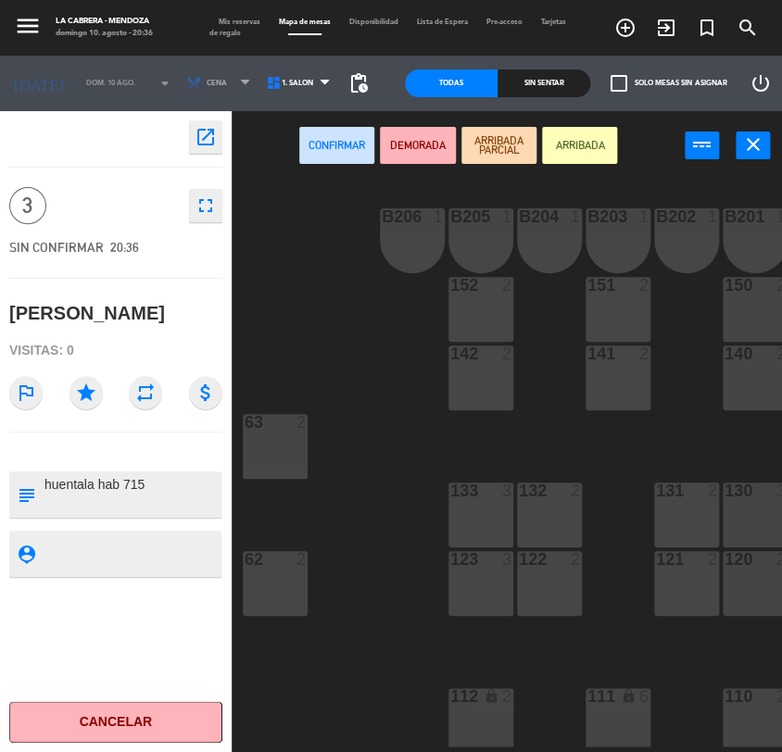
click at [557, 508] on div "132 2" at bounding box center [549, 515] width 65 height 65
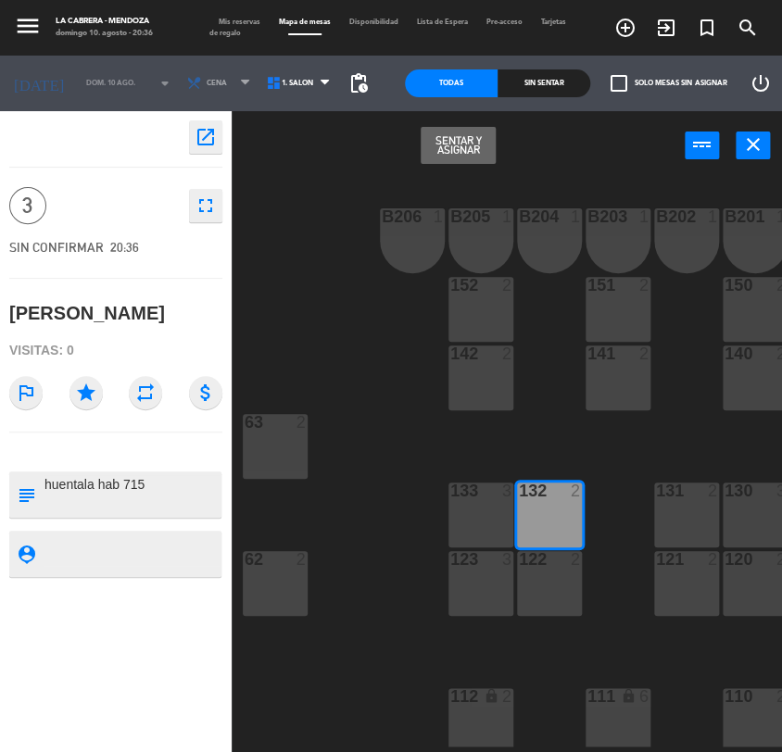
click at [483, 508] on div "133 3" at bounding box center [480, 515] width 65 height 65
click at [448, 146] on button "Sentar y Asignar" at bounding box center [457, 145] width 75 height 37
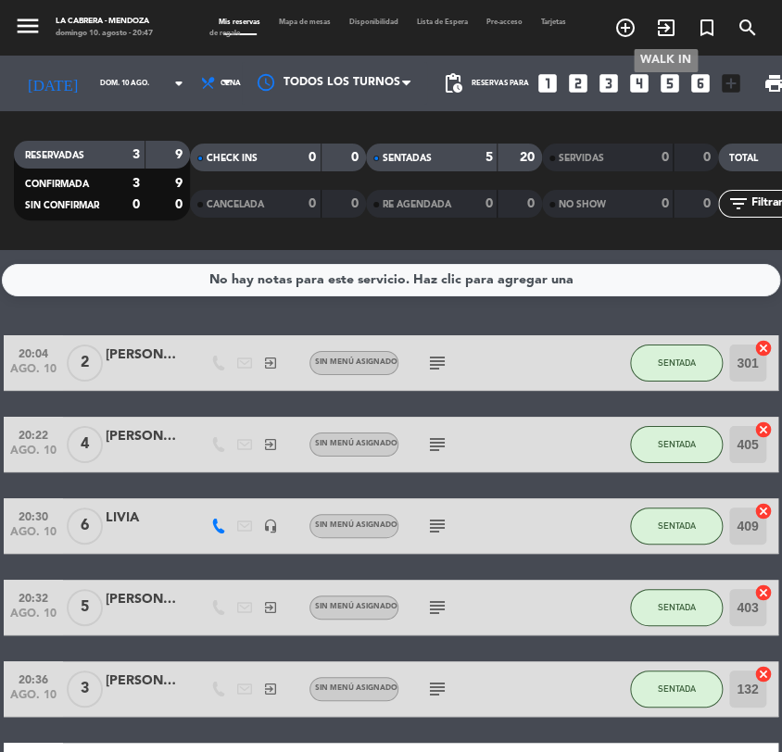
click at [670, 19] on icon "exit_to_app" at bounding box center [666, 28] width 22 height 22
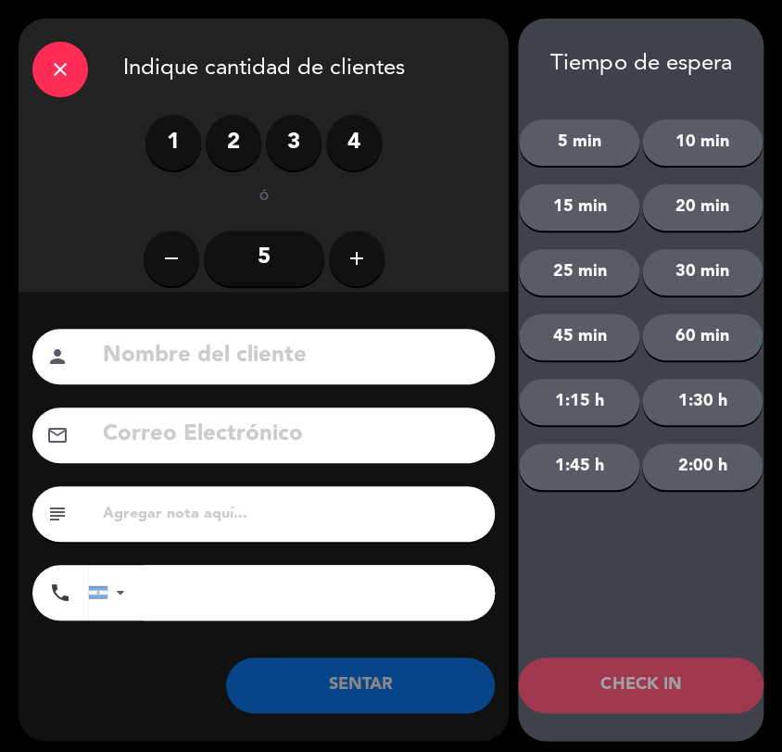
click at [250, 137] on label "2" at bounding box center [234, 143] width 56 height 56
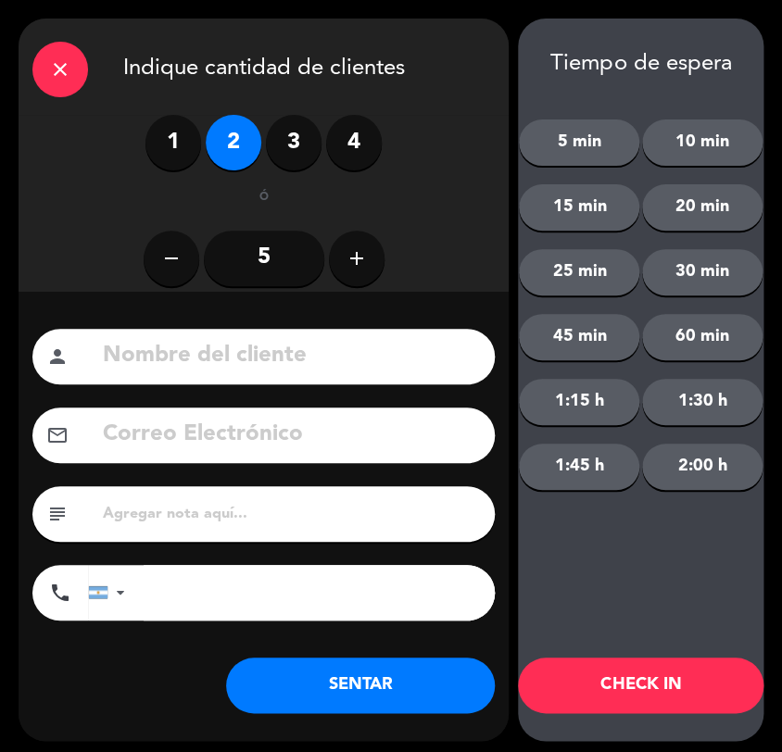
click at [280, 341] on input at bounding box center [291, 356] width 380 height 38
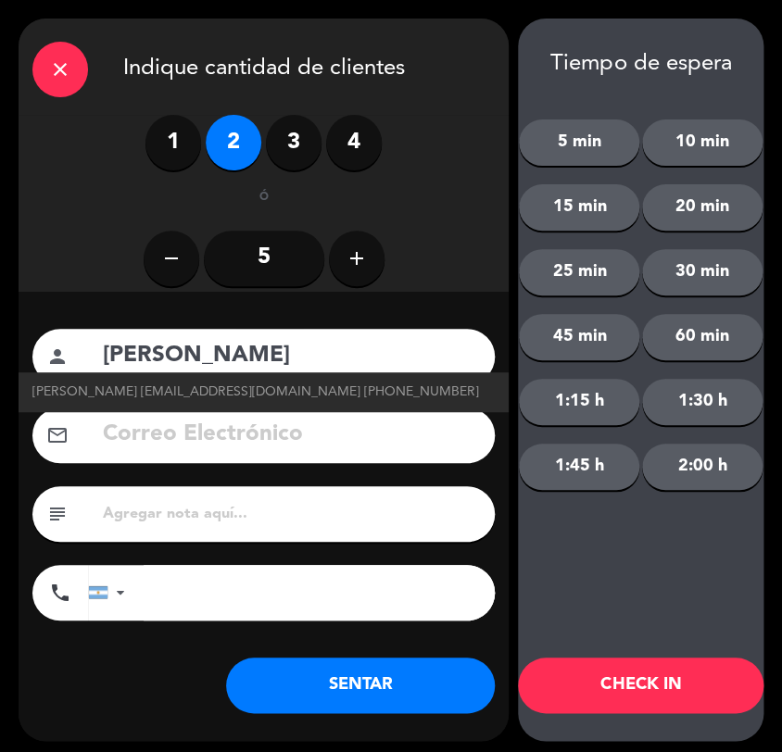
click at [224, 516] on input "text" at bounding box center [291, 514] width 380 height 26
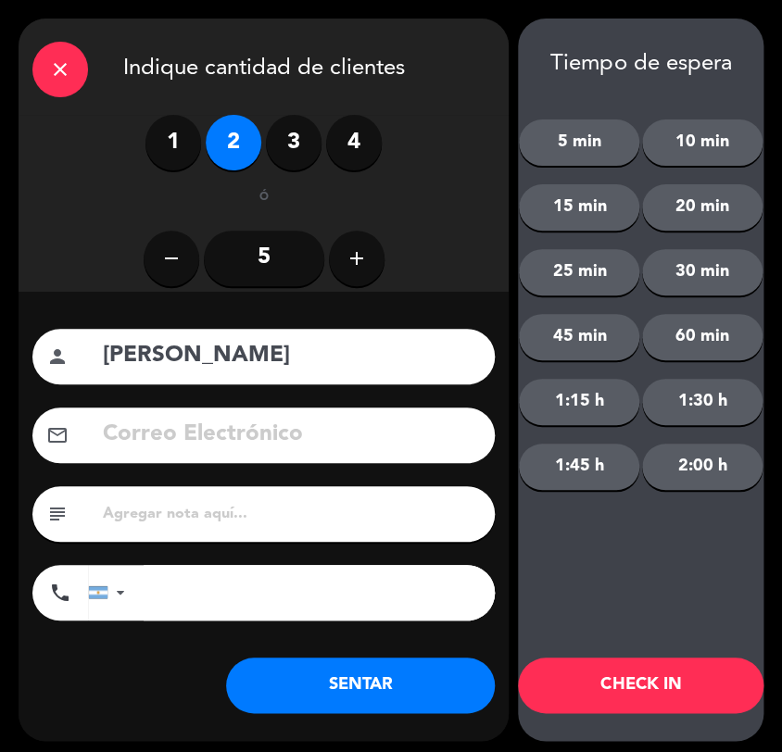
click at [314, 355] on input "[PERSON_NAME]" at bounding box center [291, 356] width 380 height 38
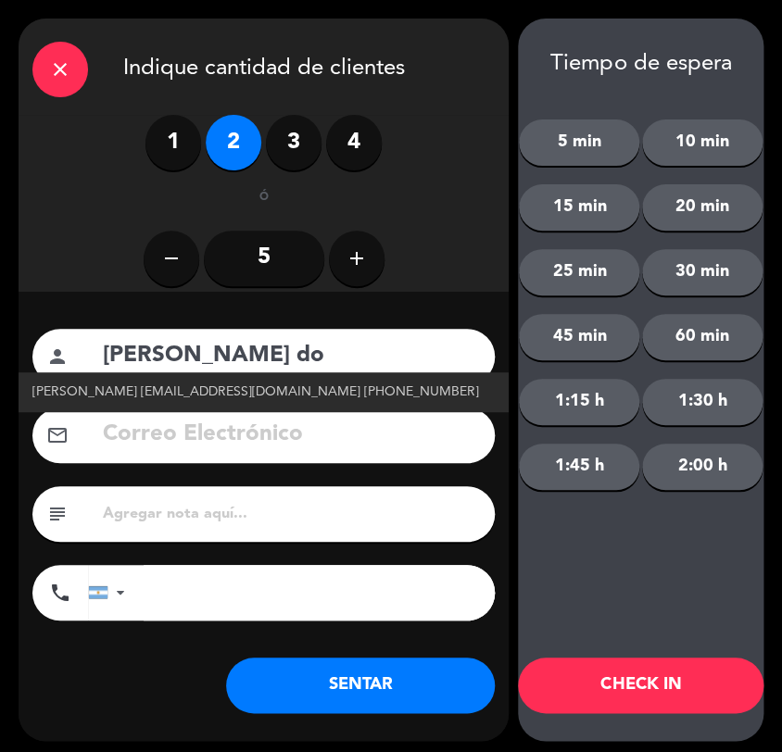
click at [274, 393] on span "[PERSON_NAME] [EMAIL_ADDRESS][DOMAIN_NAME] [PHONE_NUMBER]" at bounding box center [255, 392] width 446 height 21
type input "[PERSON_NAME]"
type input "[EMAIL_ADDRESS][DOMAIN_NAME]"
type input "[PHONE_NUMBER]"
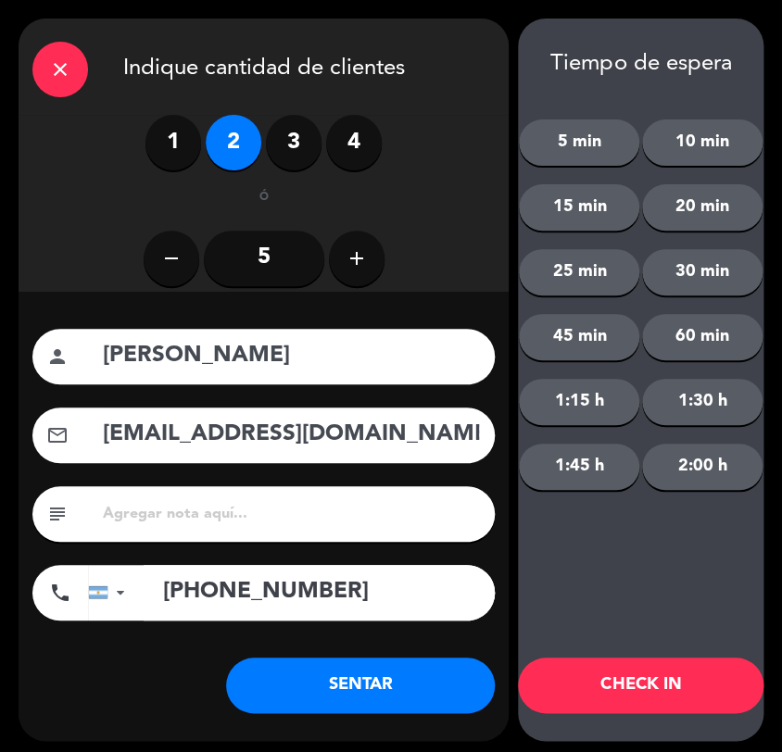
click at [445, 665] on button "SENTAR" at bounding box center [360, 686] width 269 height 56
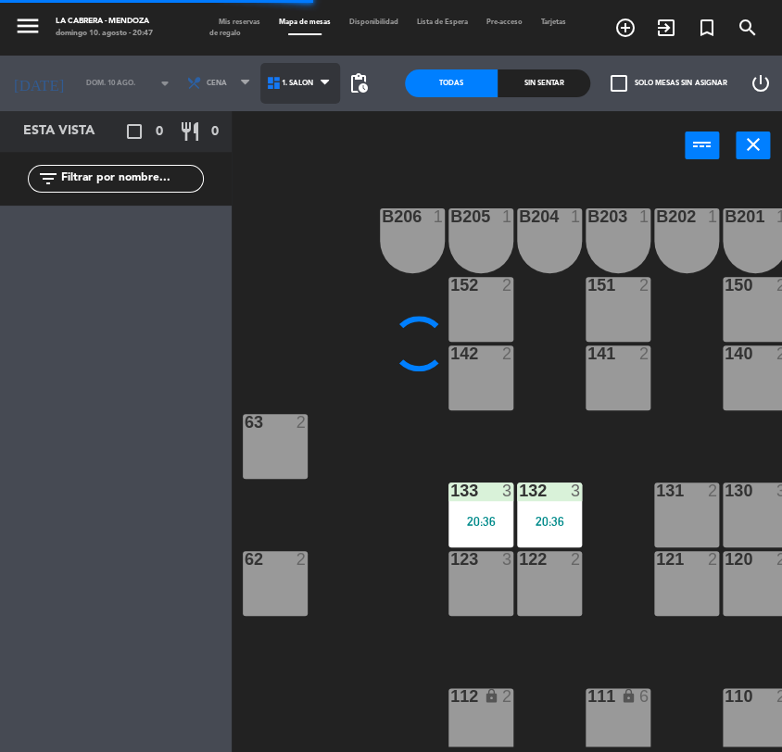
click at [282, 83] on span "1. SALON" at bounding box center [297, 83] width 31 height 9
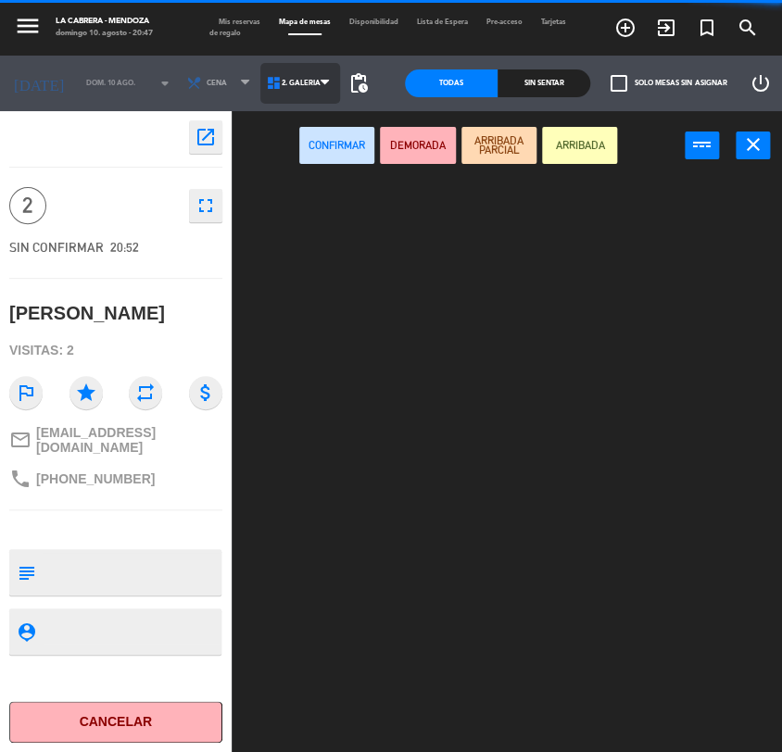
click at [312, 157] on ng-component "menu [PERSON_NAME] [PERSON_NAME] 10. [PERSON_NAME] - 20:47 Mis reservas Mapa de…" at bounding box center [391, 376] width 782 height 752
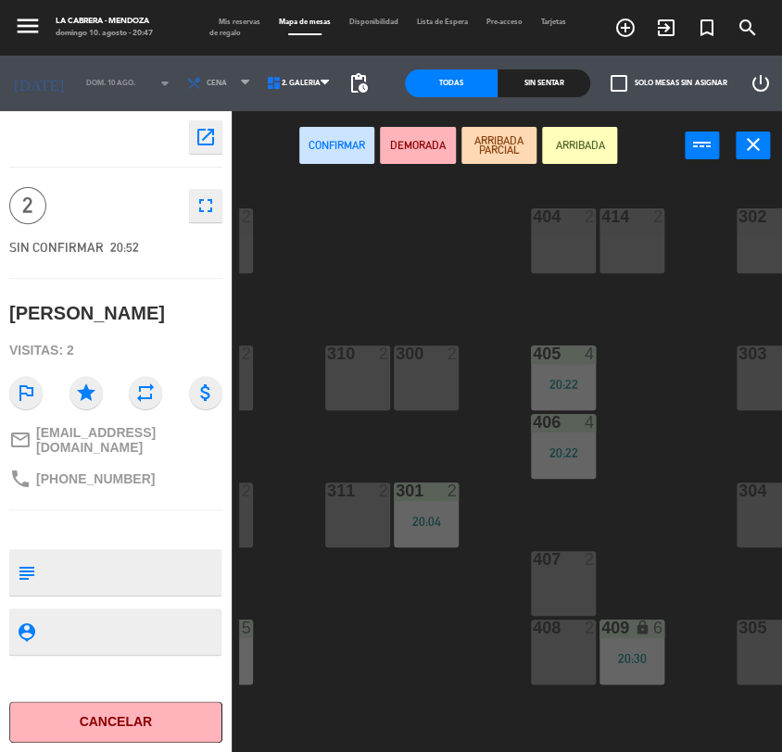
scroll to position [0, 157]
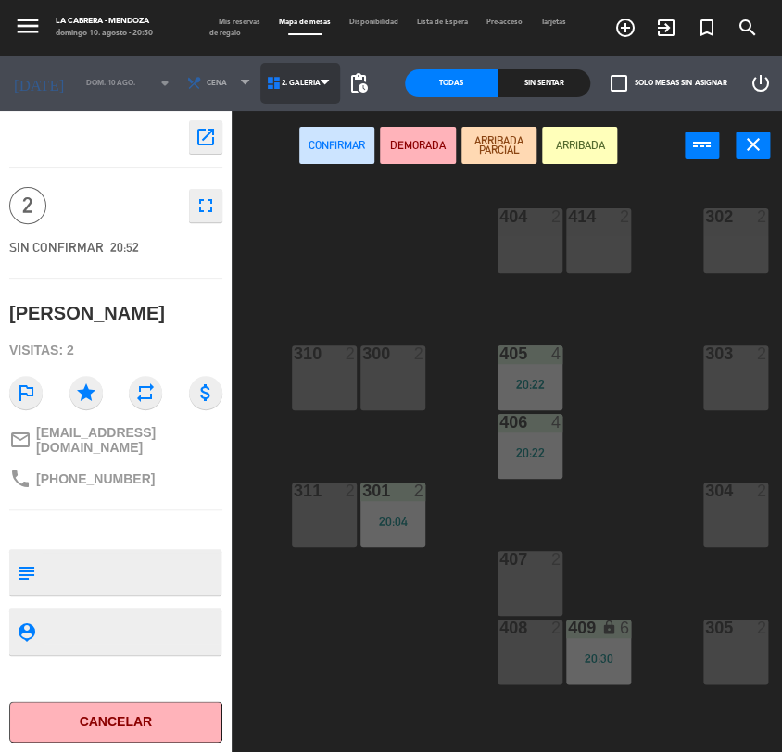
click at [285, 80] on span "2. GALERIA" at bounding box center [301, 83] width 39 height 9
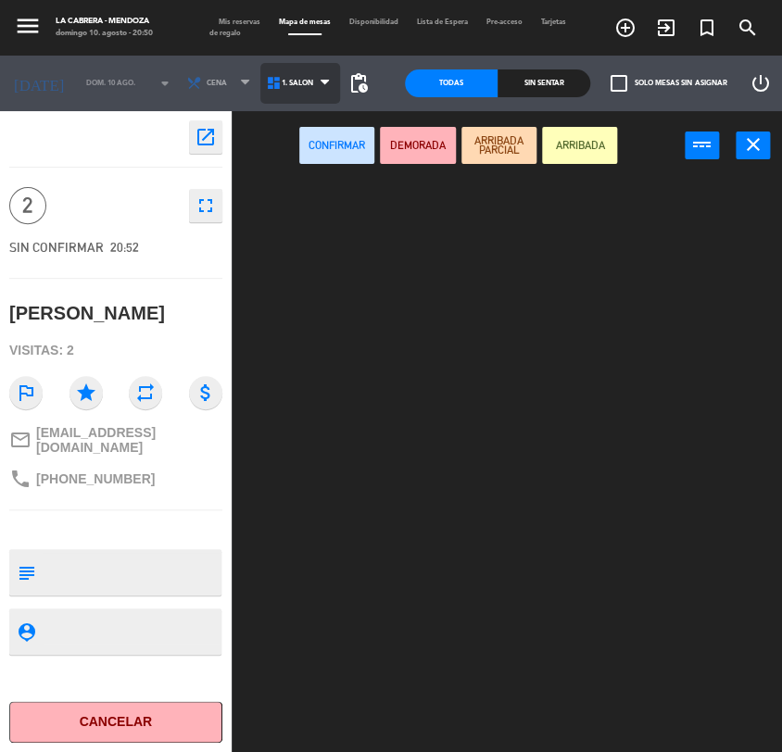
click at [282, 131] on ng-component "menu [PERSON_NAME] [PERSON_NAME] 10. [PERSON_NAME] - 20:50 Mis reservas Mapa de…" at bounding box center [391, 376] width 782 height 752
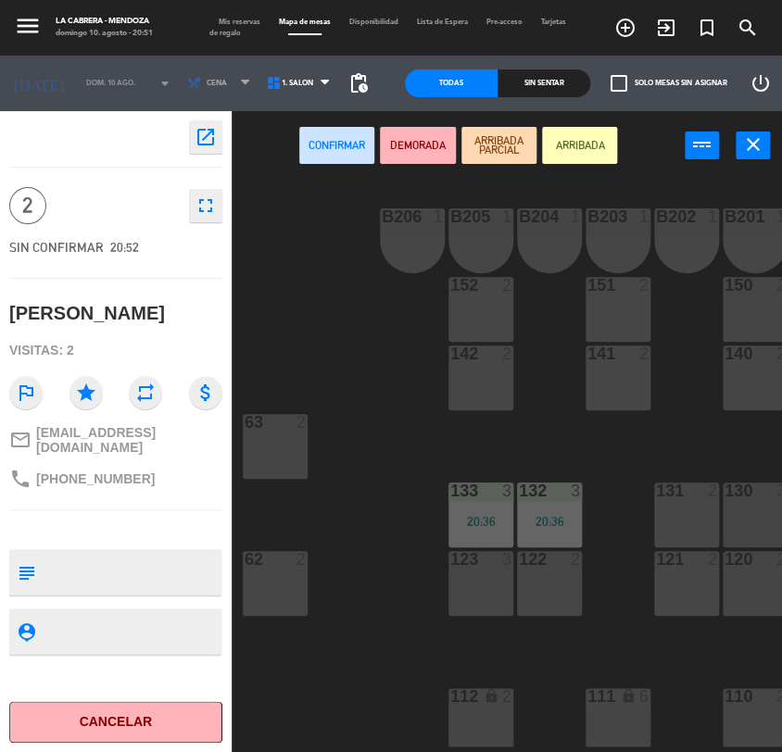
click at [509, 376] on div "142 2" at bounding box center [480, 377] width 65 height 65
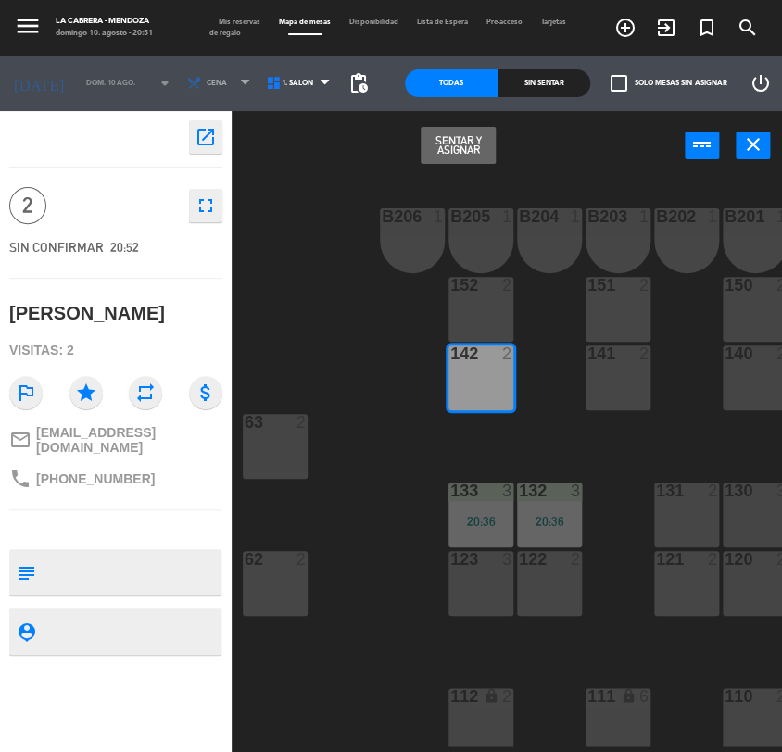
click at [471, 309] on div "152 2" at bounding box center [480, 309] width 65 height 65
click at [464, 144] on button "Sentar y Asignar" at bounding box center [457, 145] width 75 height 37
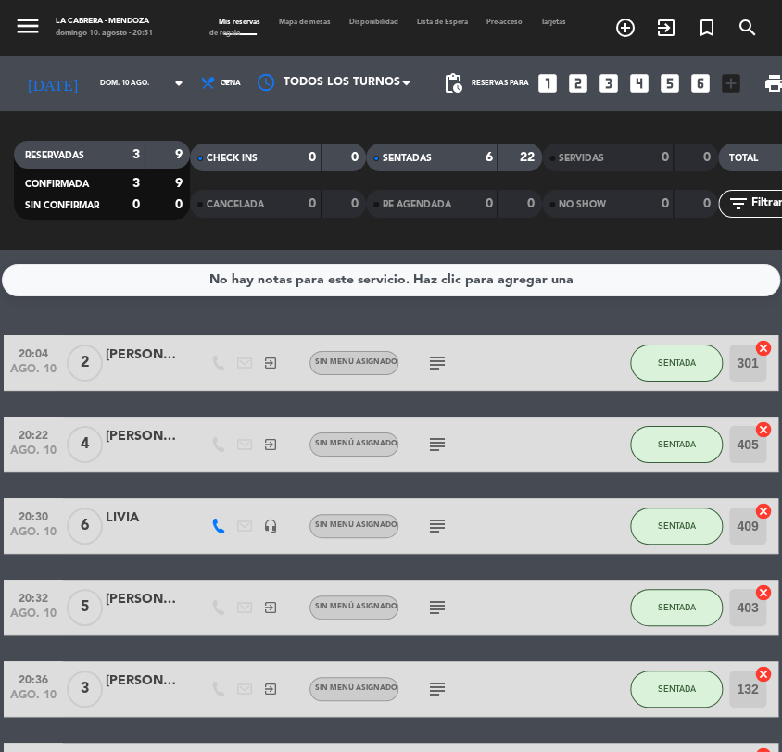
click at [443, 444] on icon "subject" at bounding box center [437, 444] width 22 height 22
click at [500, 445] on div "subject hualta hab 308" at bounding box center [476, 444] width 156 height 55
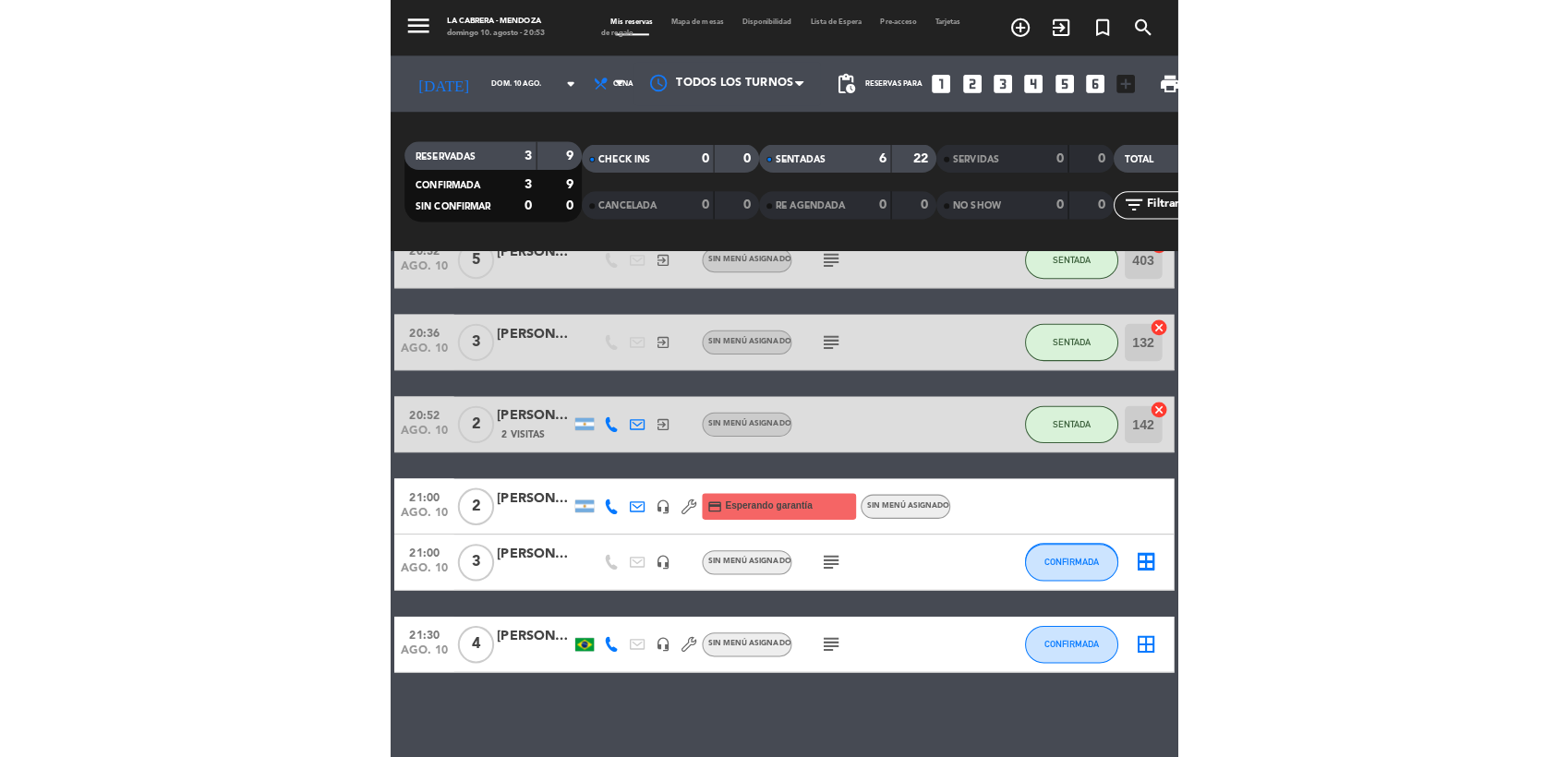
scroll to position [356, 0]
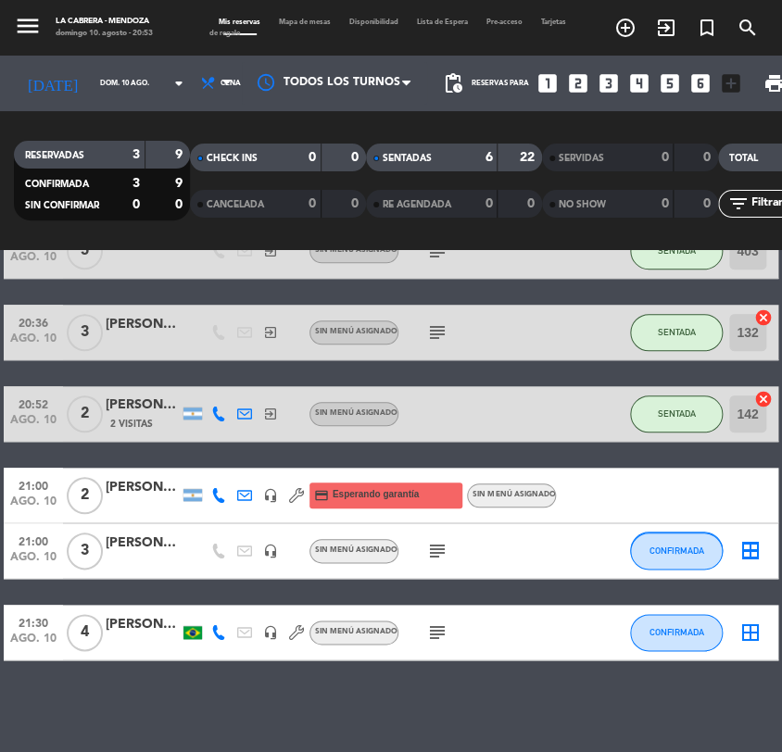
click at [134, 546] on div "[PERSON_NAME]" at bounding box center [143, 543] width 74 height 21
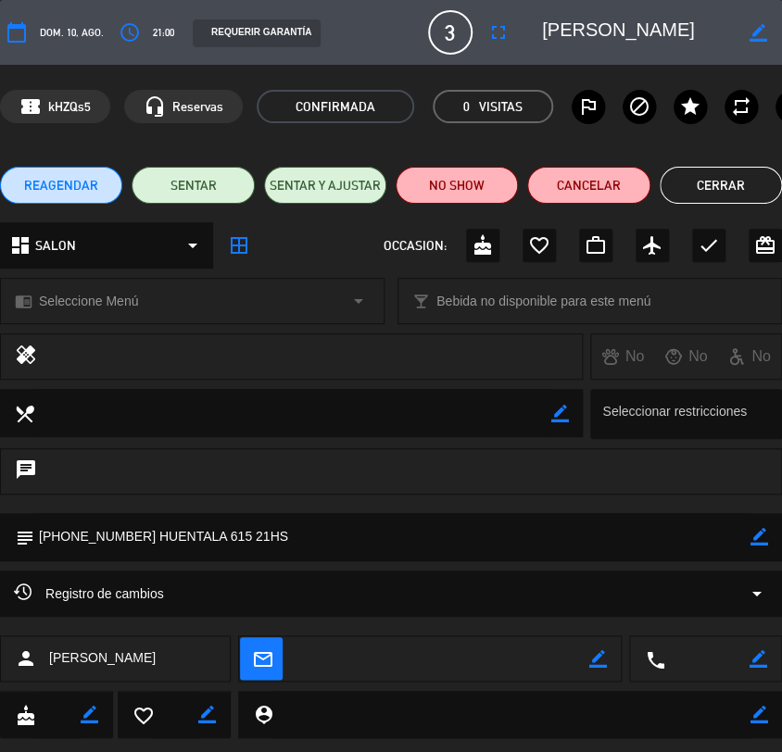
click at [721, 181] on button "Cerrar" at bounding box center [720, 185] width 122 height 37
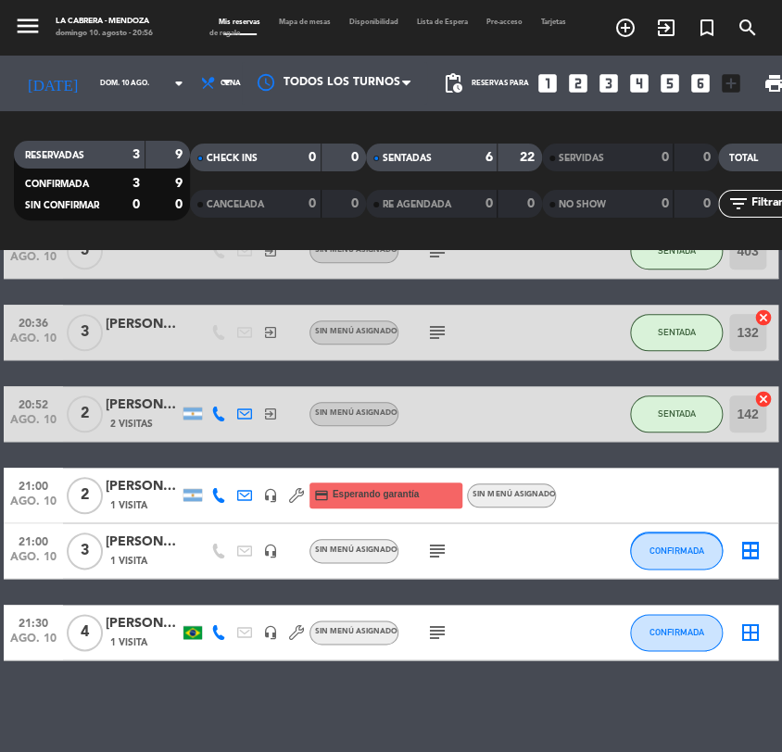
click at [747, 548] on icon "border_all" at bounding box center [750, 551] width 22 height 22
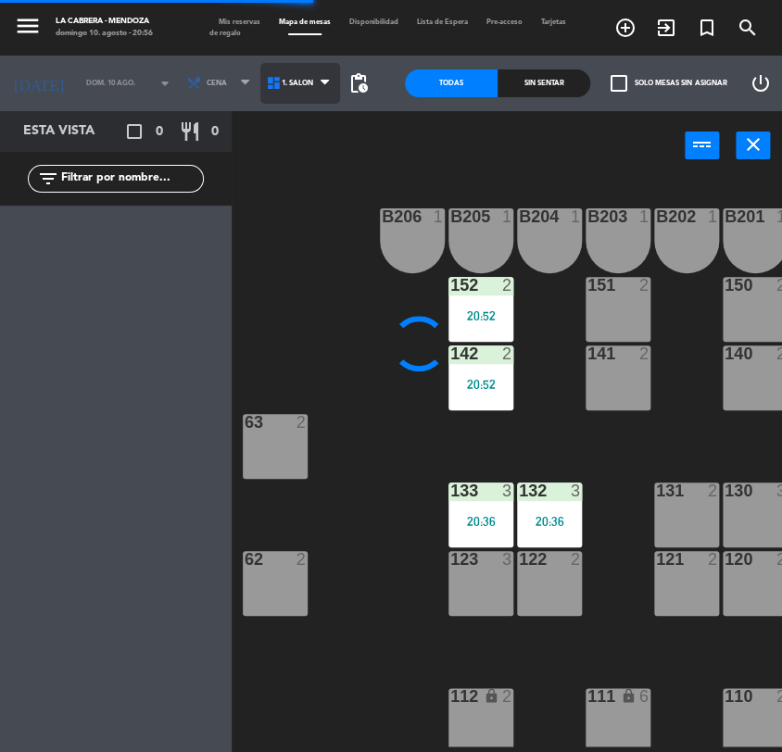
drag, startPoint x: 294, startPoint y: 99, endPoint x: 293, endPoint y: 108, distance: 9.3
click at [294, 98] on span "1. SALON" at bounding box center [300, 83] width 80 height 41
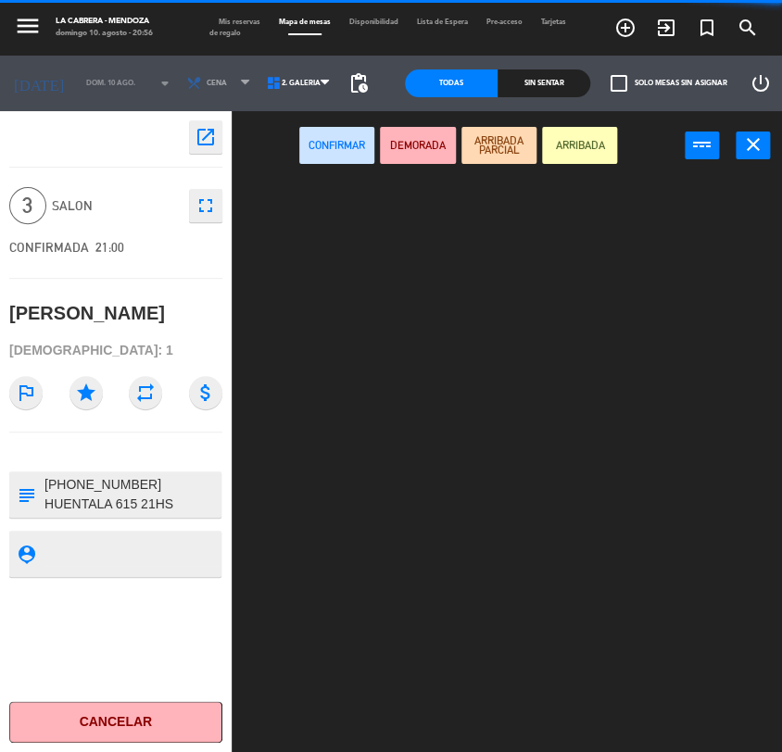
click at [301, 153] on ng-component "menu [PERSON_NAME] [PERSON_NAME] 10. [PERSON_NAME] - 20:56 Mis reservas Mapa de…" at bounding box center [391, 376] width 782 height 752
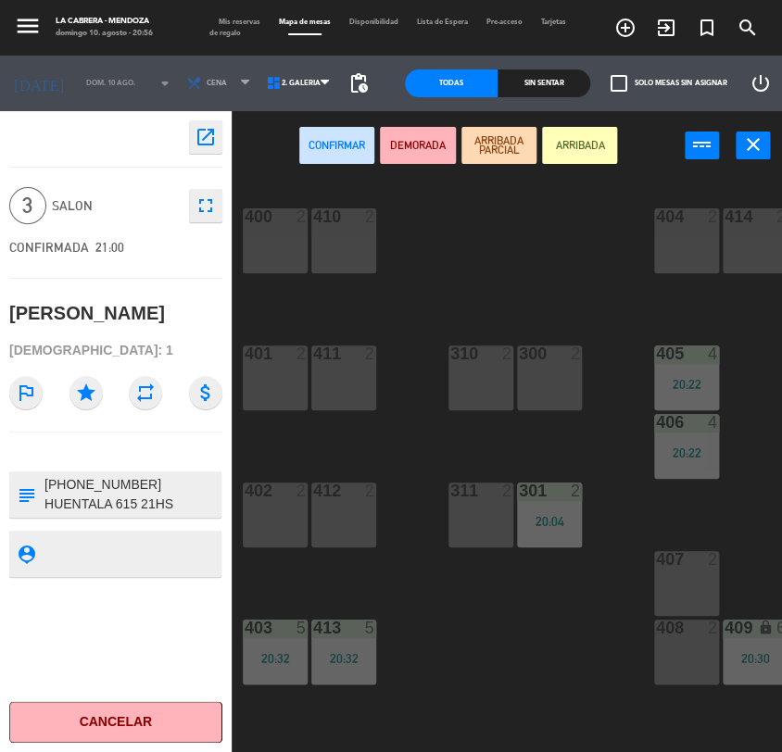
click at [265, 506] on div "402 2" at bounding box center [275, 515] width 65 height 65
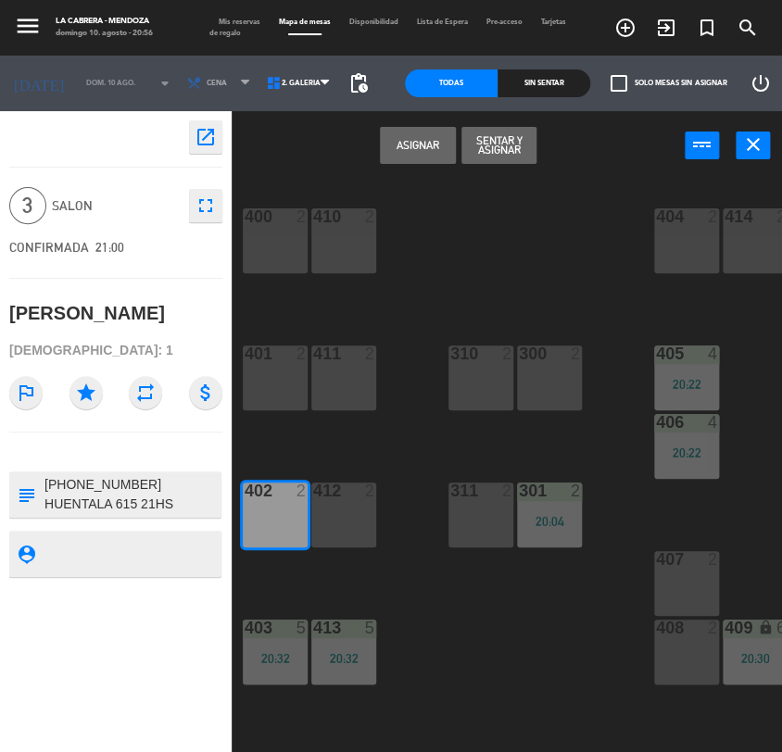
click at [335, 512] on div "412 2" at bounding box center [343, 515] width 65 height 65
click at [519, 146] on button "Sentar y Asignar" at bounding box center [498, 145] width 75 height 37
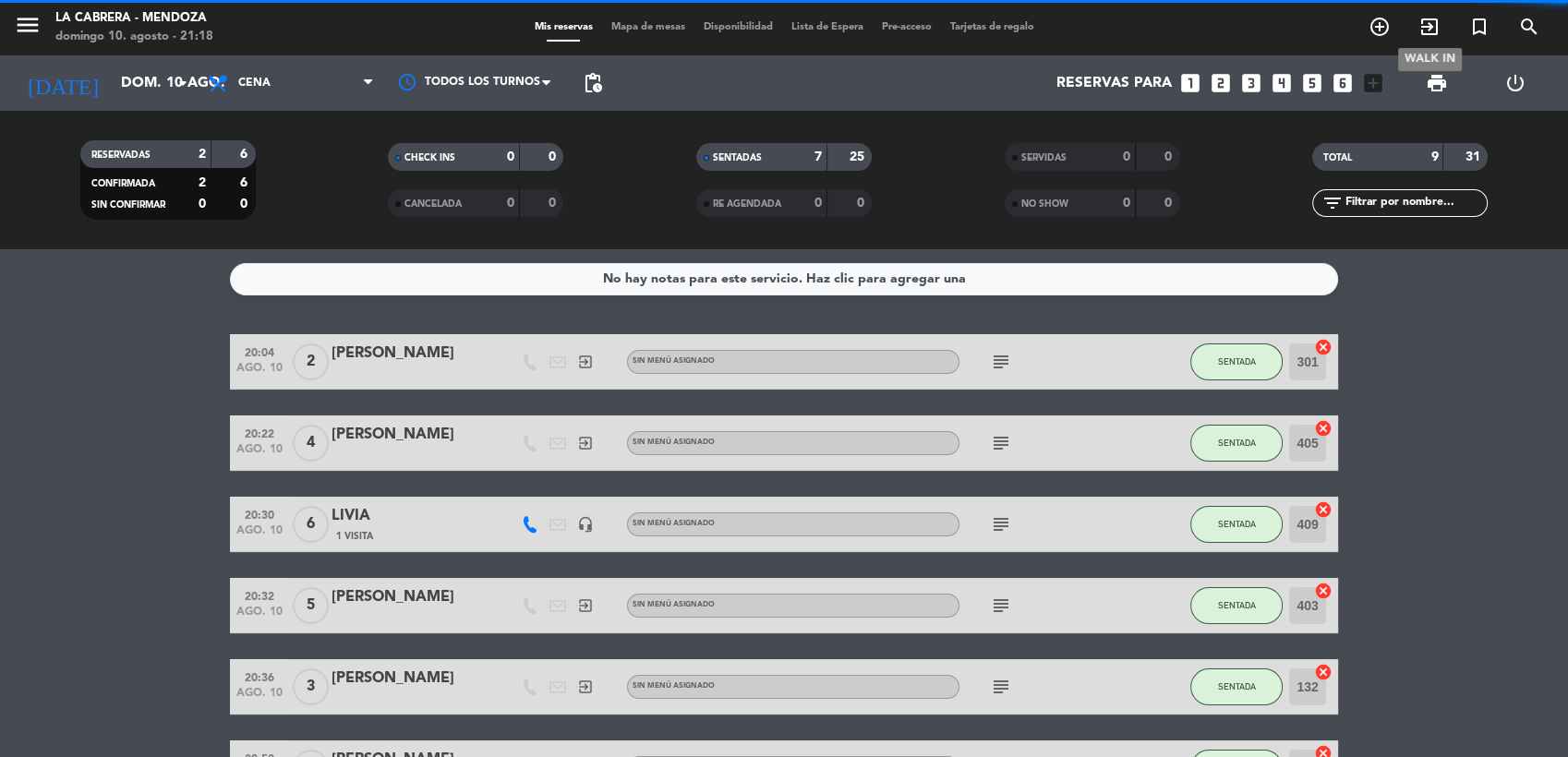
click at [1430, 24] on icon "exit_to_app" at bounding box center [1429, 27] width 22 height 22
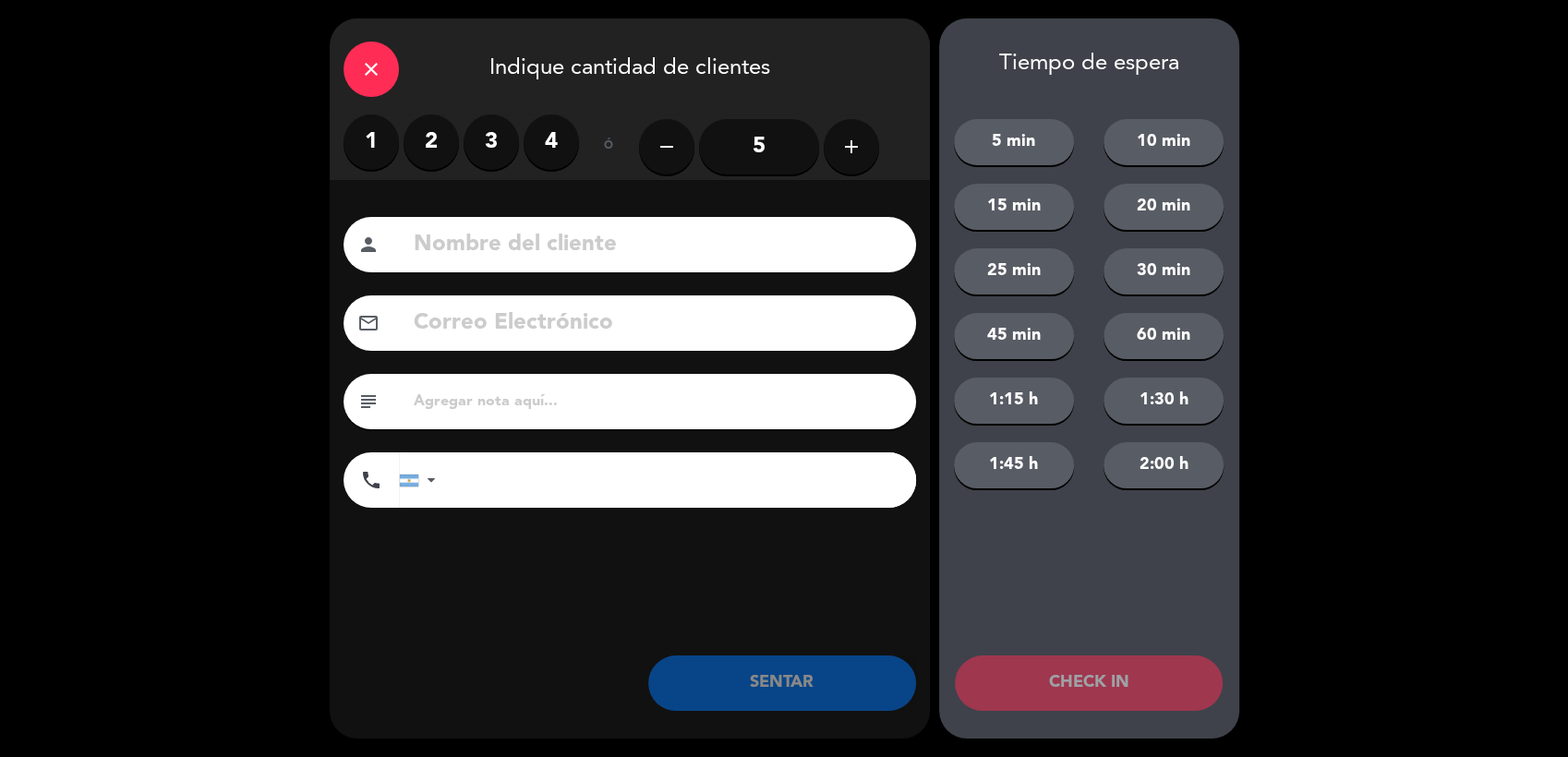
click at [431, 152] on label "2" at bounding box center [432, 143] width 56 height 56
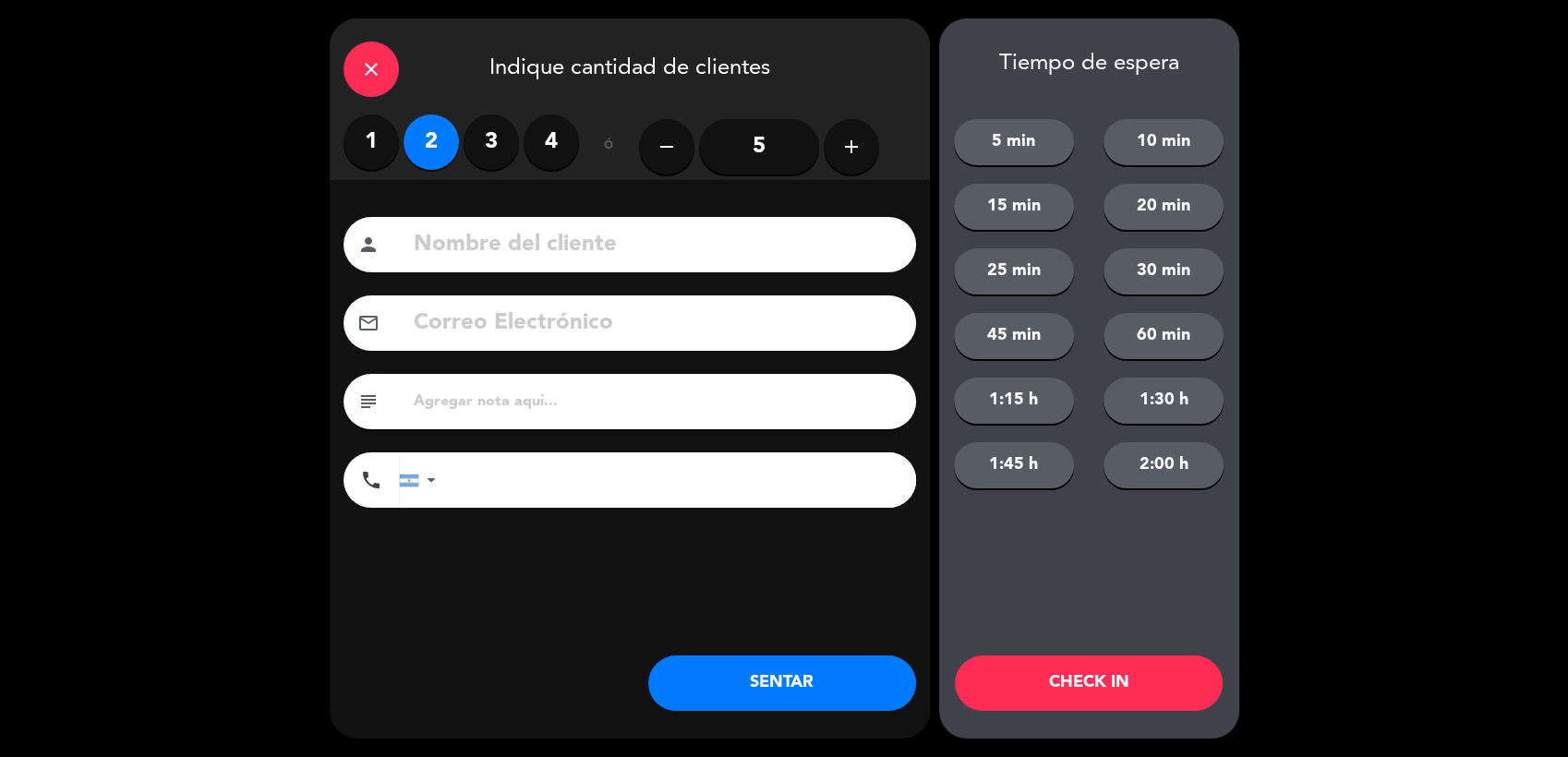
drag, startPoint x: 502, startPoint y: 256, endPoint x: 488, endPoint y: 248, distance: 16.1
click at [501, 256] on input at bounding box center [657, 245] width 490 height 38
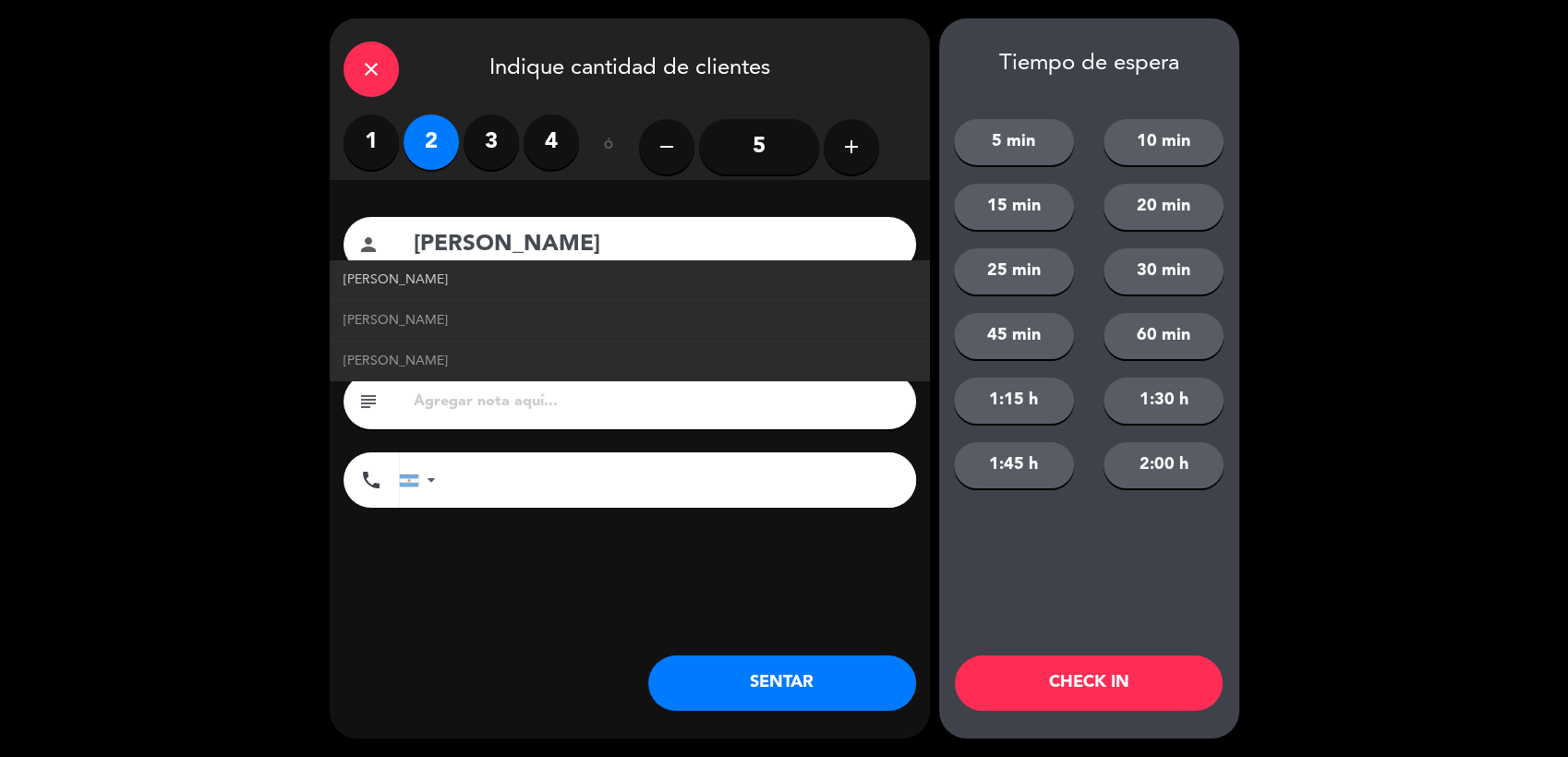
click at [403, 284] on span "[PERSON_NAME]" at bounding box center [396, 279] width 105 height 21
type input "[PERSON_NAME]"
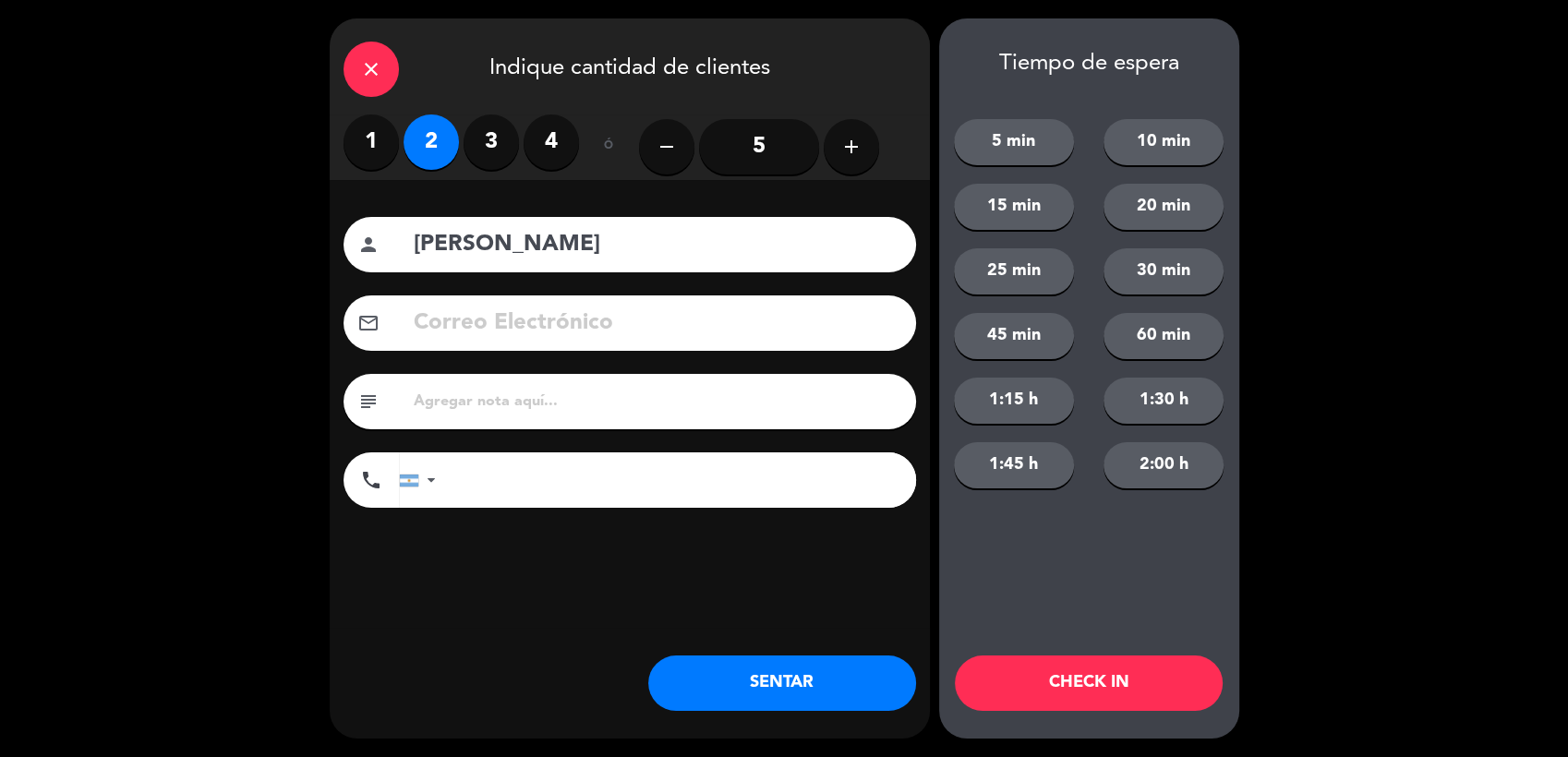
click at [548, 477] on input "tel" at bounding box center [685, 481] width 462 height 56
type input "1133508737"
click at [778, 675] on button "SENTAR" at bounding box center [782, 684] width 268 height 56
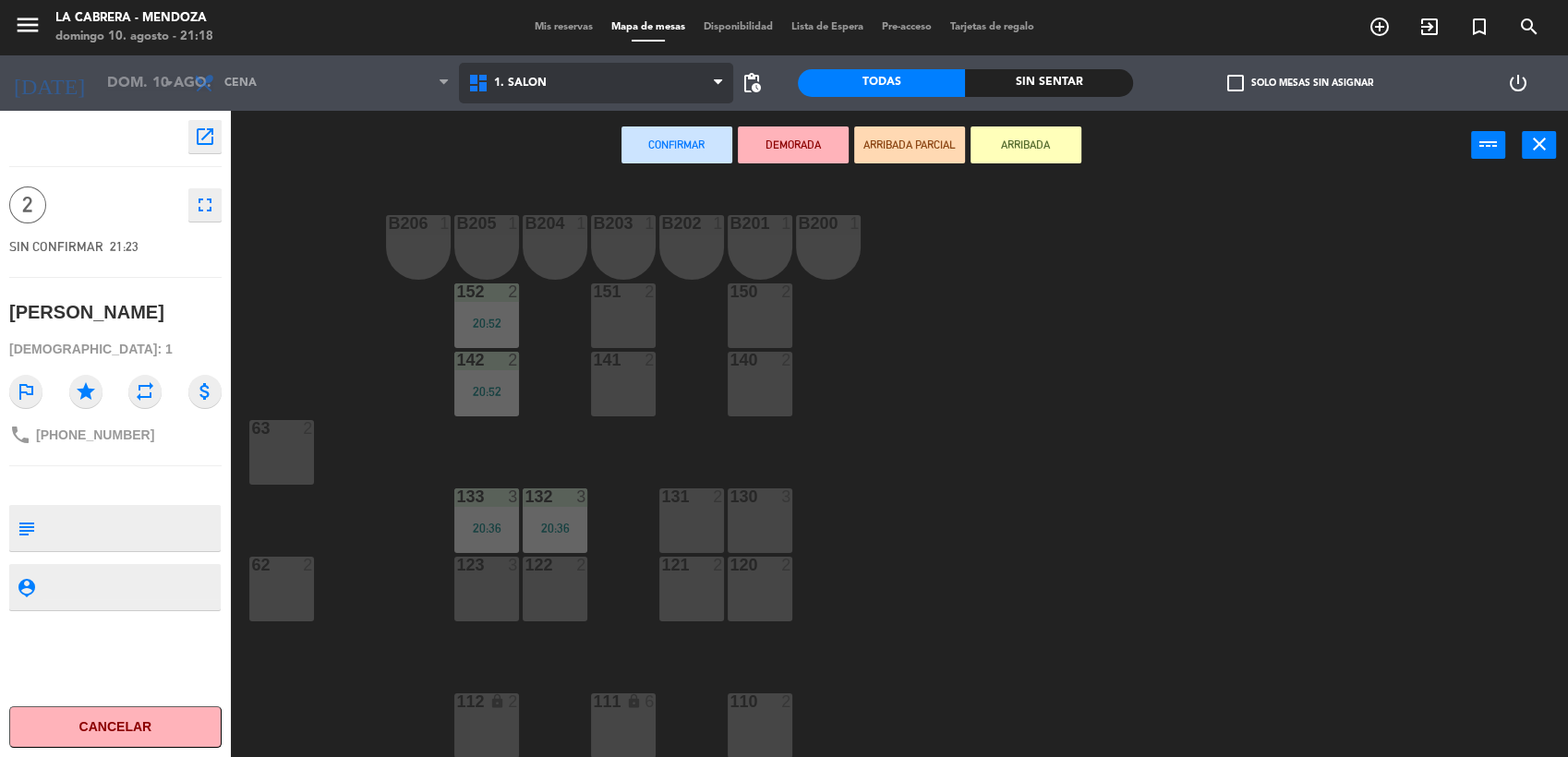
click at [554, 77] on span "1. SALON" at bounding box center [595, 83] width 274 height 41
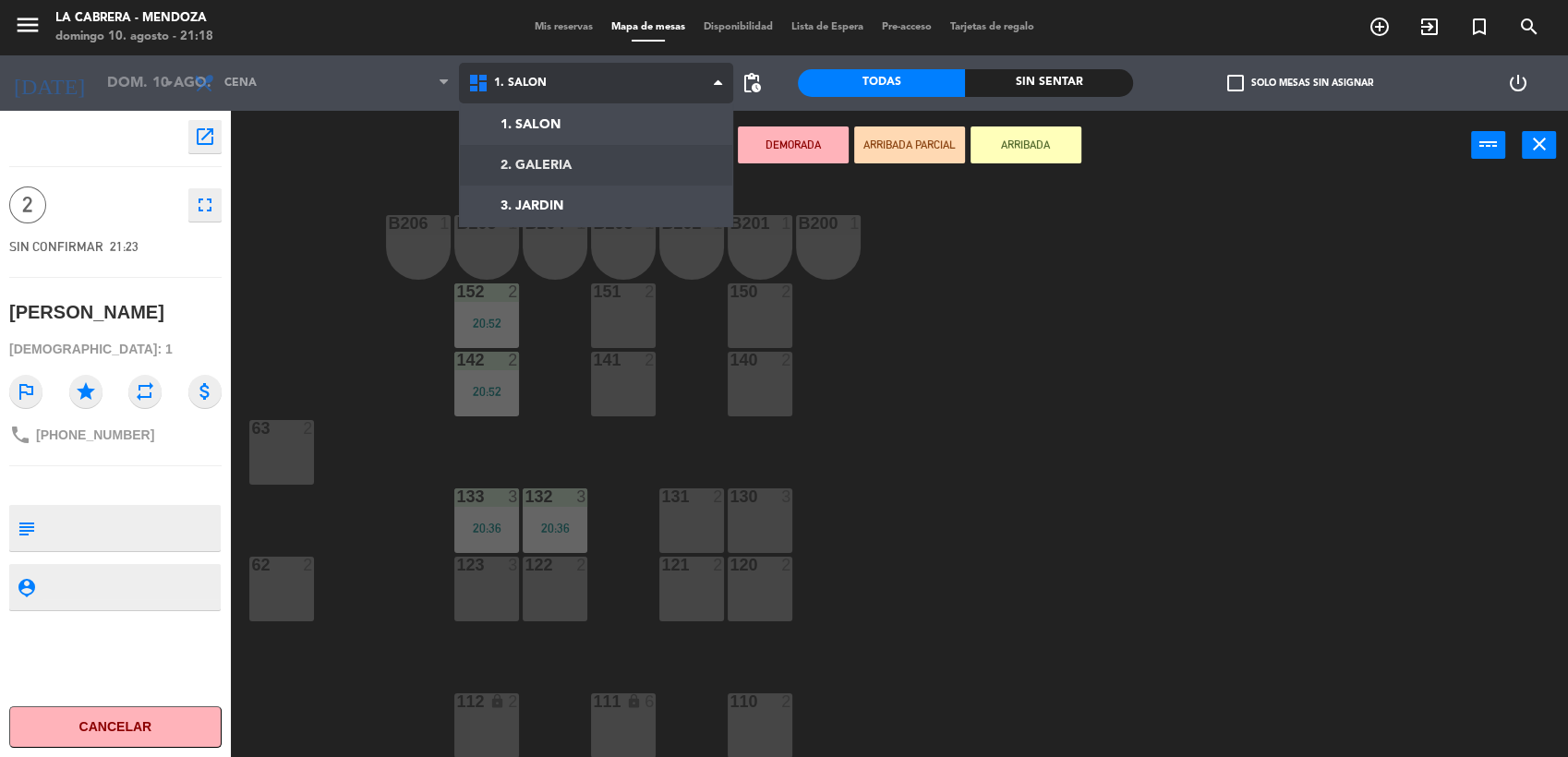
click at [590, 158] on ng-component "menu [PERSON_NAME] [PERSON_NAME] 10. [PERSON_NAME] - 21:18 Mis reservas Mapa de…" at bounding box center [784, 378] width 1568 height 757
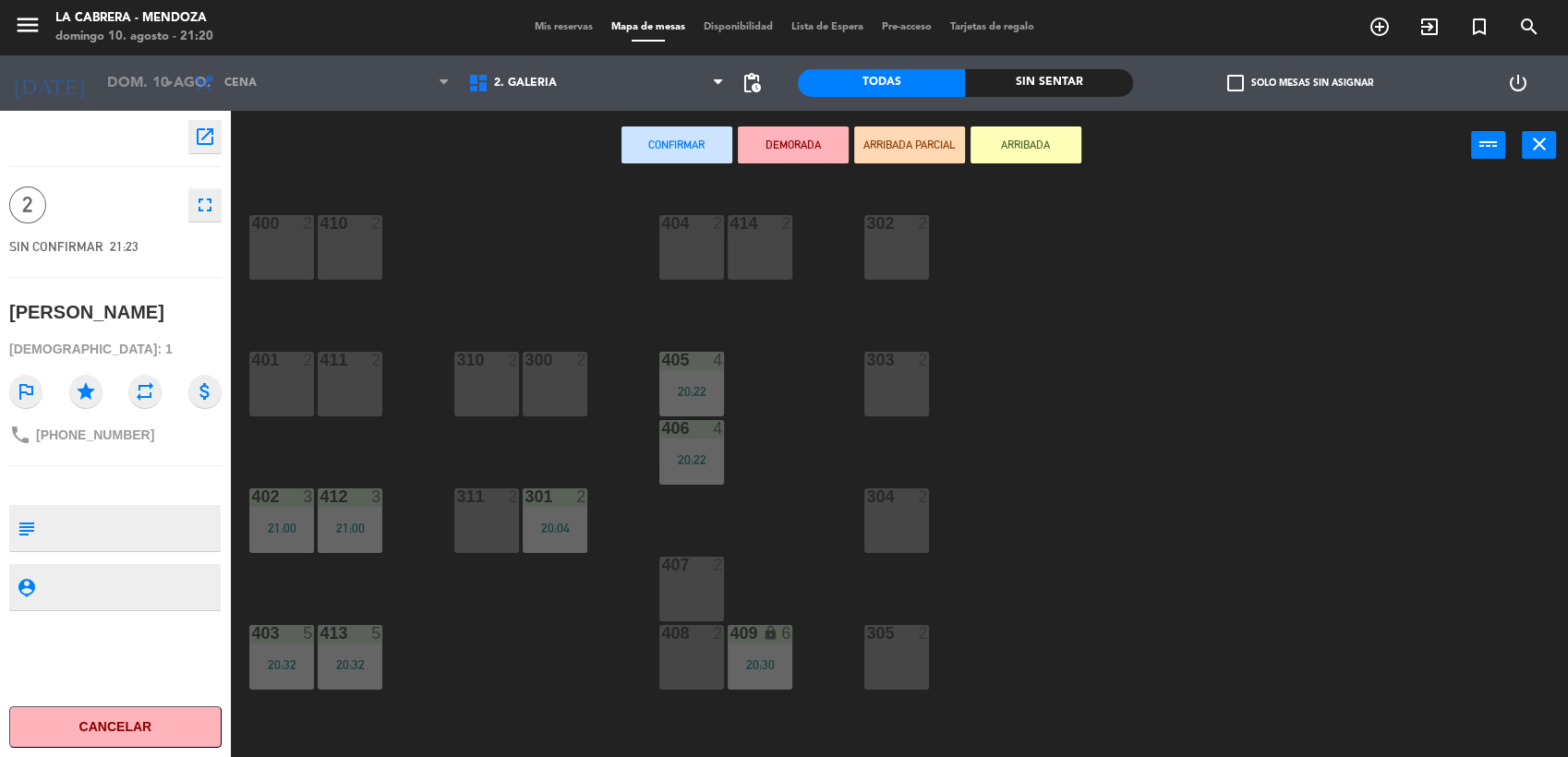
click at [919, 366] on div "2" at bounding box center [923, 360] width 11 height 17
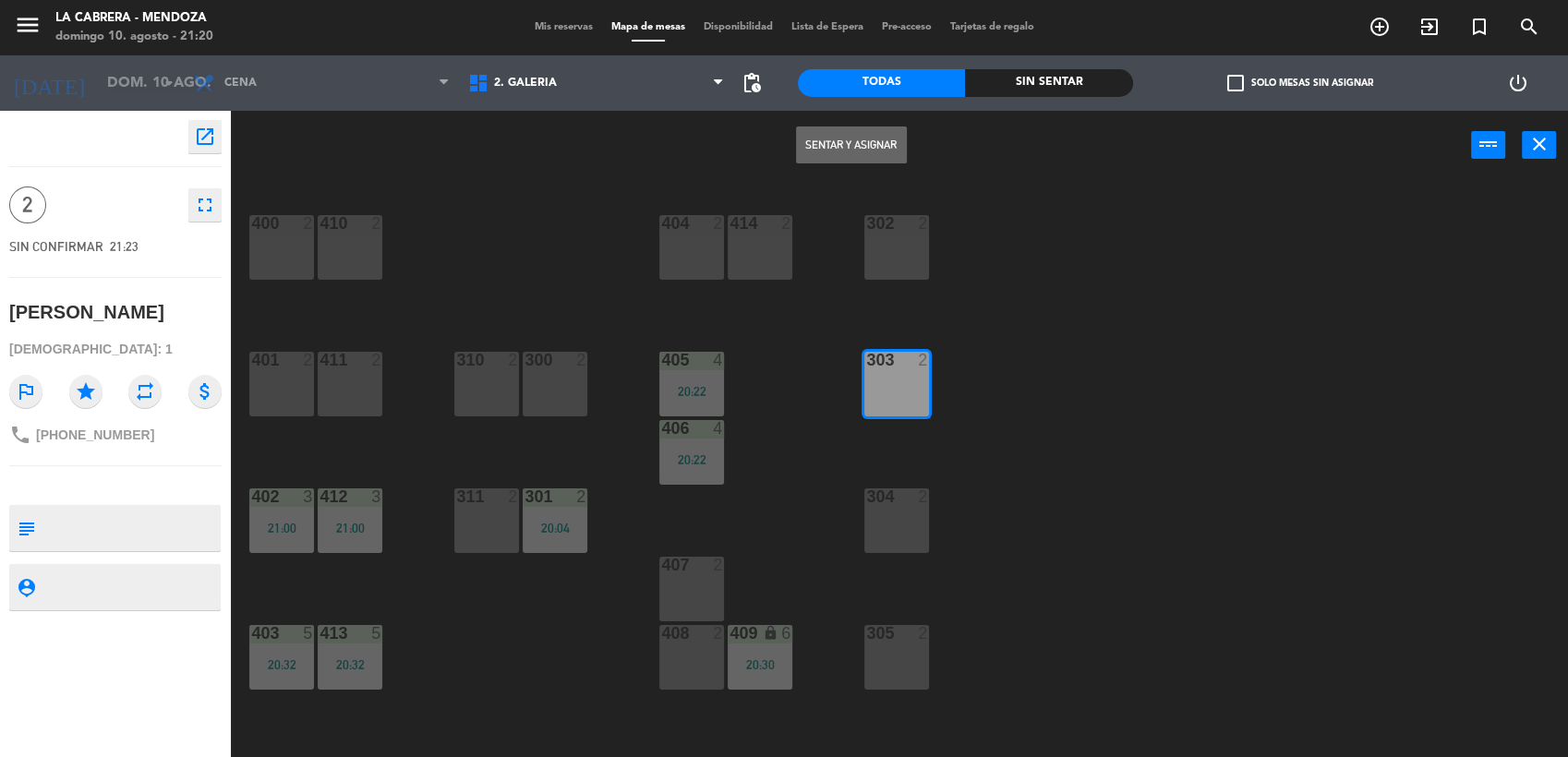
click at [871, 137] on button "Sentar y Asignar" at bounding box center [850, 145] width 111 height 37
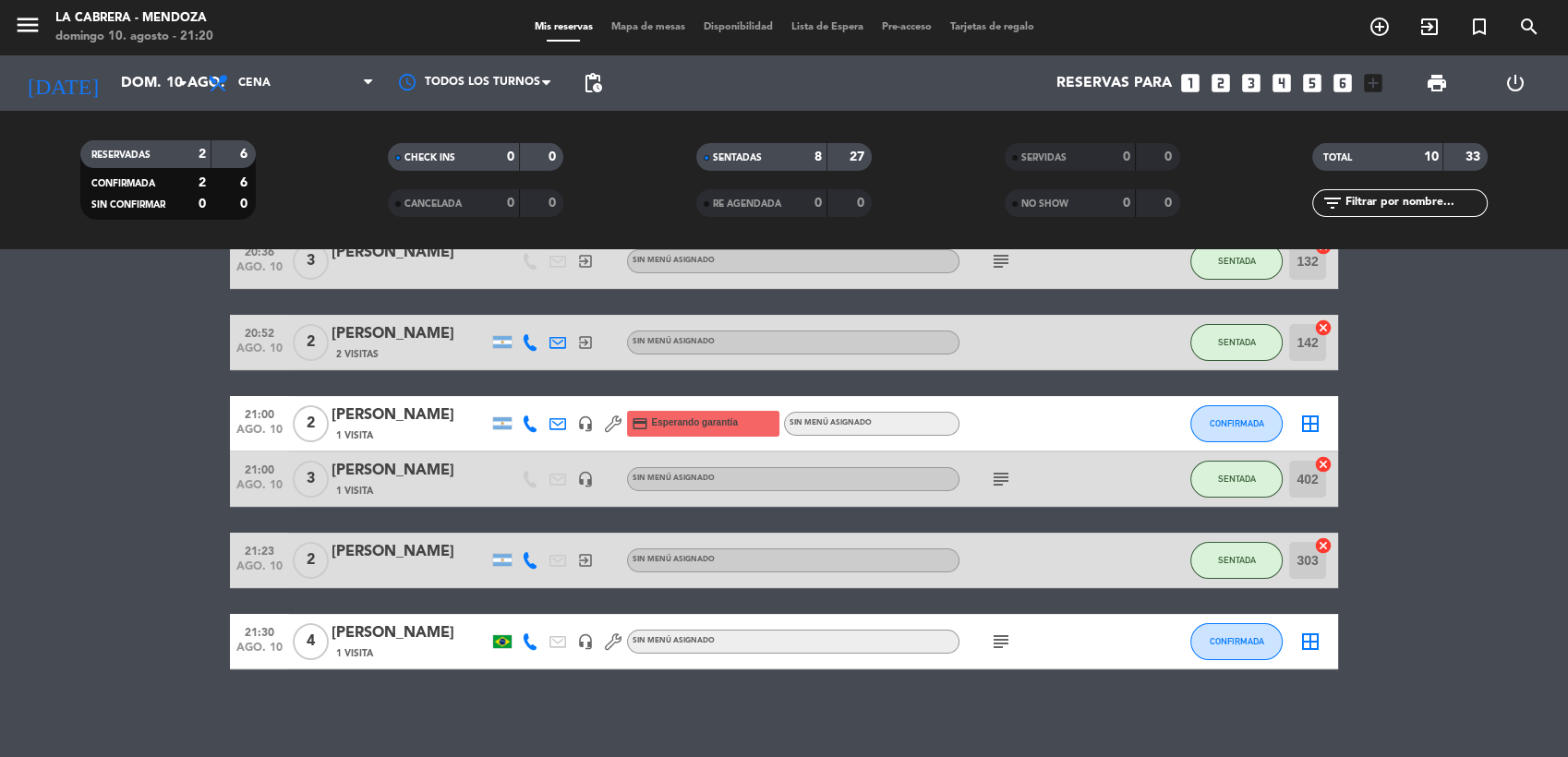
scroll to position [430, 0]
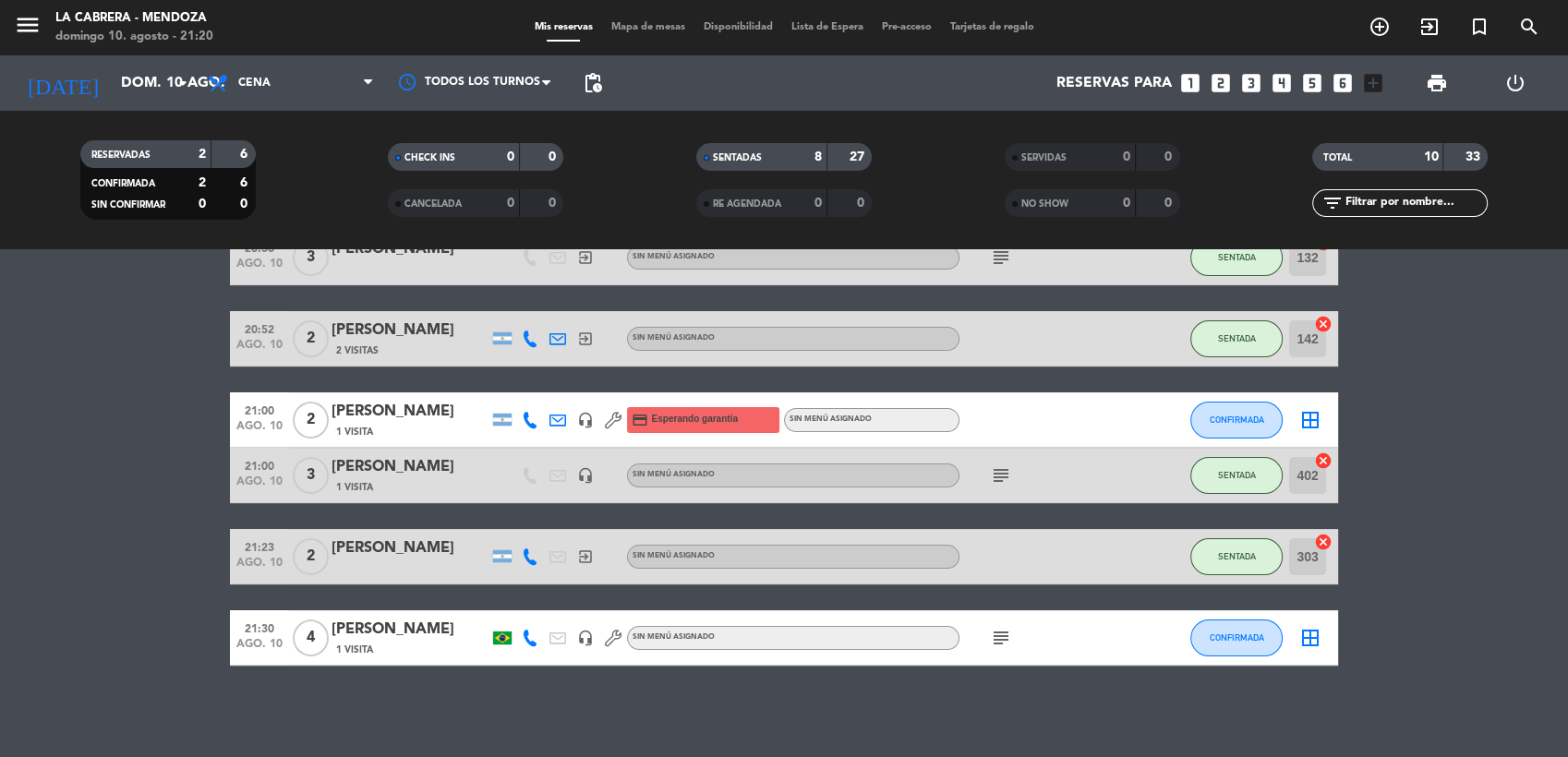
click at [544, 418] on div at bounding box center [558, 420] width 28 height 55
click at [521, 418] on icon at bounding box center [529, 420] width 17 height 17
click at [1027, 420] on div at bounding box center [1042, 420] width 166 height 55
click at [1440, 31] on span "exit_to_app" at bounding box center [1429, 26] width 50 height 31
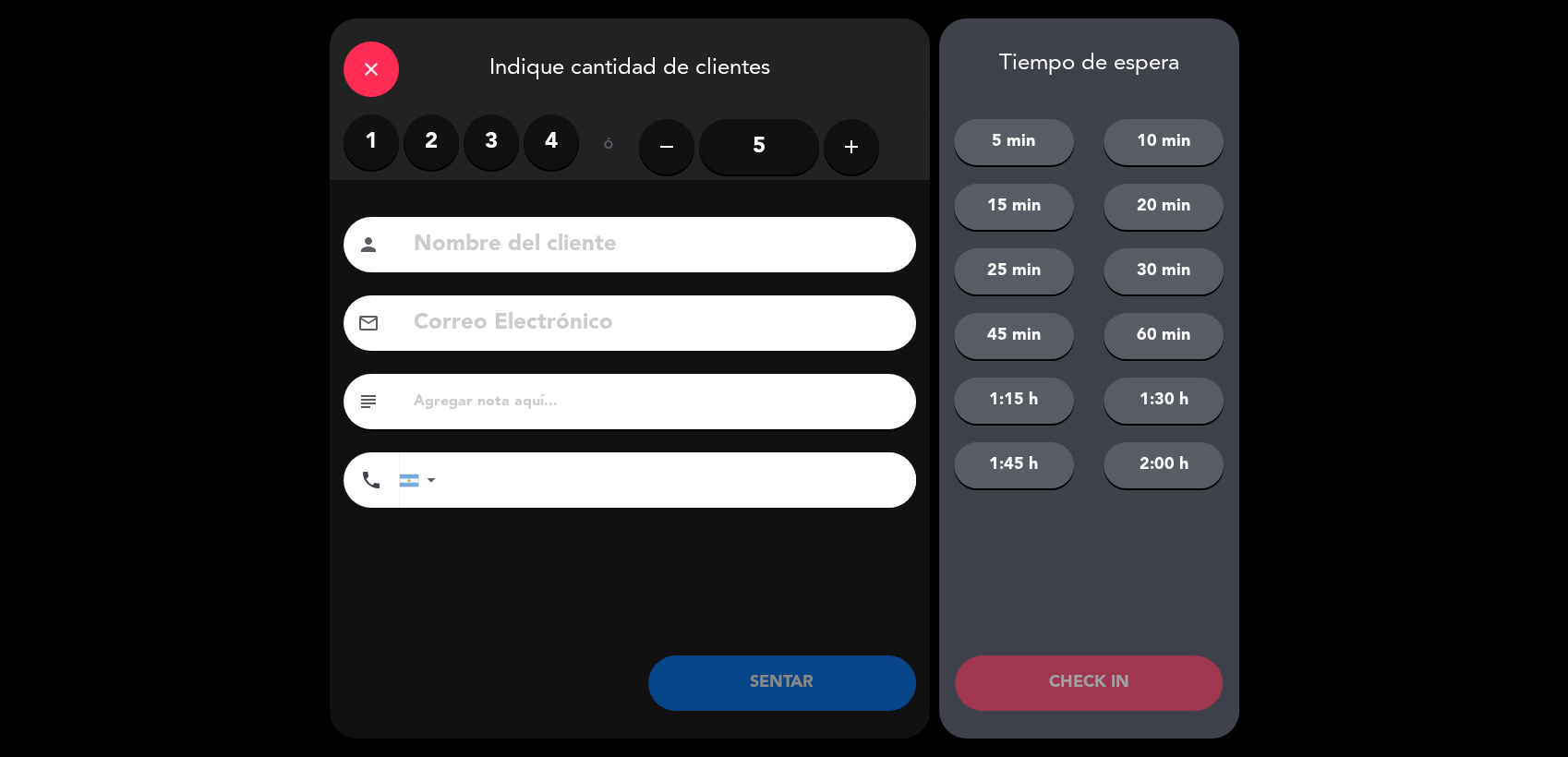
click at [432, 143] on label "2" at bounding box center [432, 143] width 56 height 56
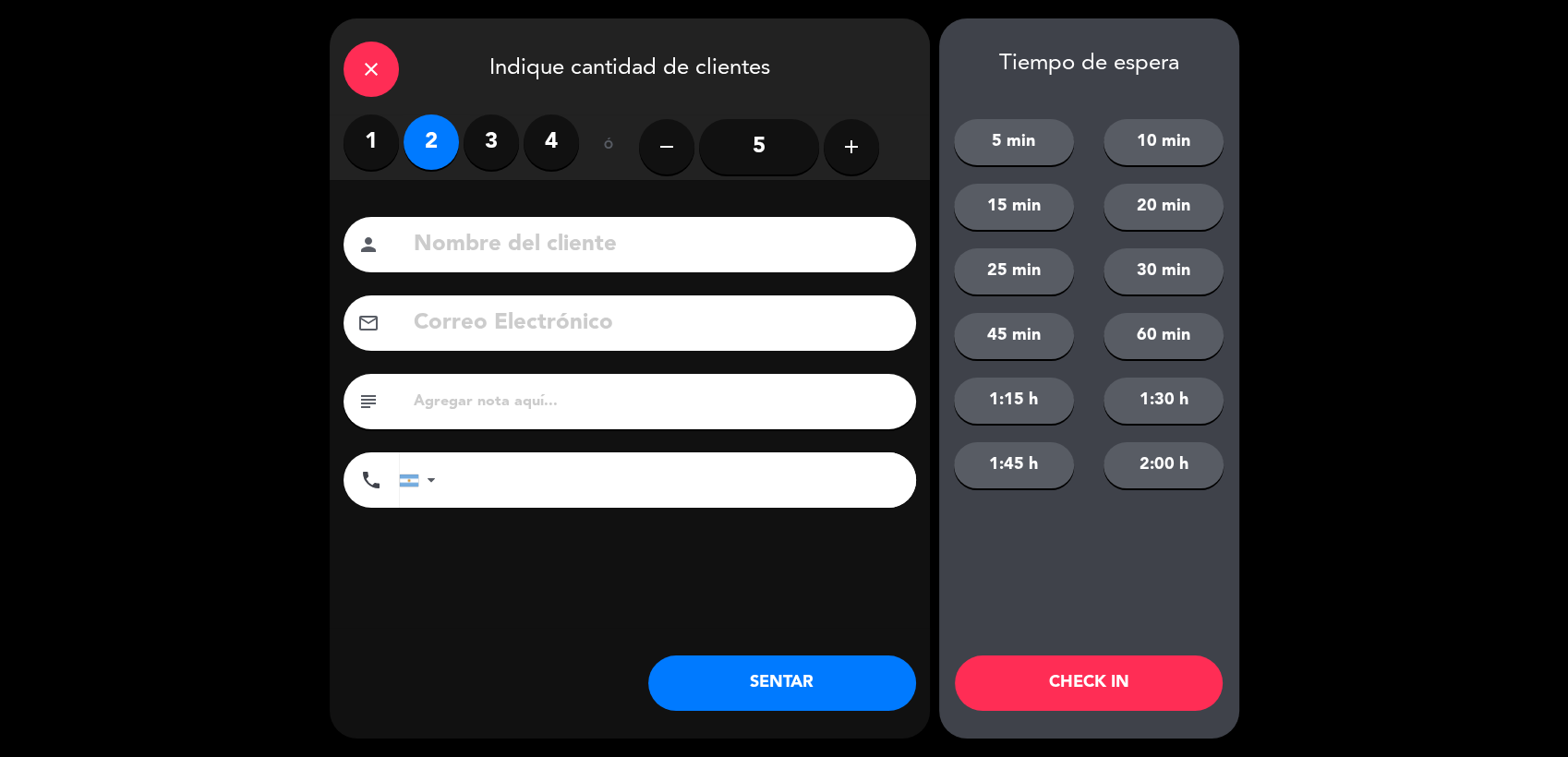
click at [474, 244] on input at bounding box center [657, 245] width 490 height 38
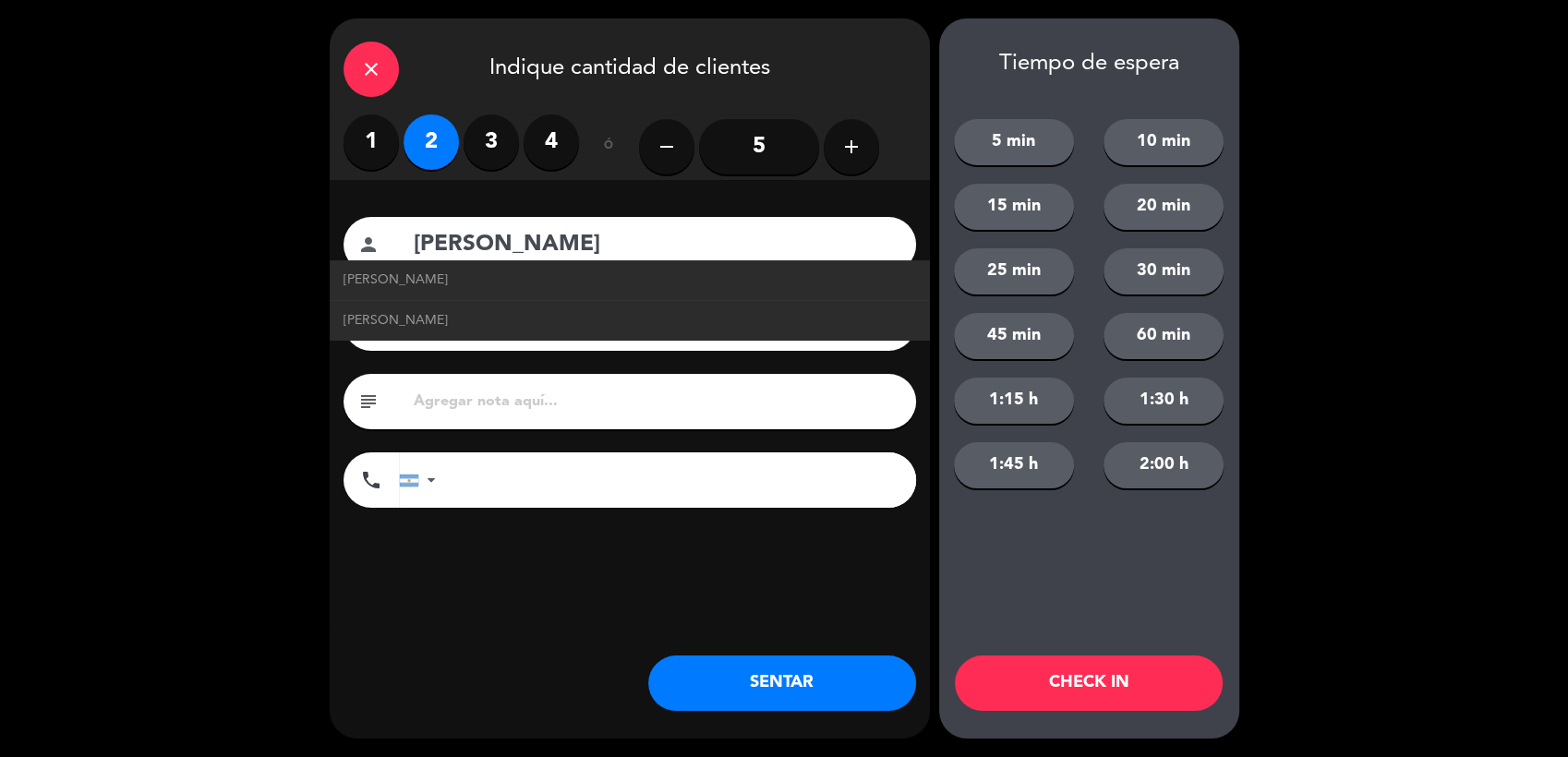
type input "[PERSON_NAME]"
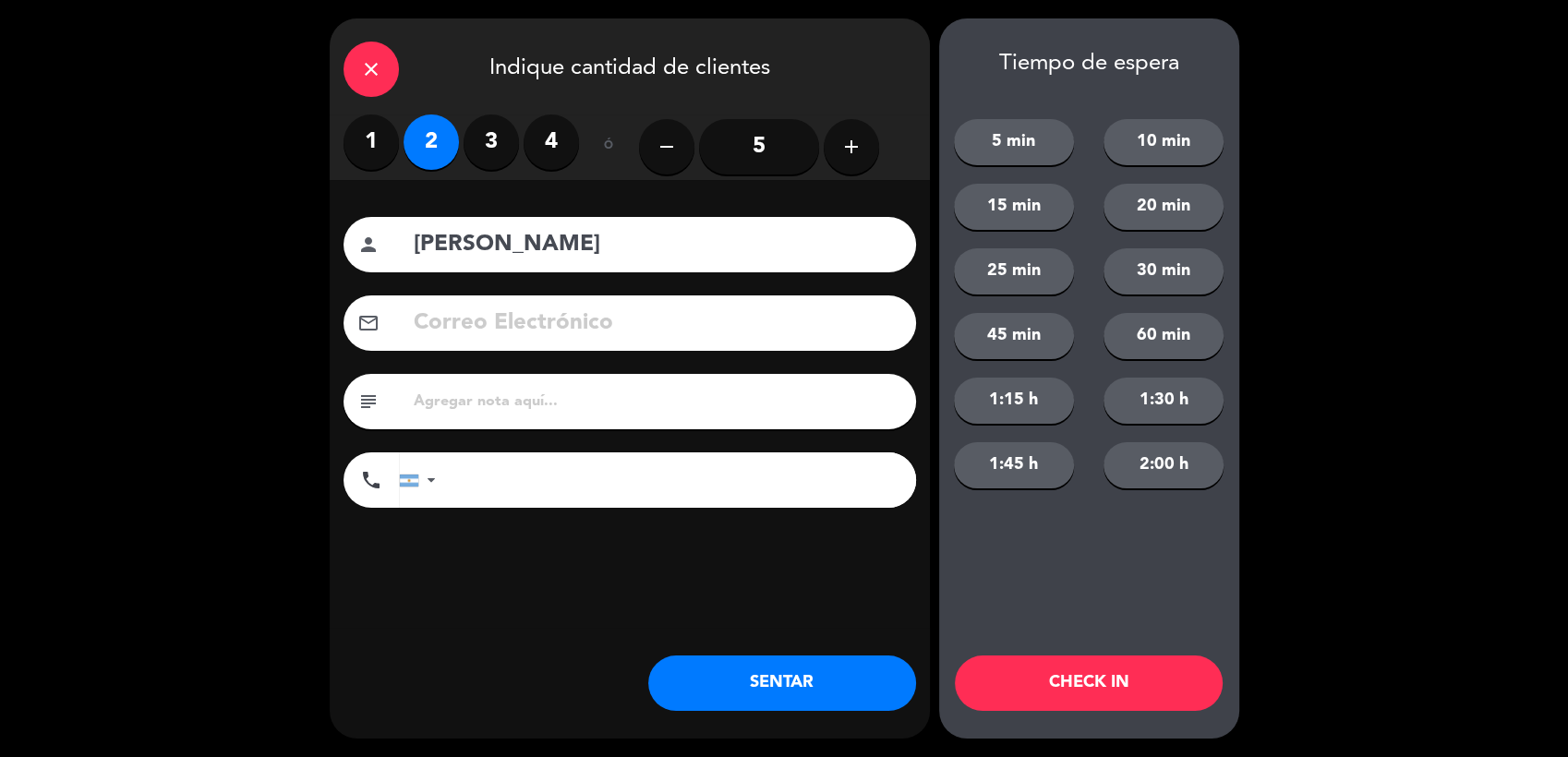
click at [654, 403] on input "text" at bounding box center [657, 402] width 490 height 26
type input "huentala hab 117"
click at [732, 676] on button "SENTAR" at bounding box center [782, 684] width 268 height 56
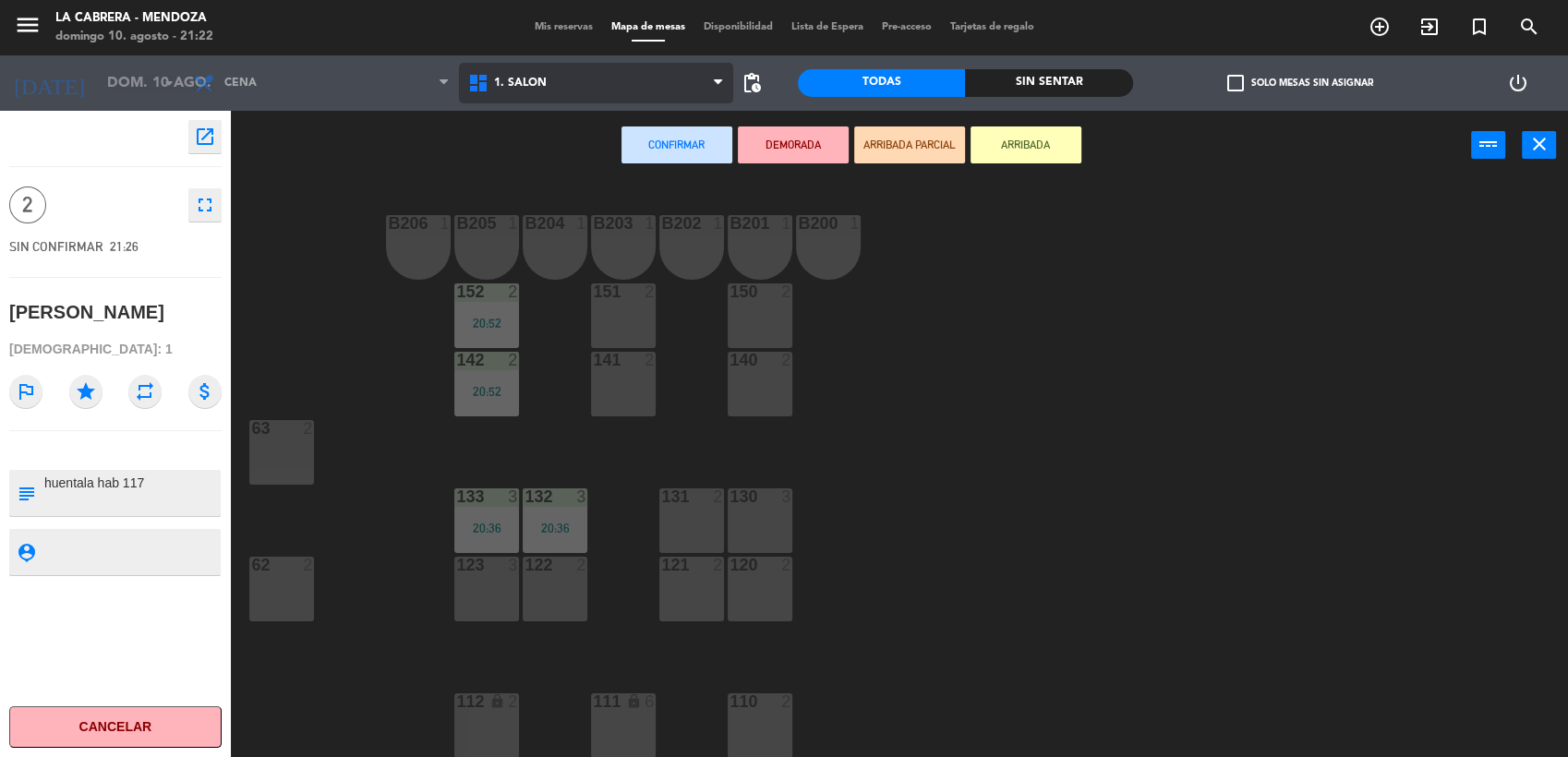
click at [550, 86] on span "1. SALON" at bounding box center [595, 83] width 274 height 41
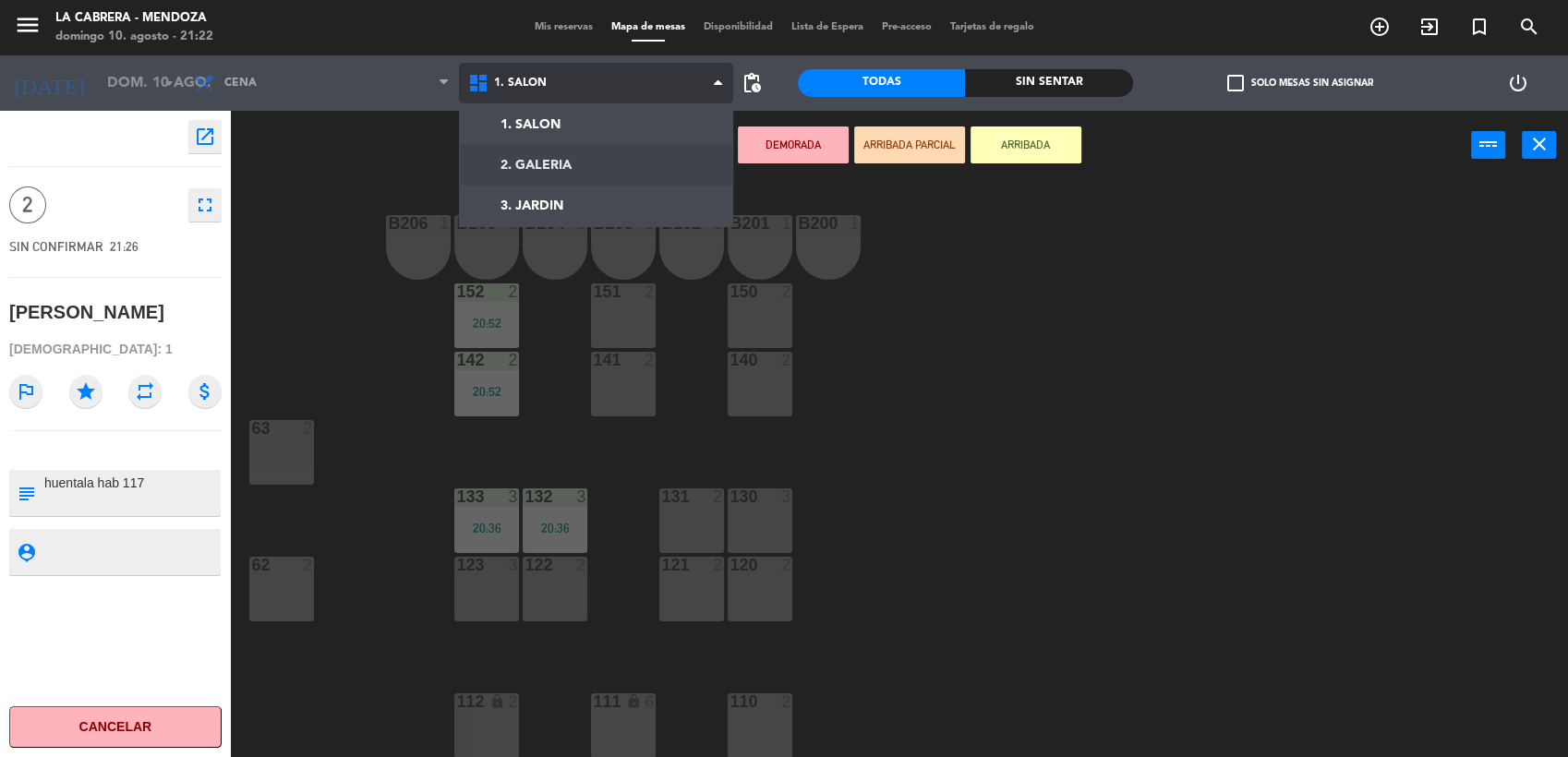
click at [554, 166] on ng-component "menu [PERSON_NAME] [PERSON_NAME] 10. [PERSON_NAME] - 21:22 Mis reservas Mapa de…" at bounding box center [784, 378] width 1568 height 757
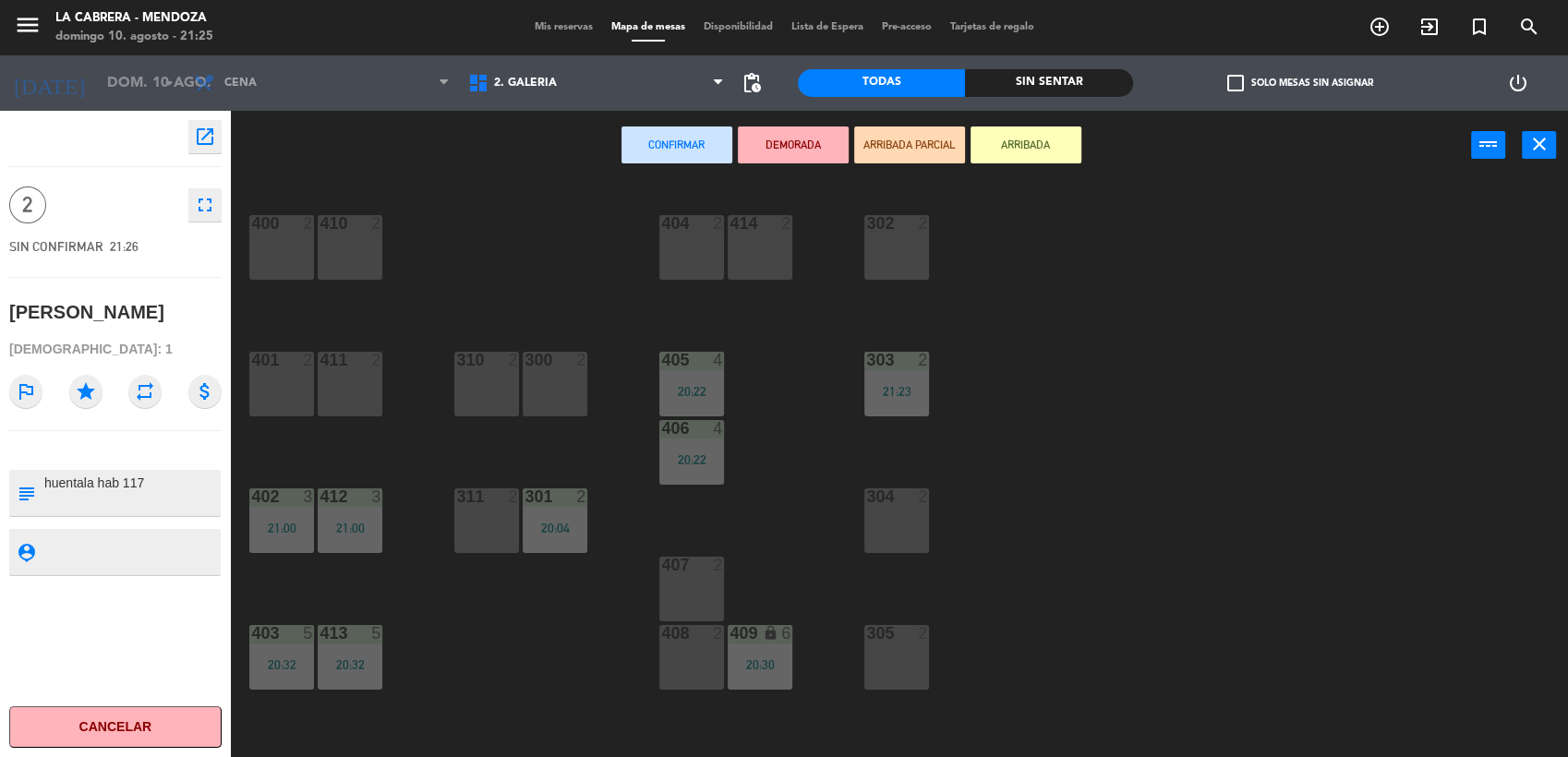
click at [539, 402] on div "300 2" at bounding box center [554, 384] width 65 height 65
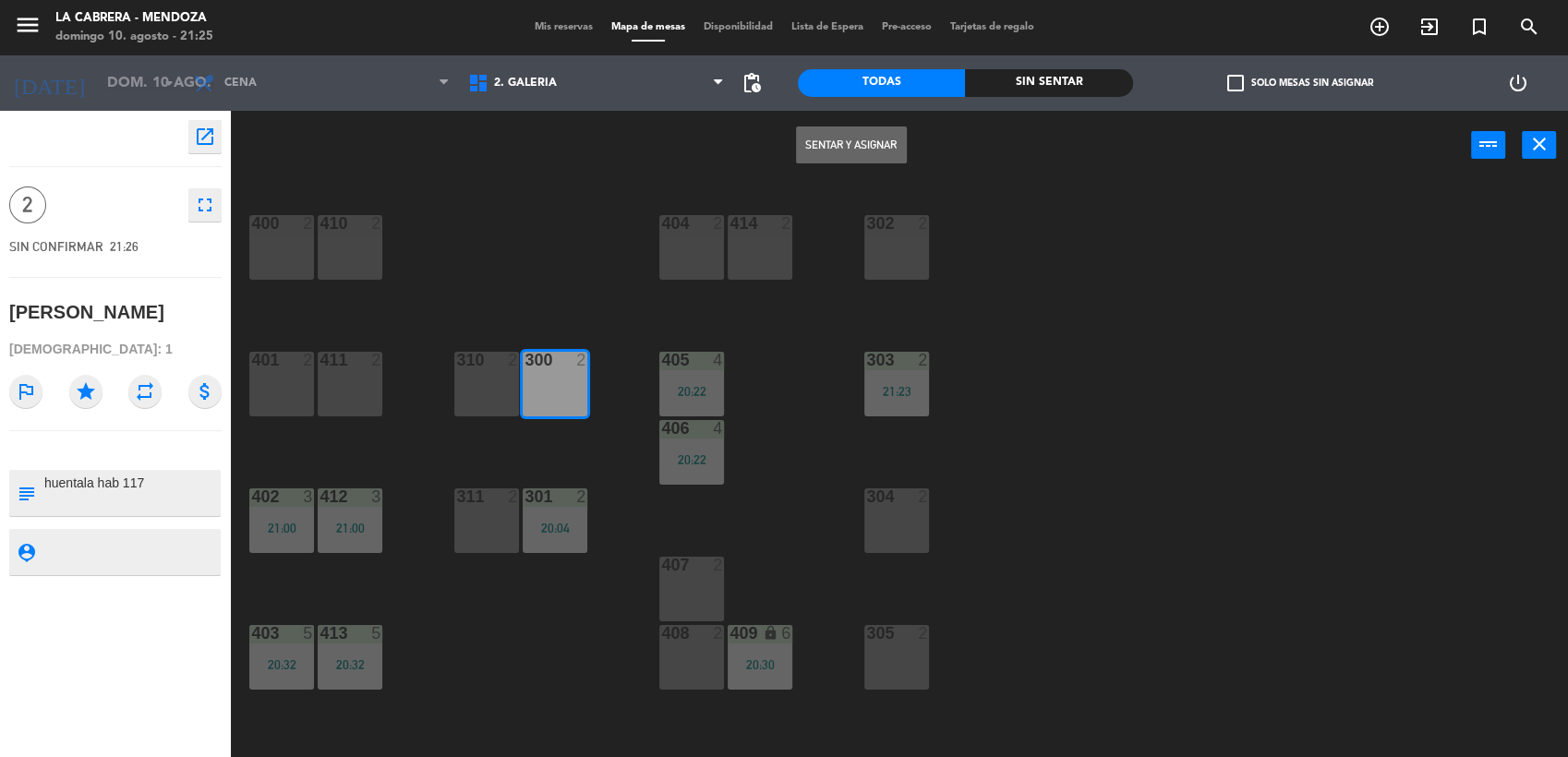
click at [838, 154] on button "Sentar y Asignar" at bounding box center [850, 145] width 111 height 37
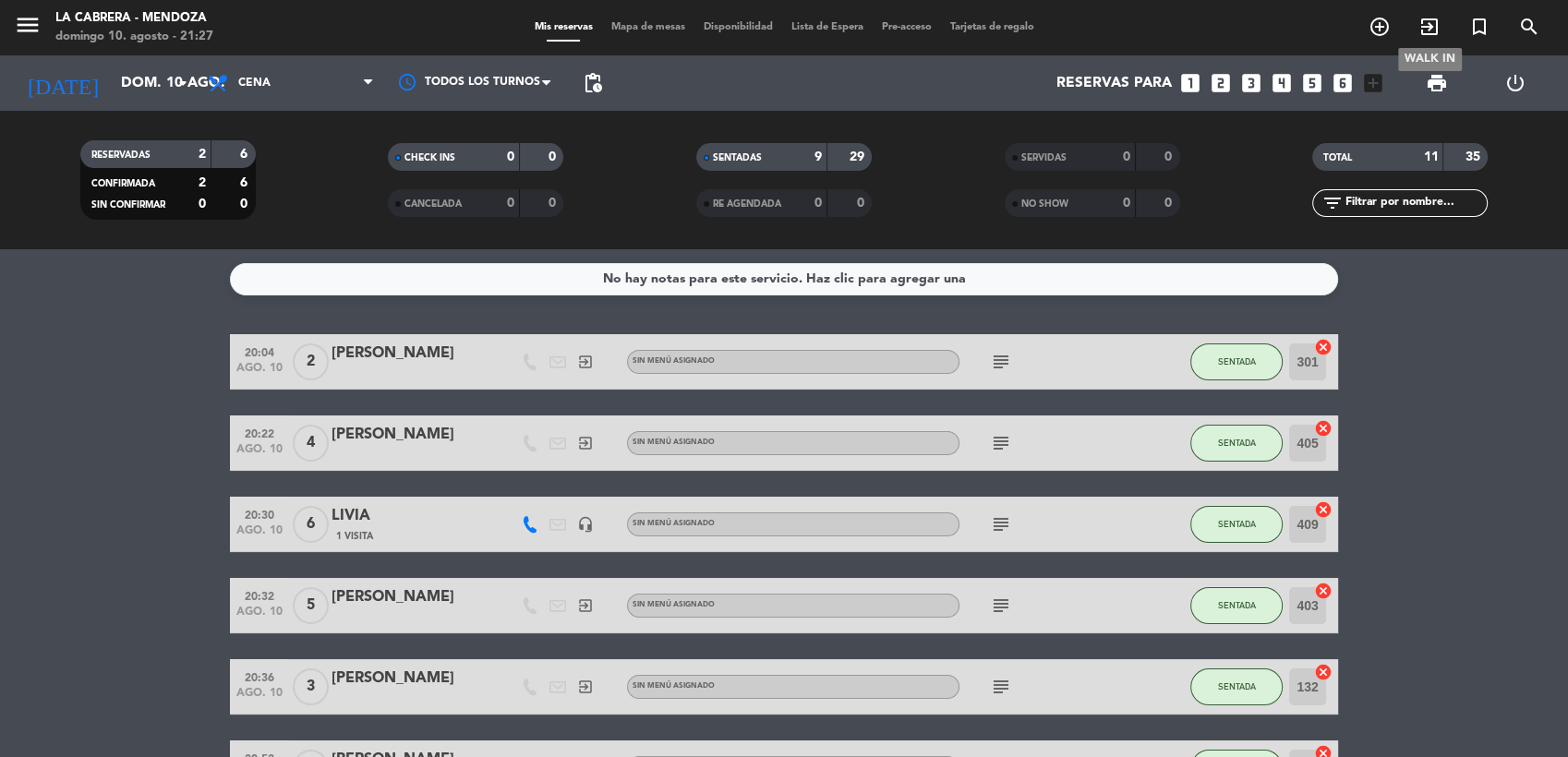
click at [1427, 26] on icon "exit_to_app" at bounding box center [1429, 27] width 22 height 22
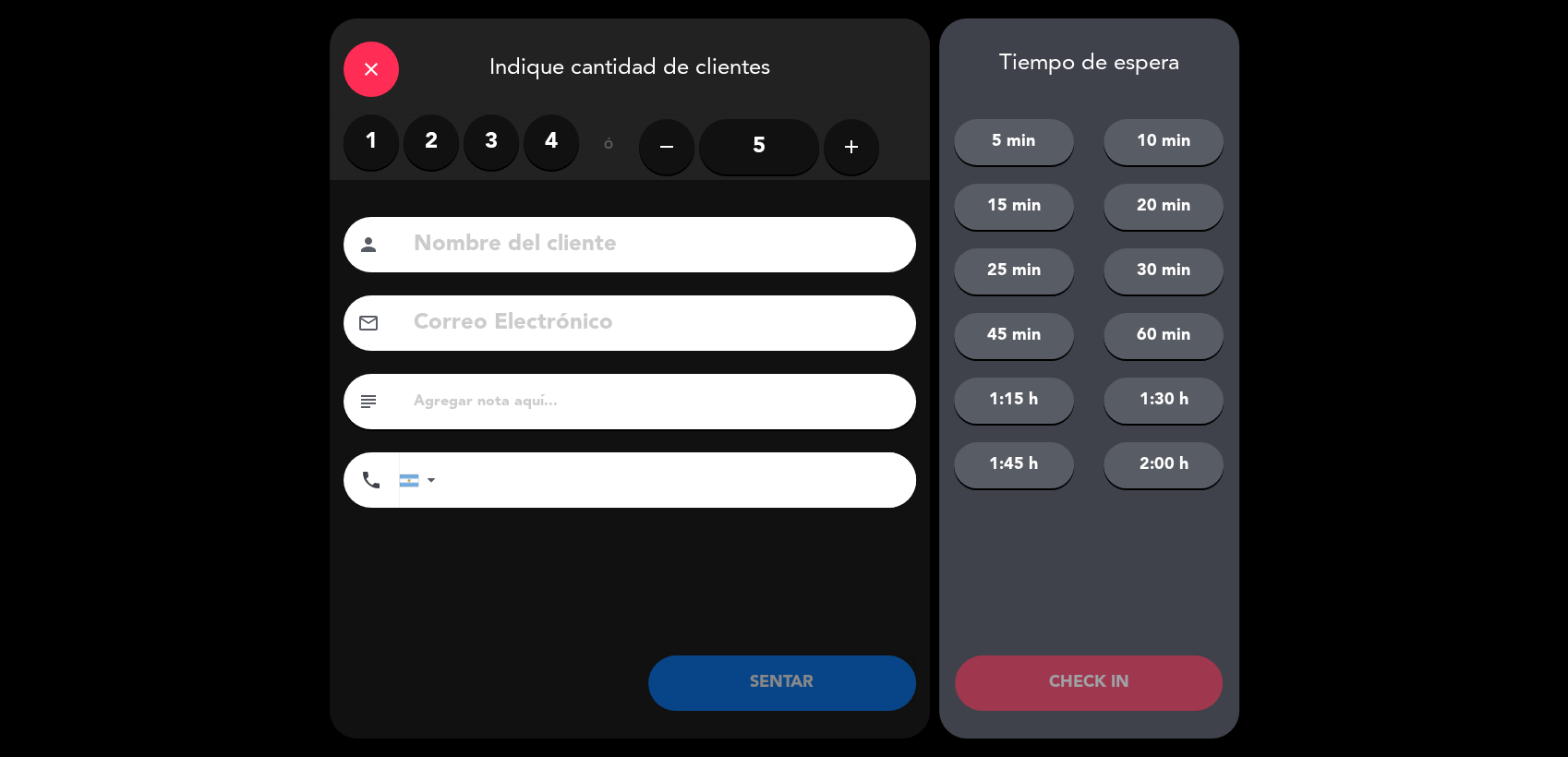
click at [435, 150] on label "2" at bounding box center [432, 143] width 56 height 56
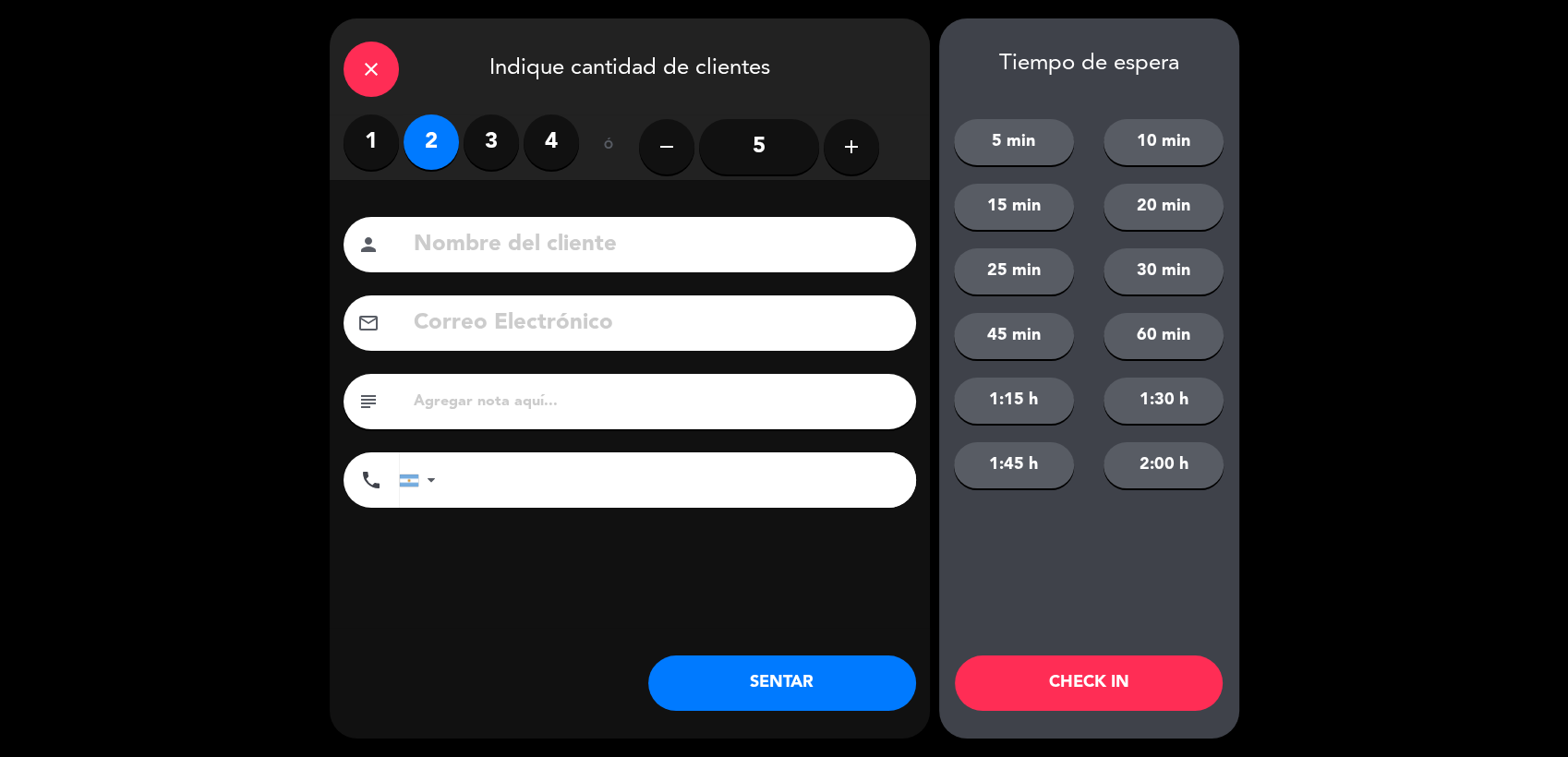
click at [507, 240] on input at bounding box center [657, 245] width 490 height 38
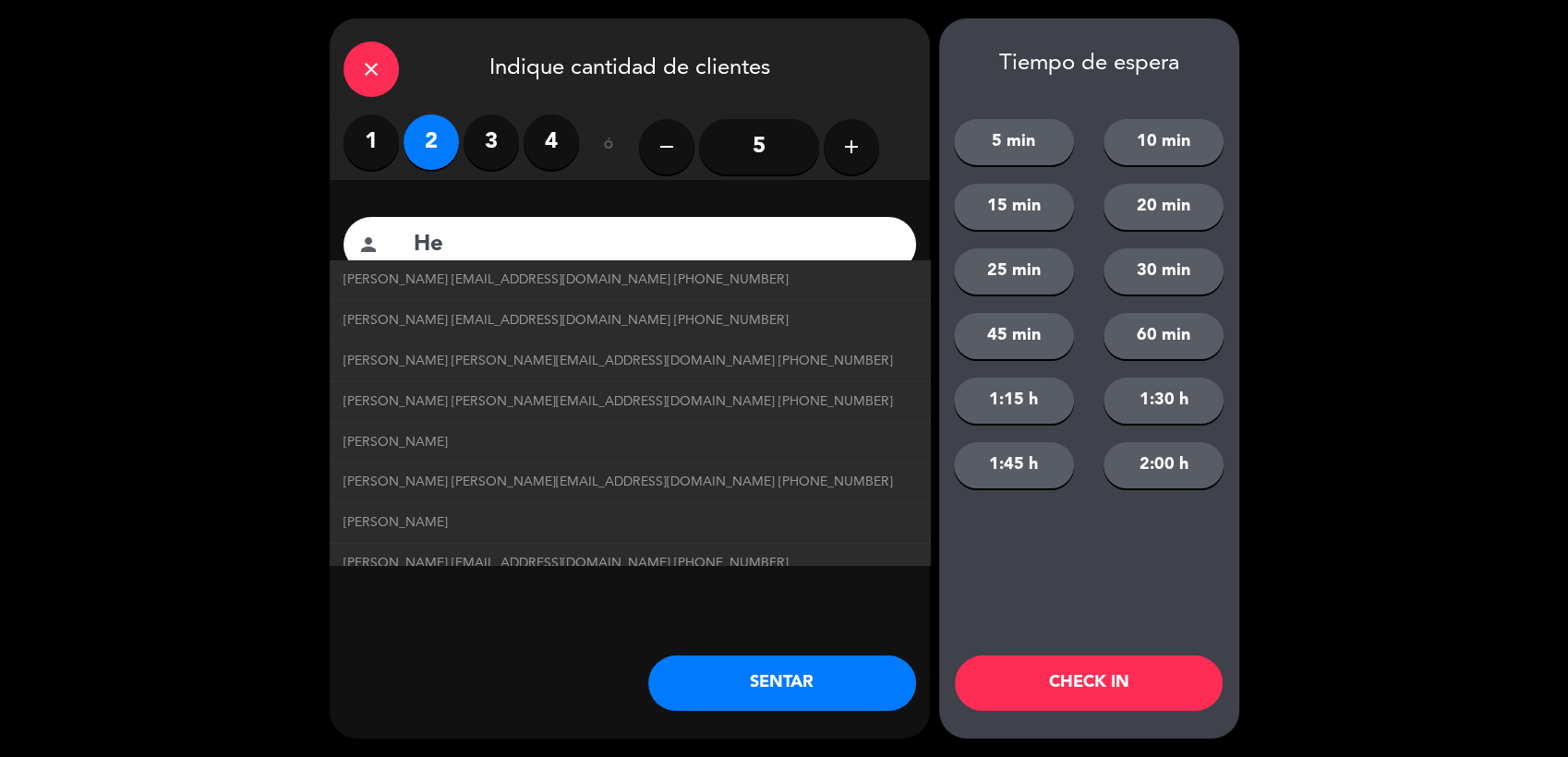
type input "H"
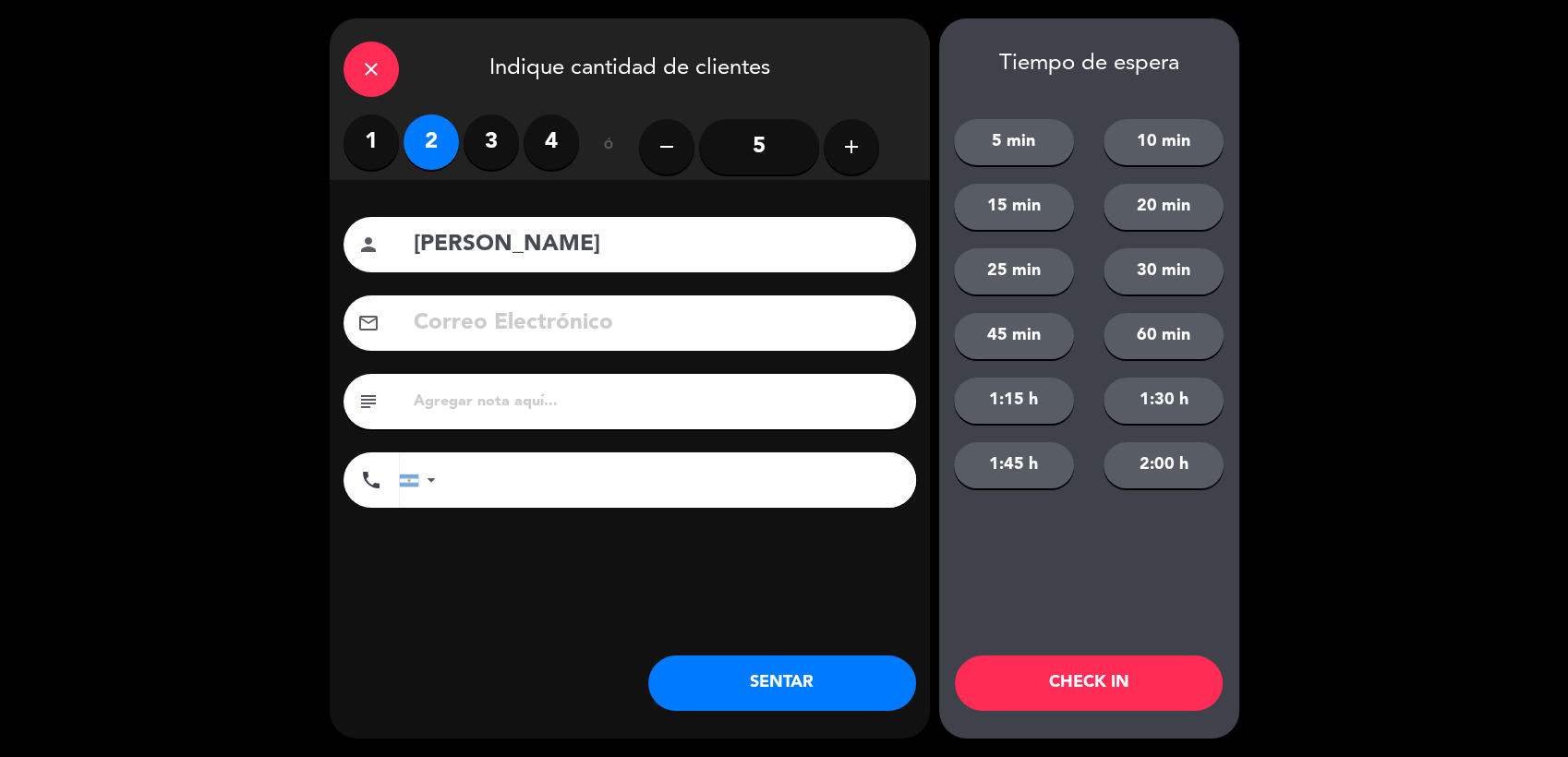
type input "[PERSON_NAME]"
click at [599, 406] on input "text" at bounding box center [657, 402] width 490 height 26
type input "huentala hab 407"
click at [799, 669] on button "SENTAR" at bounding box center [782, 684] width 268 height 56
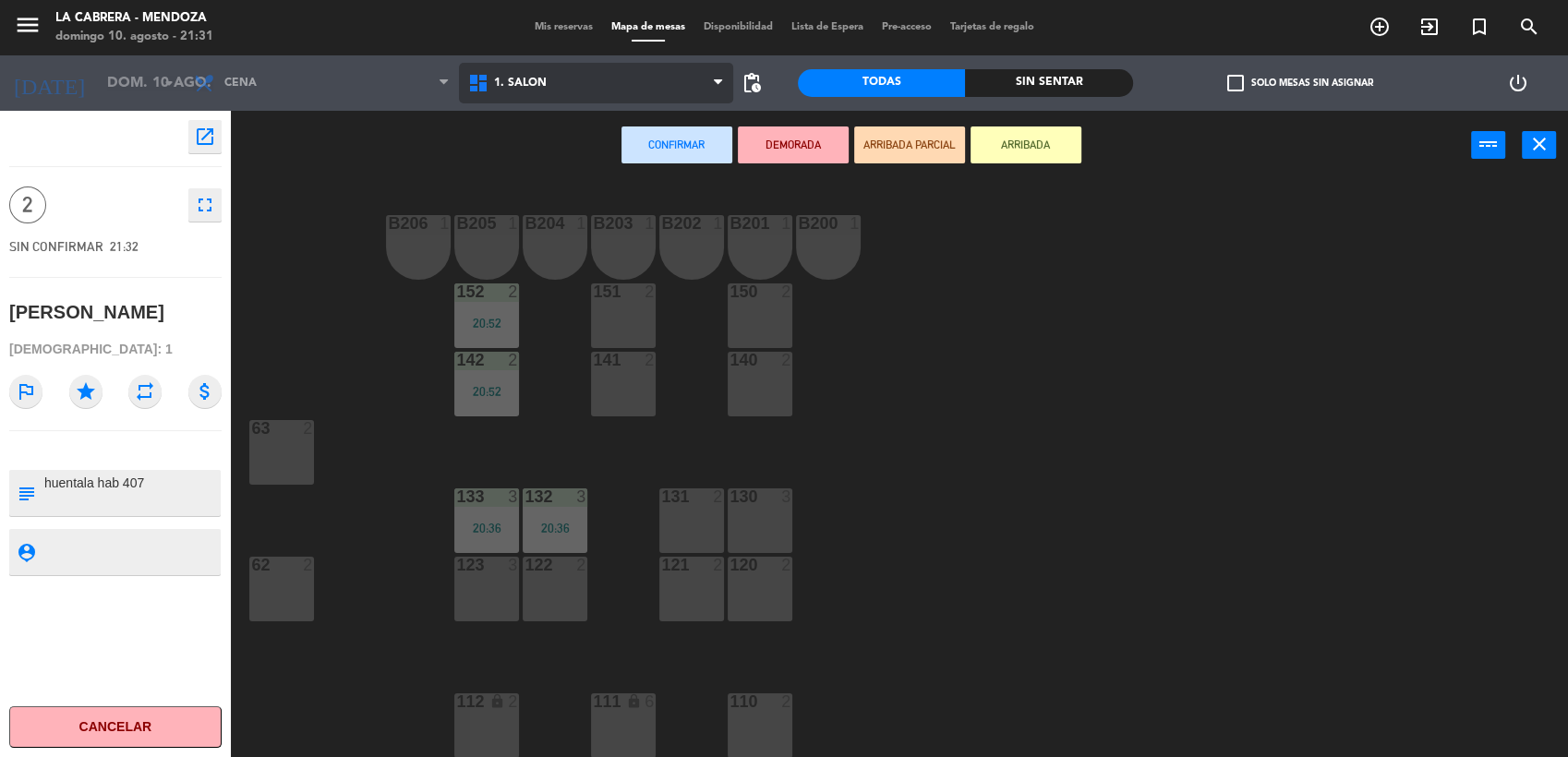
click at [623, 80] on span "1. SALON" at bounding box center [595, 83] width 274 height 41
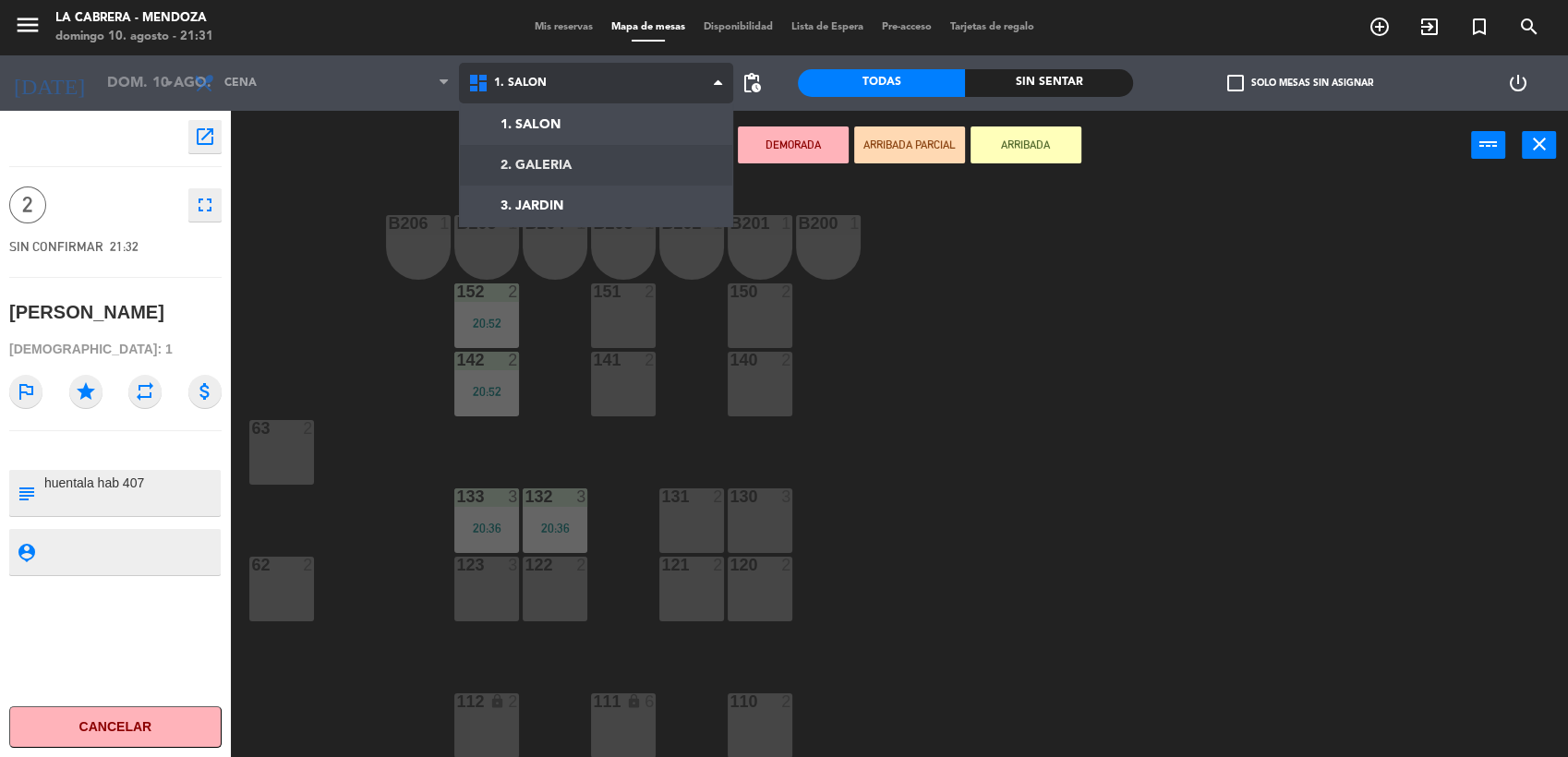
click at [605, 167] on ng-component "menu [PERSON_NAME] [PERSON_NAME] 10. [PERSON_NAME] - 21:31 Mis reservas Mapa de…" at bounding box center [784, 378] width 1568 height 757
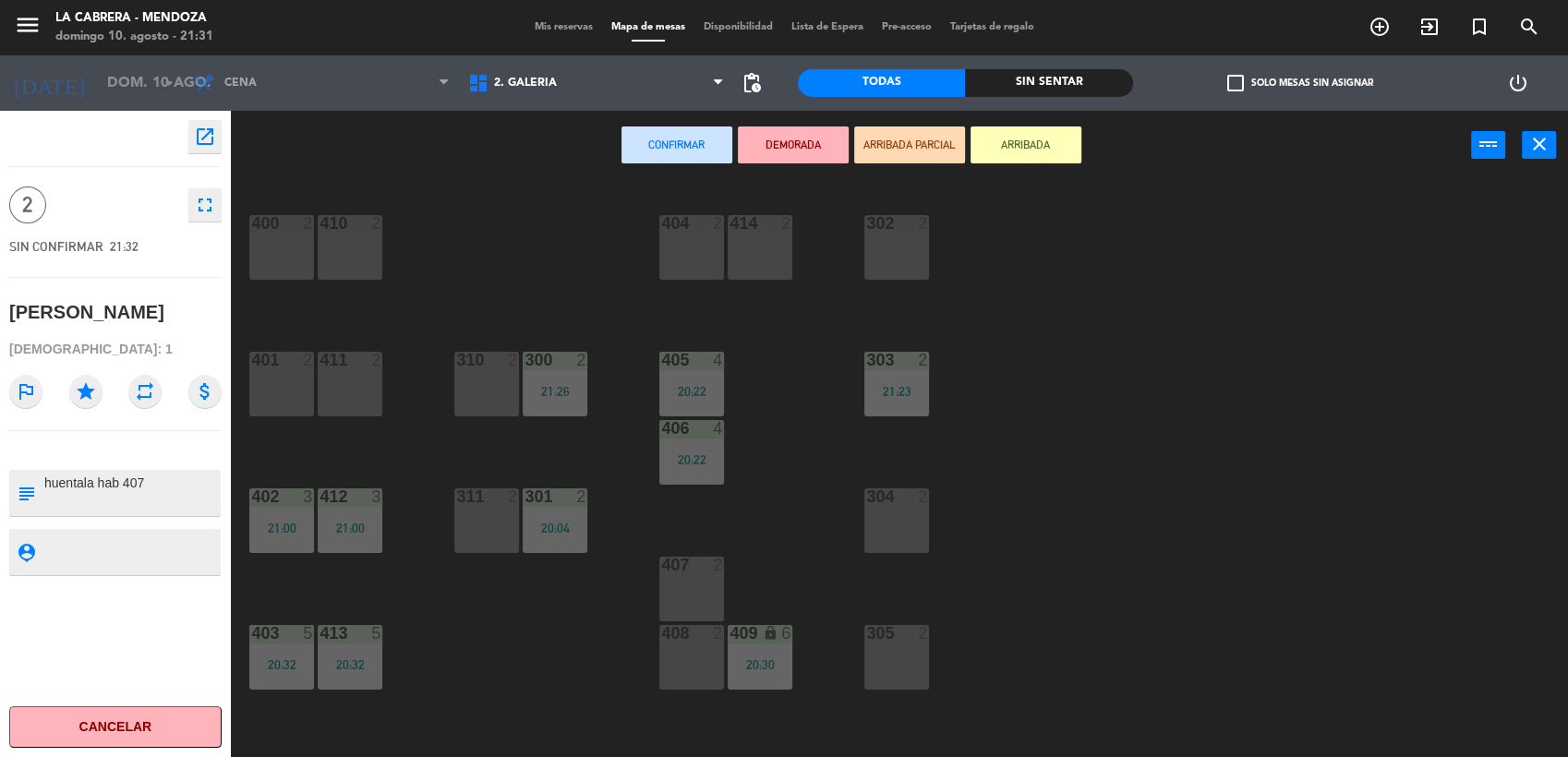
click at [886, 279] on div "302 2" at bounding box center [896, 247] width 65 height 65
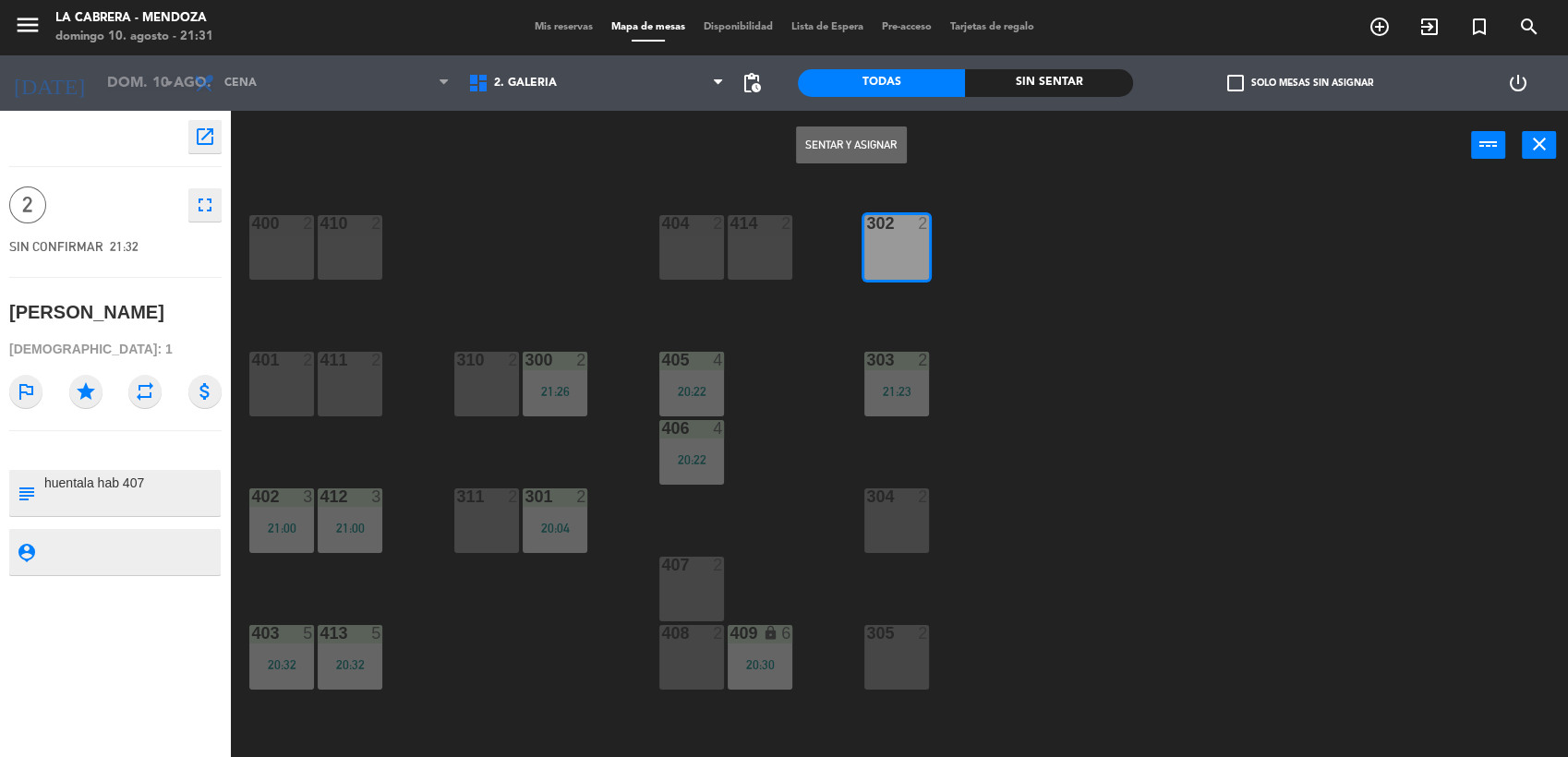
click at [853, 127] on button "Sentar y Asignar" at bounding box center [850, 145] width 111 height 37
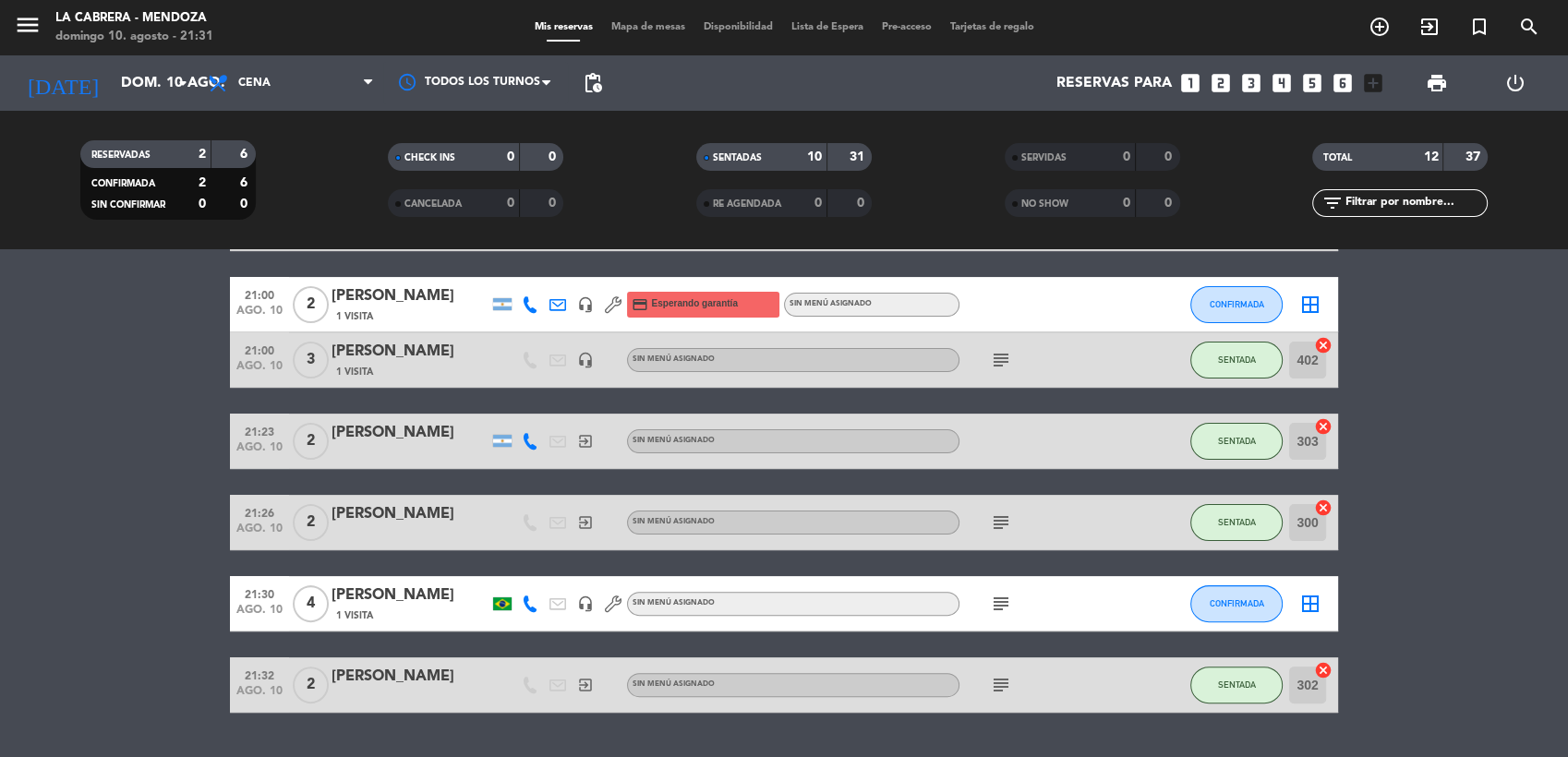
scroll to position [592, 0]
